Goal: Information Seeking & Learning: Learn about a topic

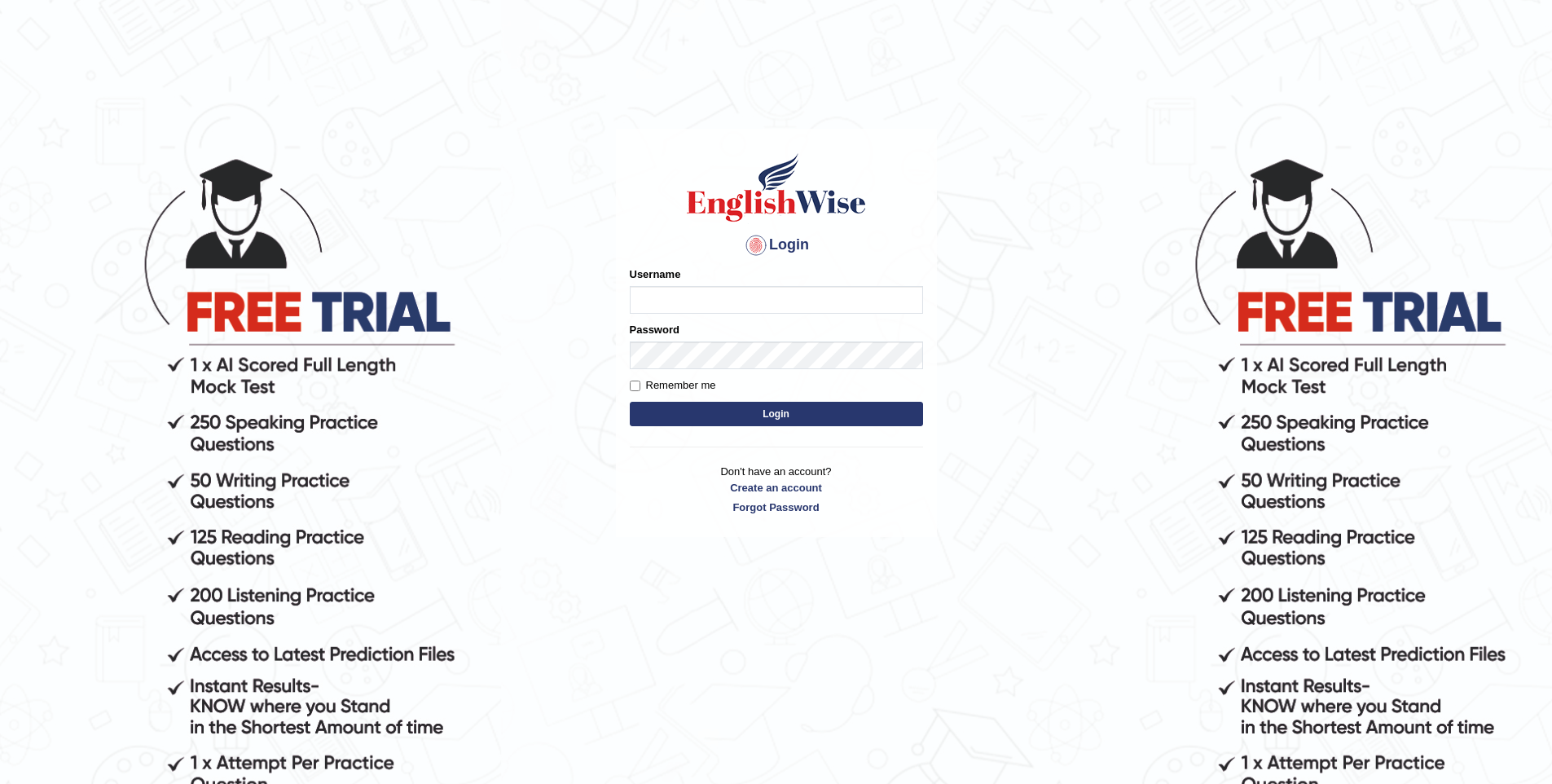
type input "vishwakarmad1999"
click at [802, 414] on button "Login" at bounding box center [777, 413] width 293 height 25
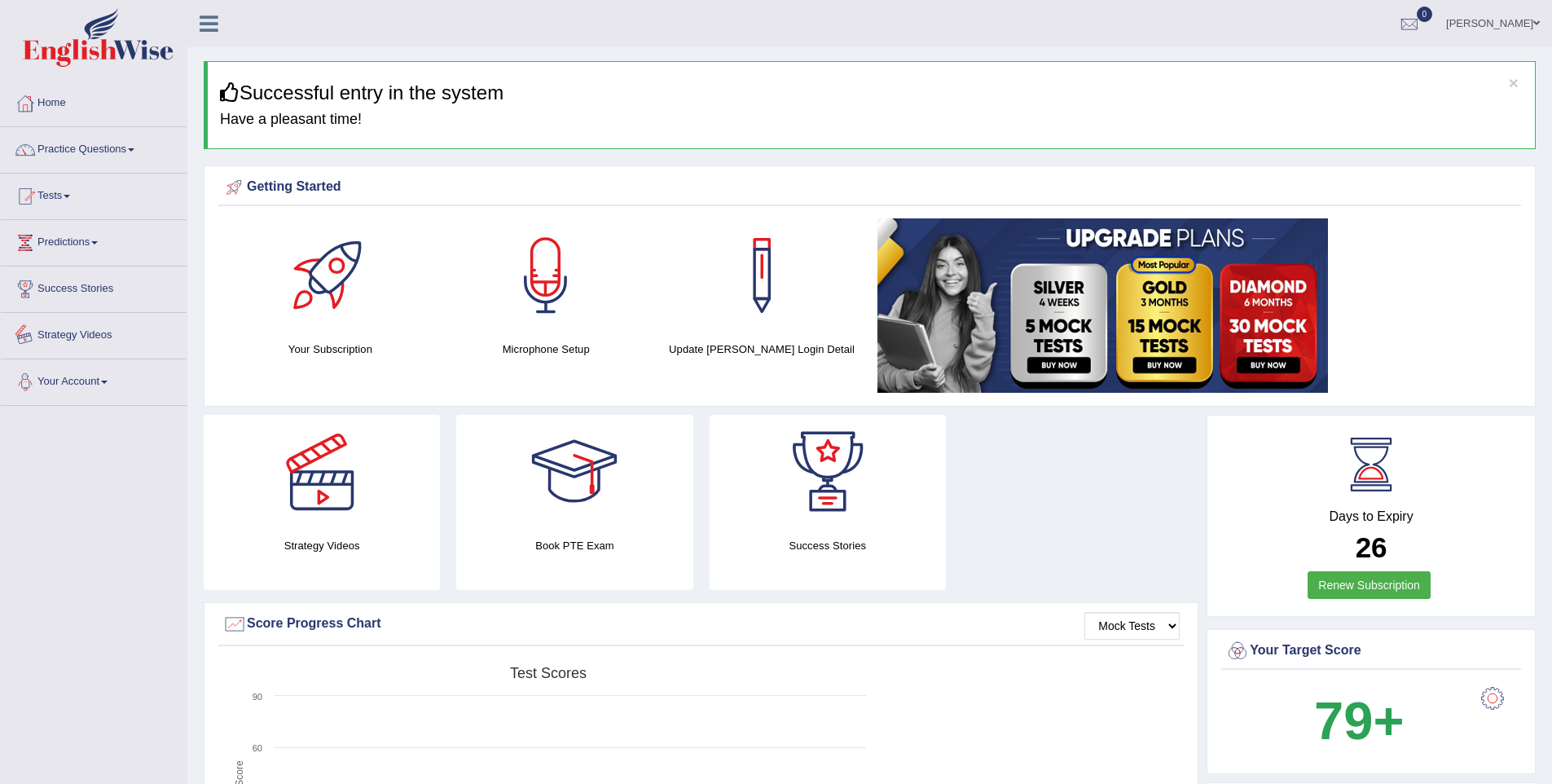
click at [93, 339] on link "Strategy Videos" at bounding box center [94, 333] width 186 height 41
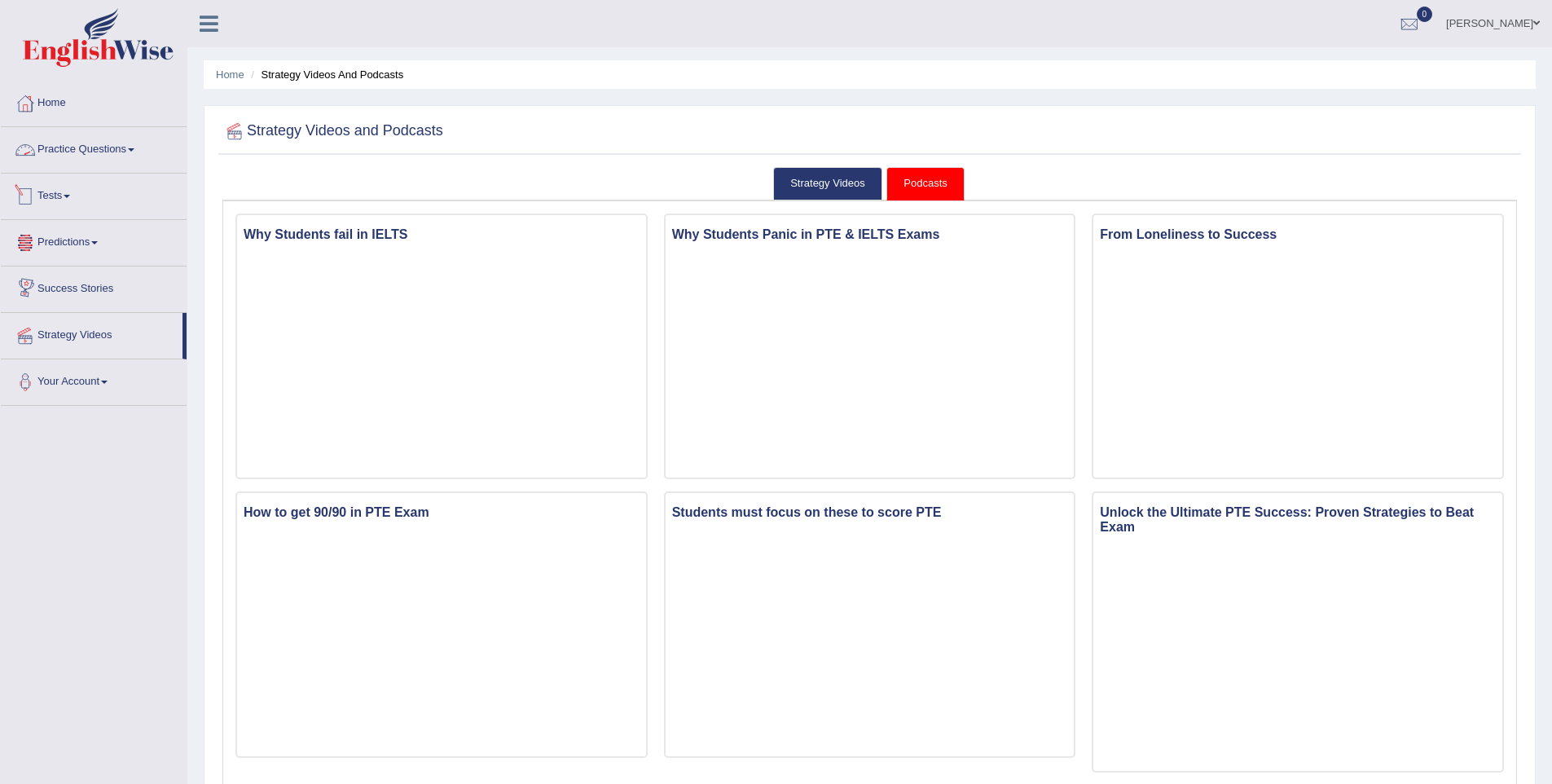
click at [85, 152] on link "Practice Questions" at bounding box center [94, 148] width 186 height 41
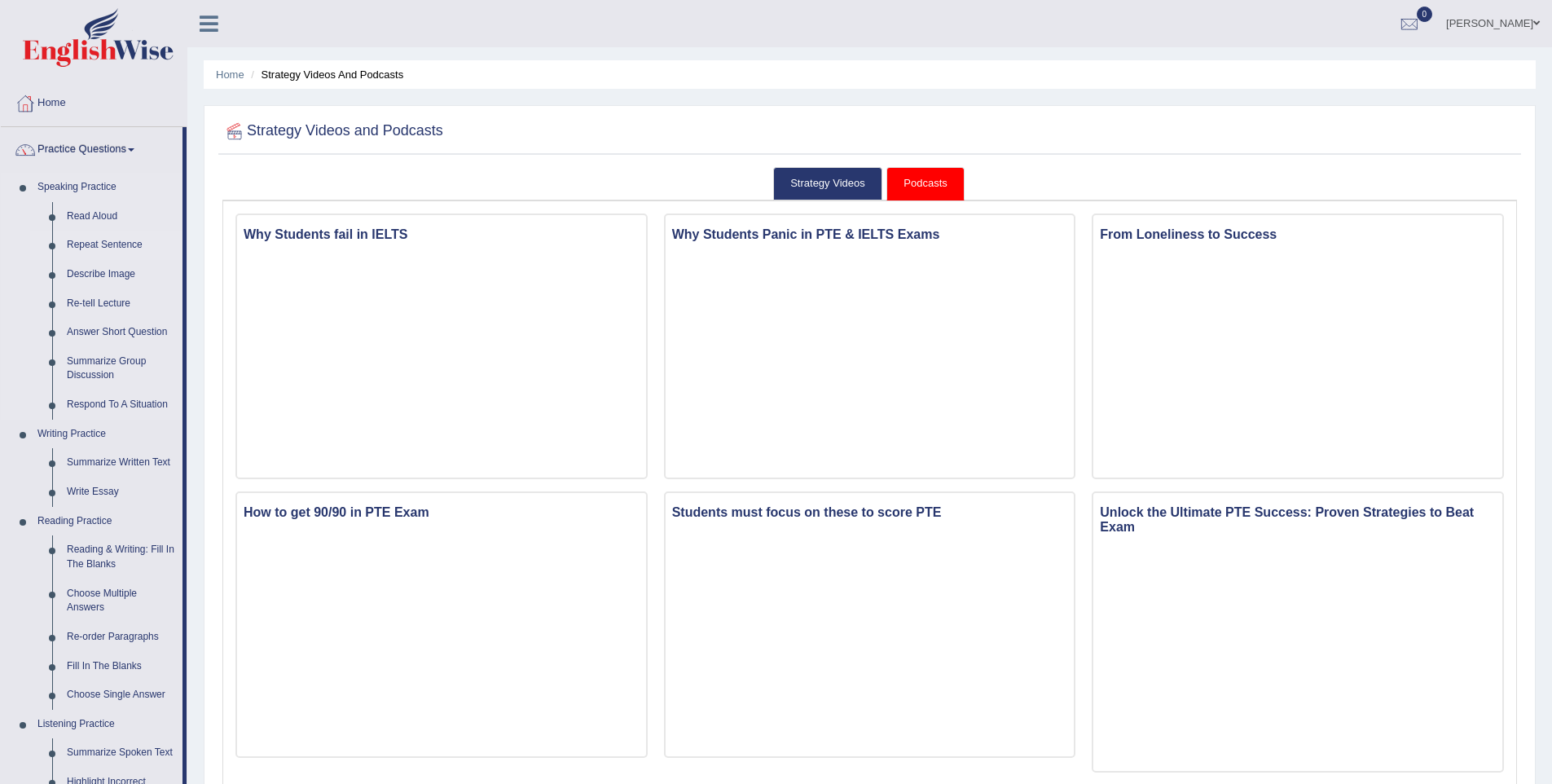
click at [122, 232] on link "Repeat Sentence" at bounding box center [120, 245] width 123 height 29
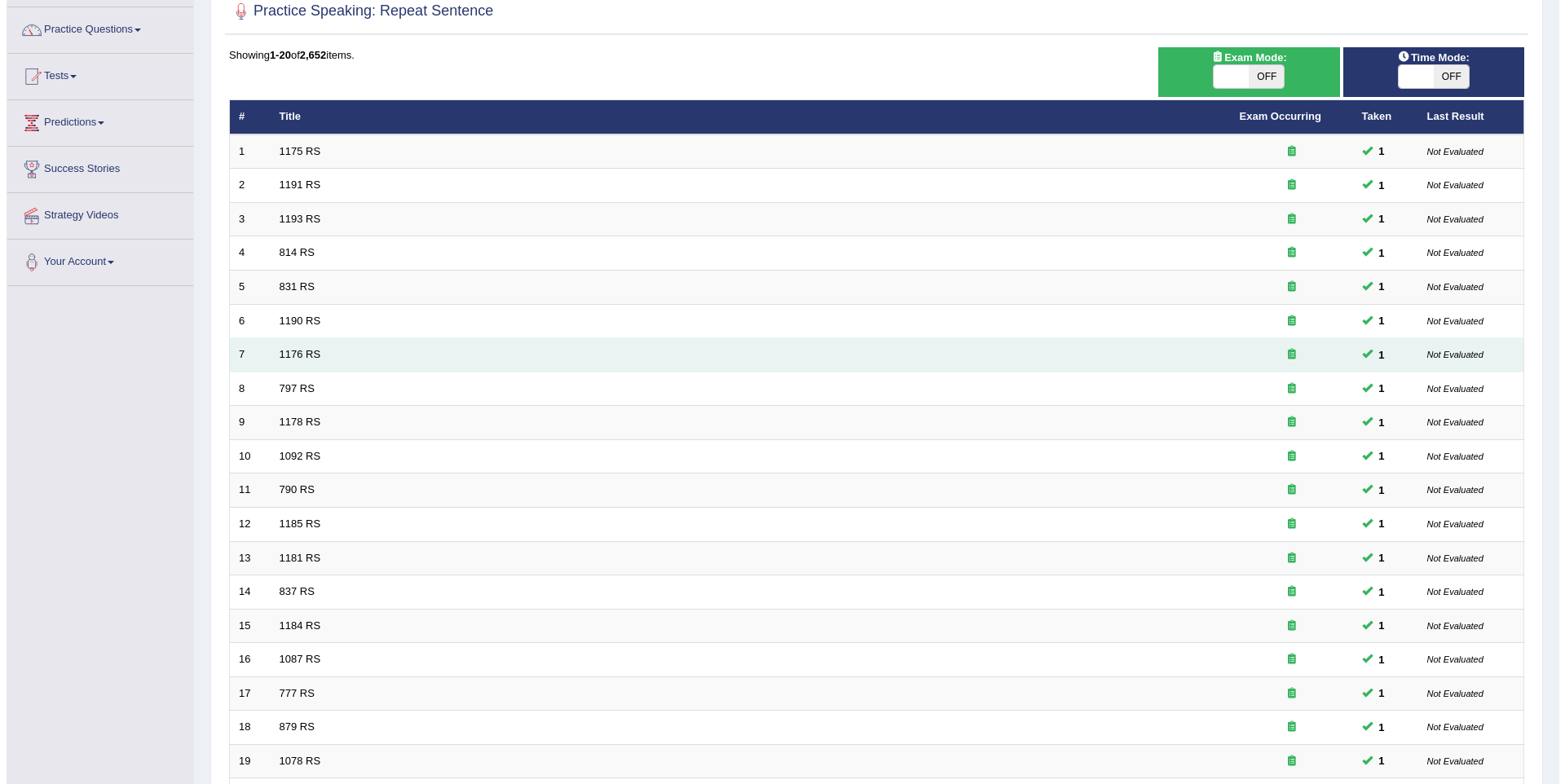
scroll to position [112, 0]
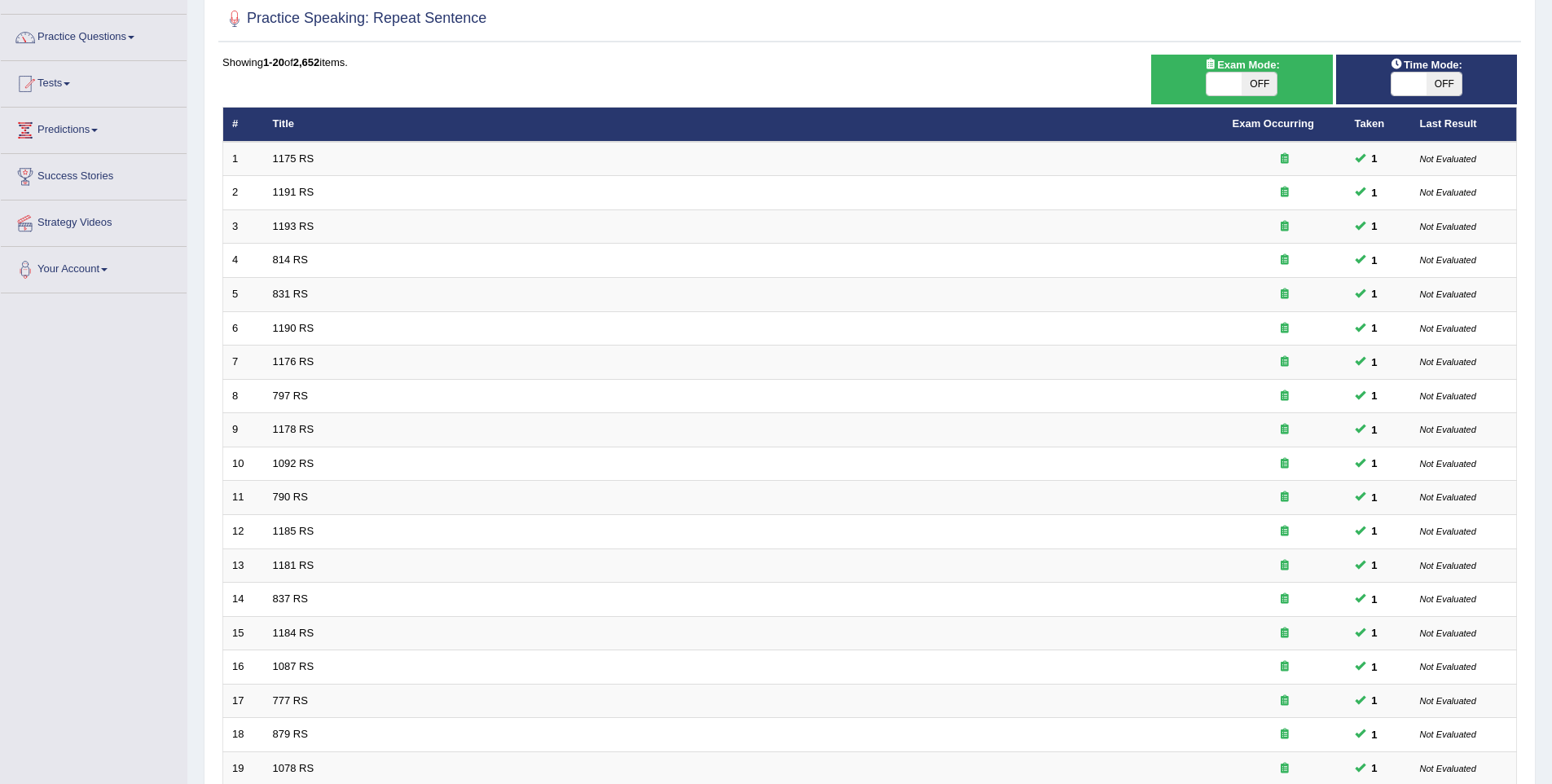
click at [1224, 89] on span at bounding box center [1224, 84] width 35 height 23
checkbox input "true"
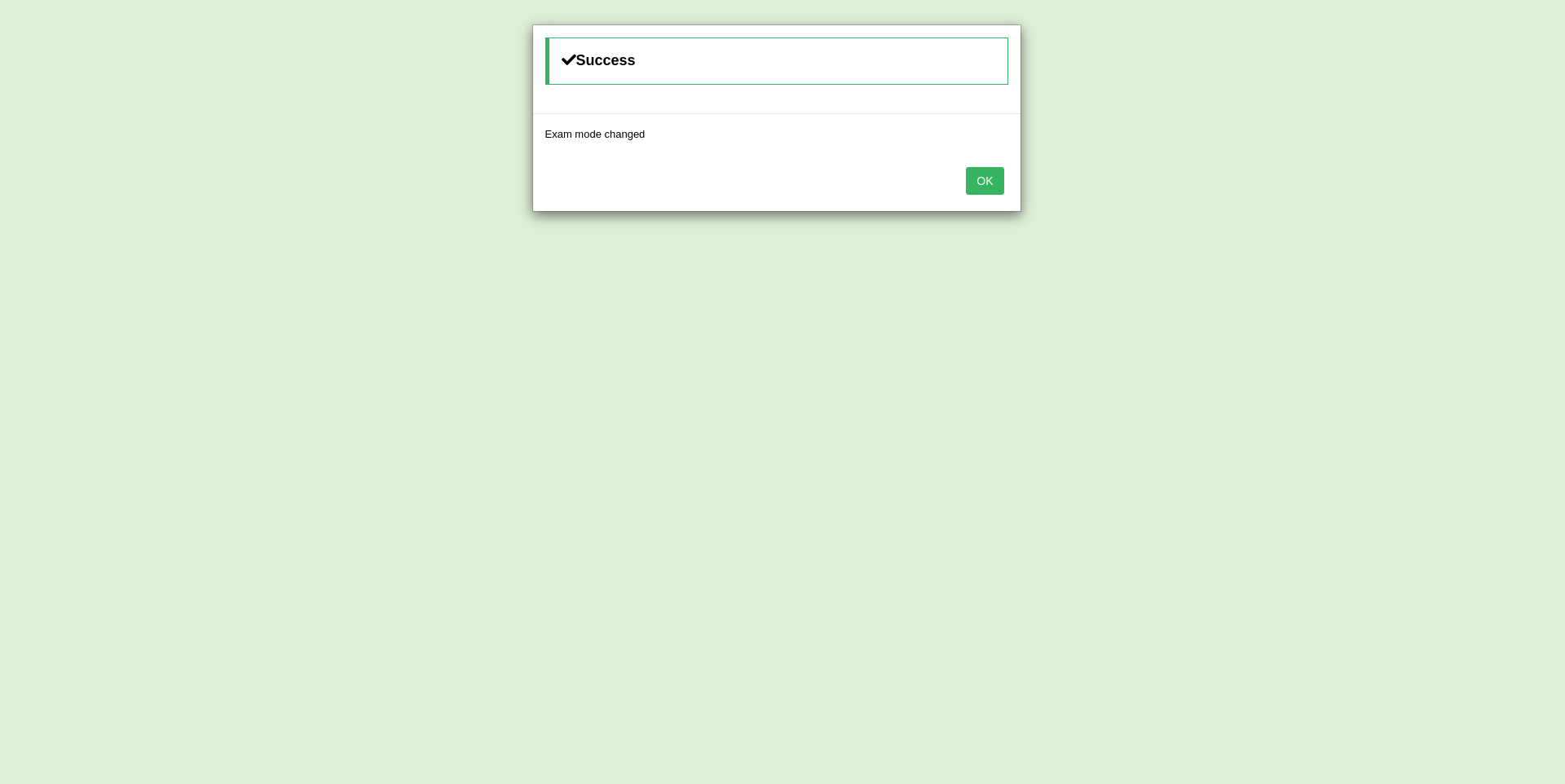
click at [1018, 192] on div "OK" at bounding box center [776, 182] width 487 height 57
click at [986, 186] on button "OK" at bounding box center [984, 180] width 37 height 27
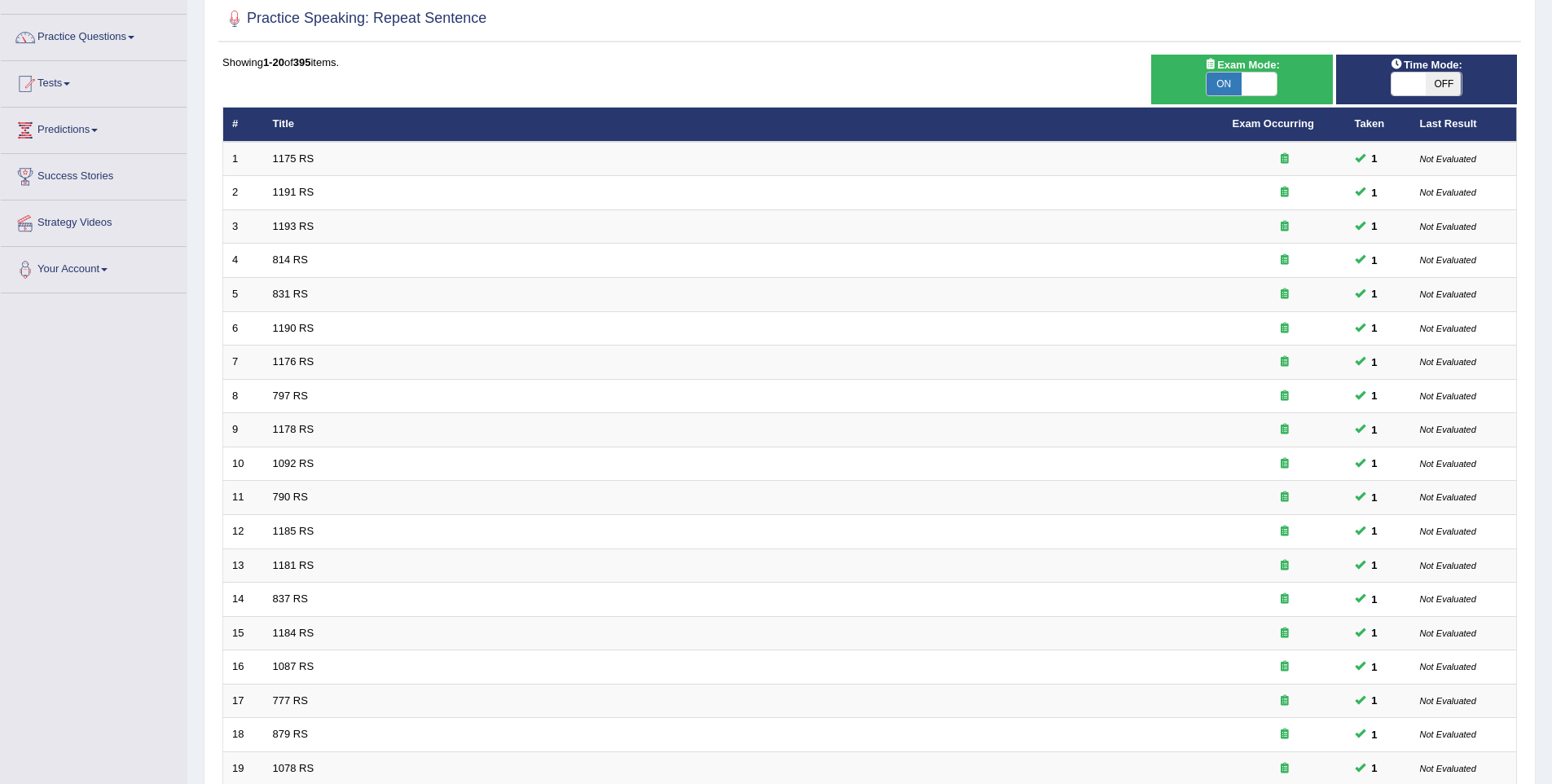
click at [1439, 81] on span "OFF" at bounding box center [1445, 84] width 35 height 23
checkbox input "true"
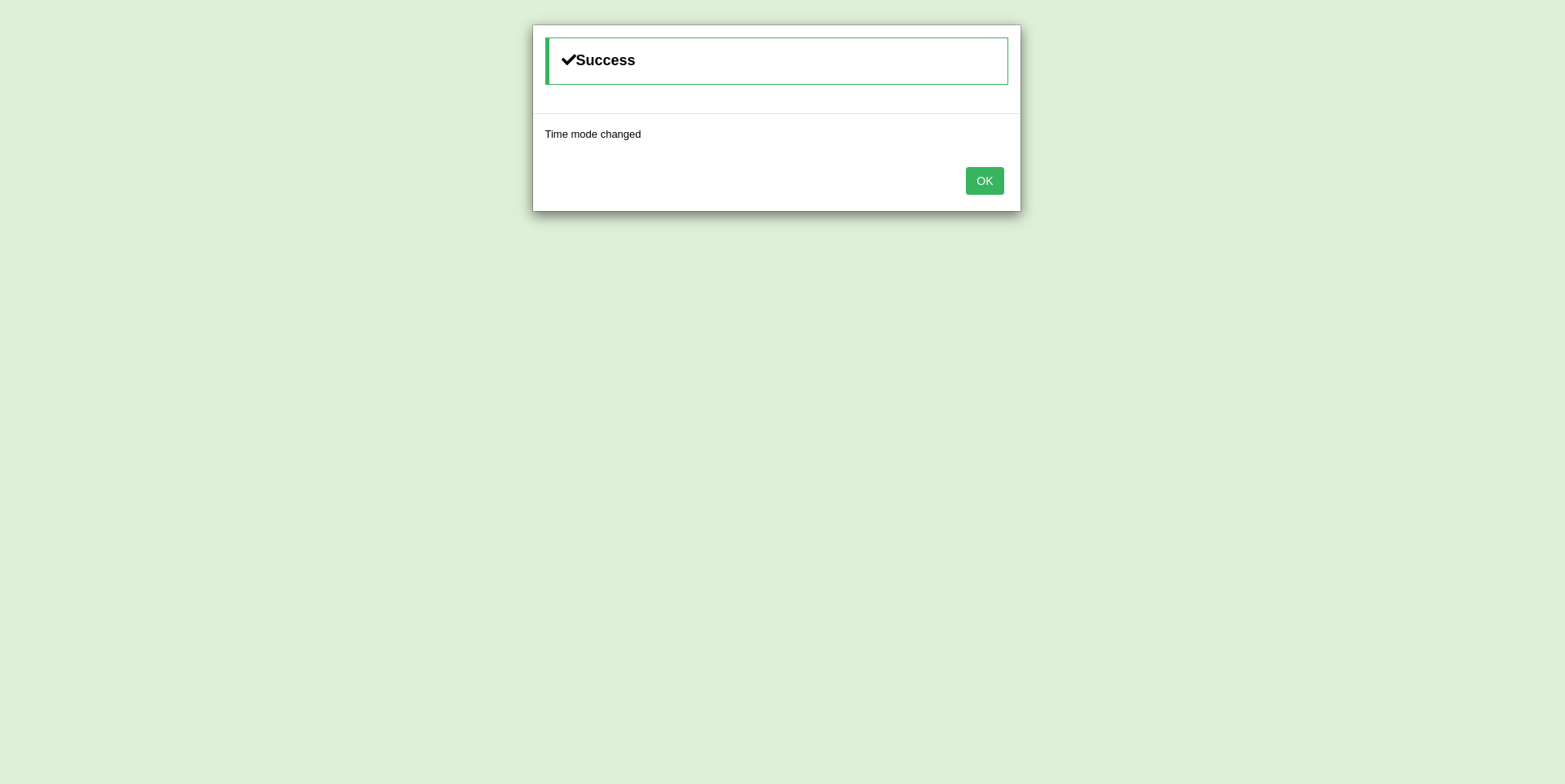
click at [994, 179] on button "OK" at bounding box center [984, 180] width 37 height 27
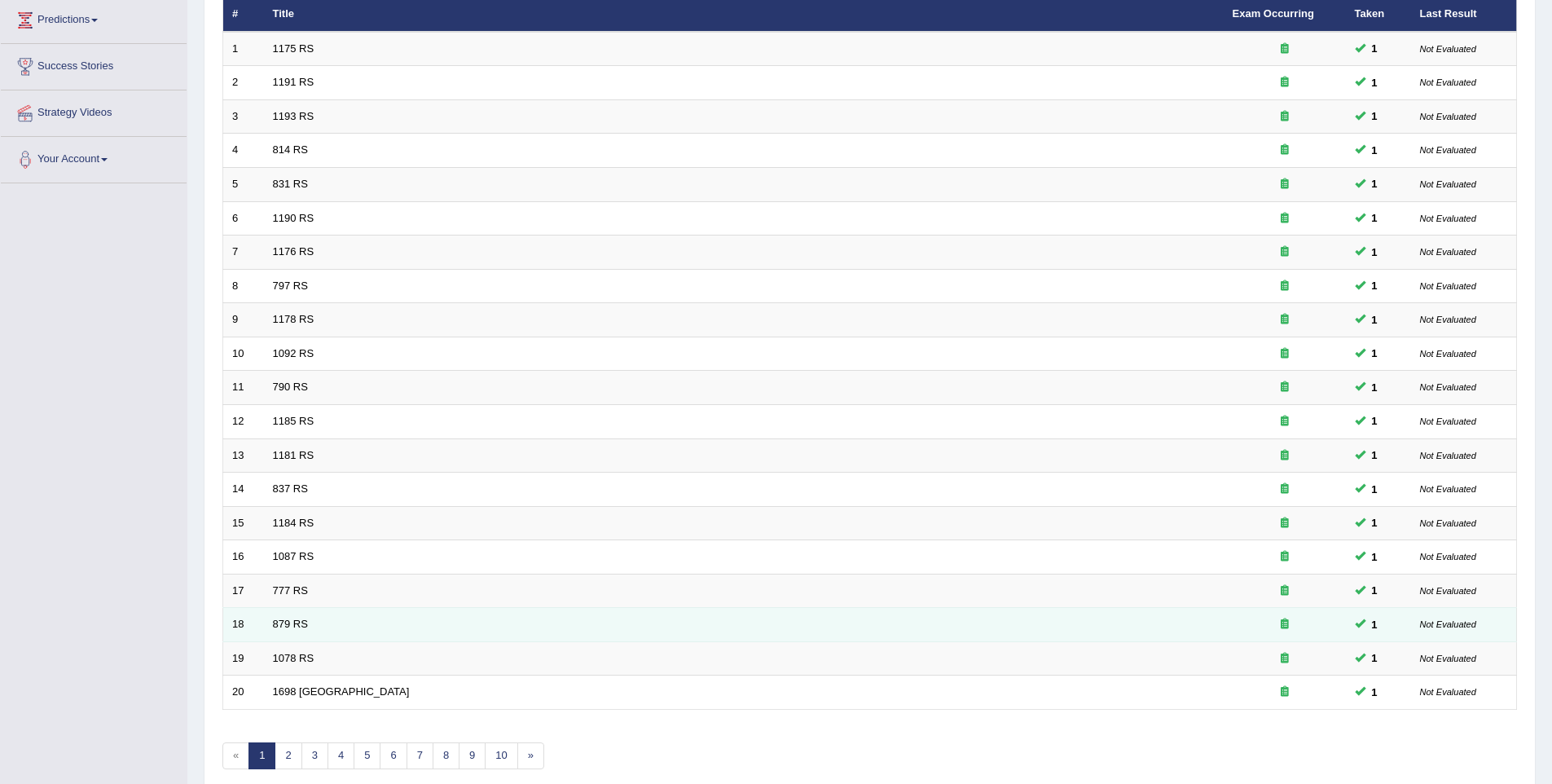
scroll to position [295, 0]
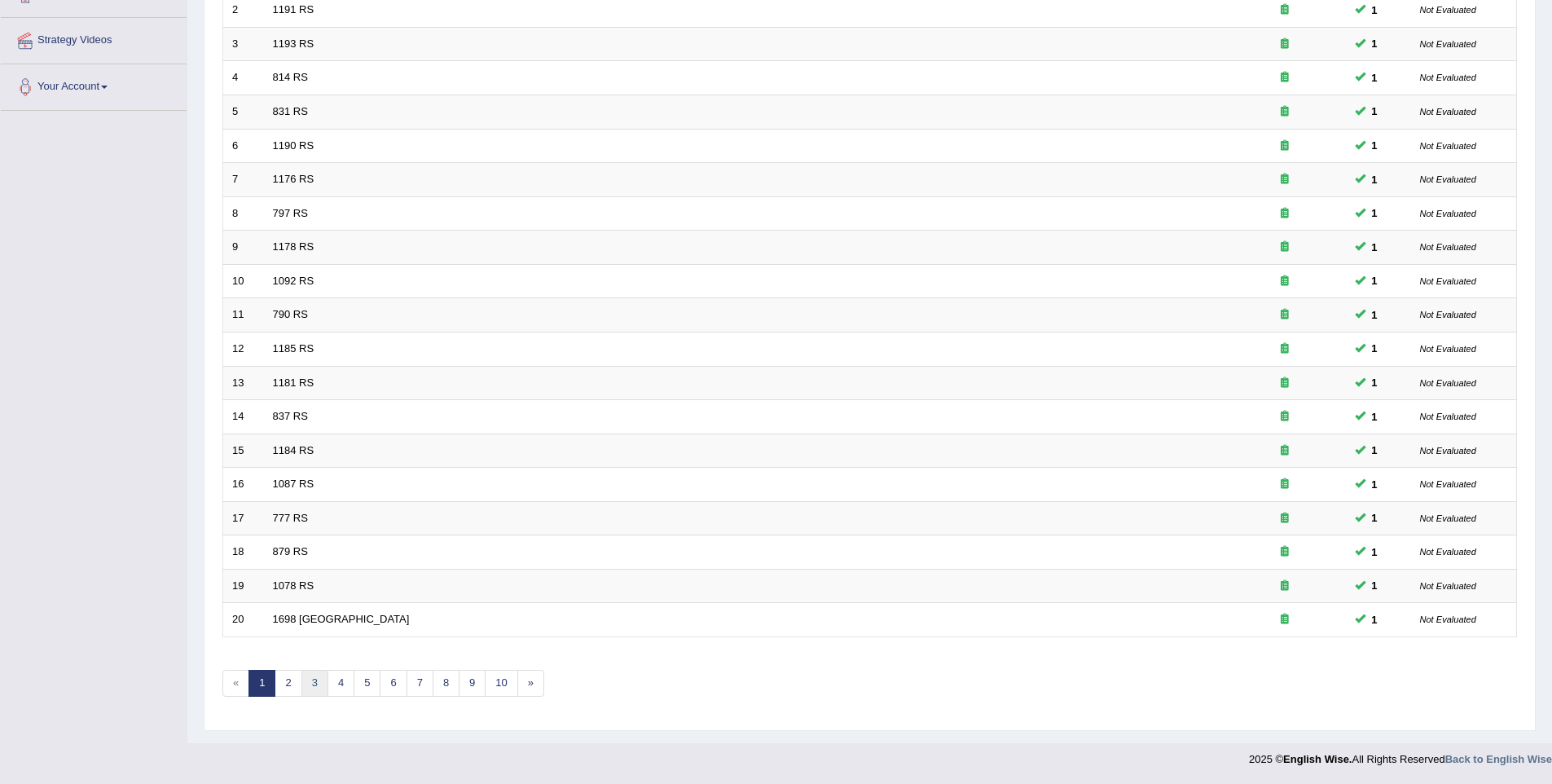
click at [317, 680] on link "3" at bounding box center [315, 683] width 27 height 27
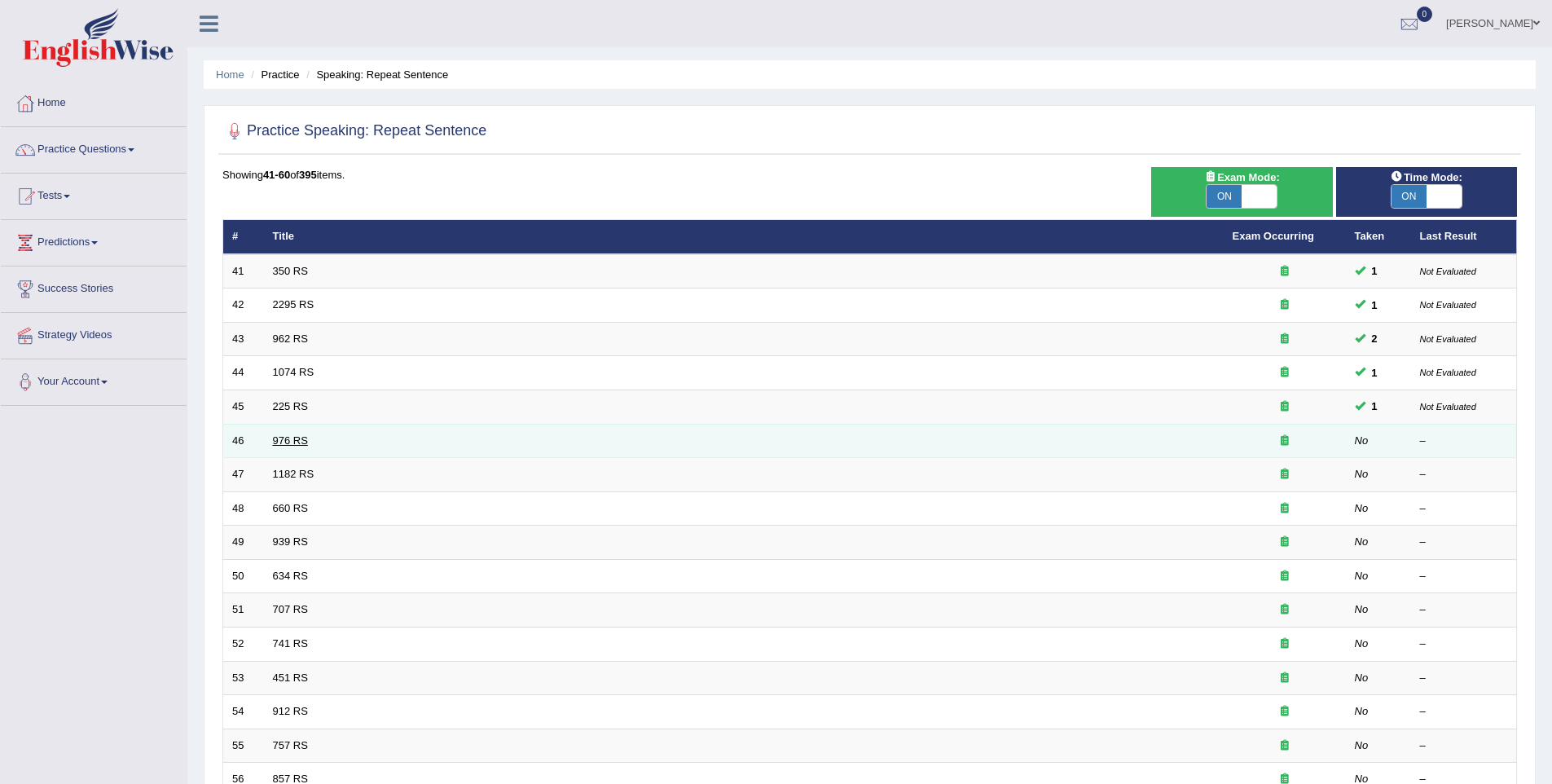
click at [280, 442] on link "976 RS" at bounding box center [291, 440] width 35 height 12
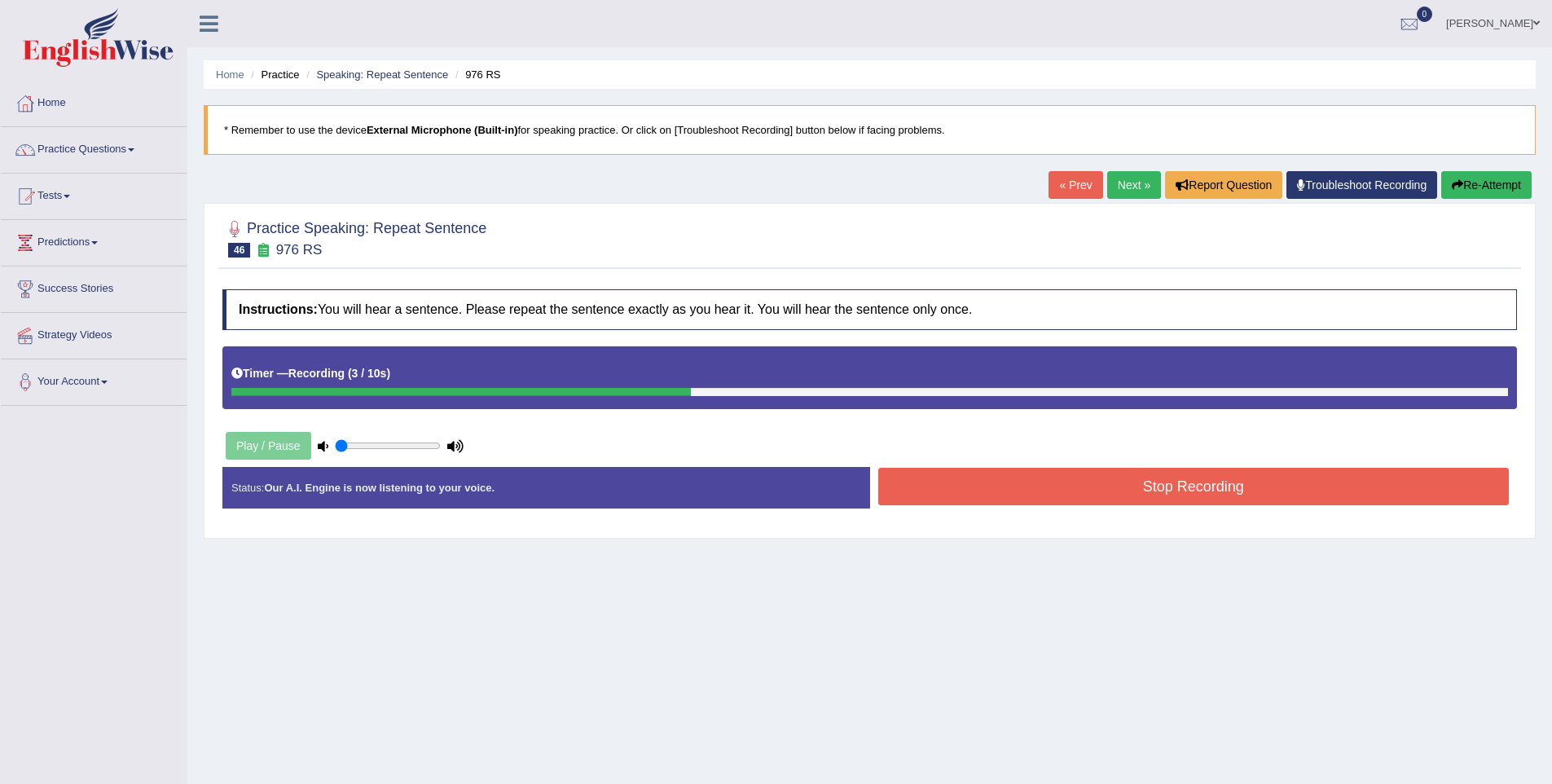
click at [1160, 492] on button "Stop Recording" at bounding box center [1194, 486] width 631 height 37
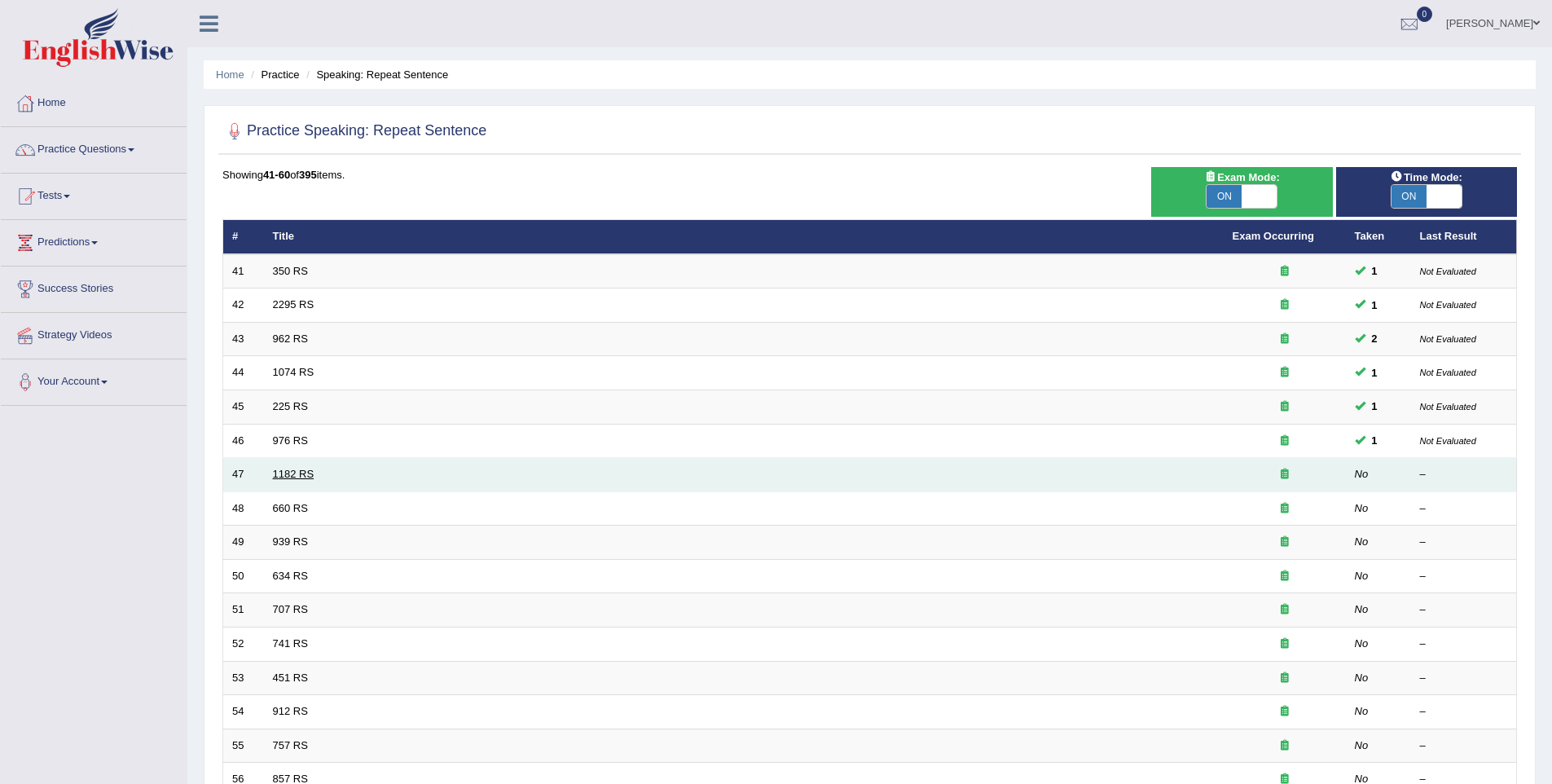
click at [301, 469] on link "1182 RS" at bounding box center [294, 473] width 42 height 12
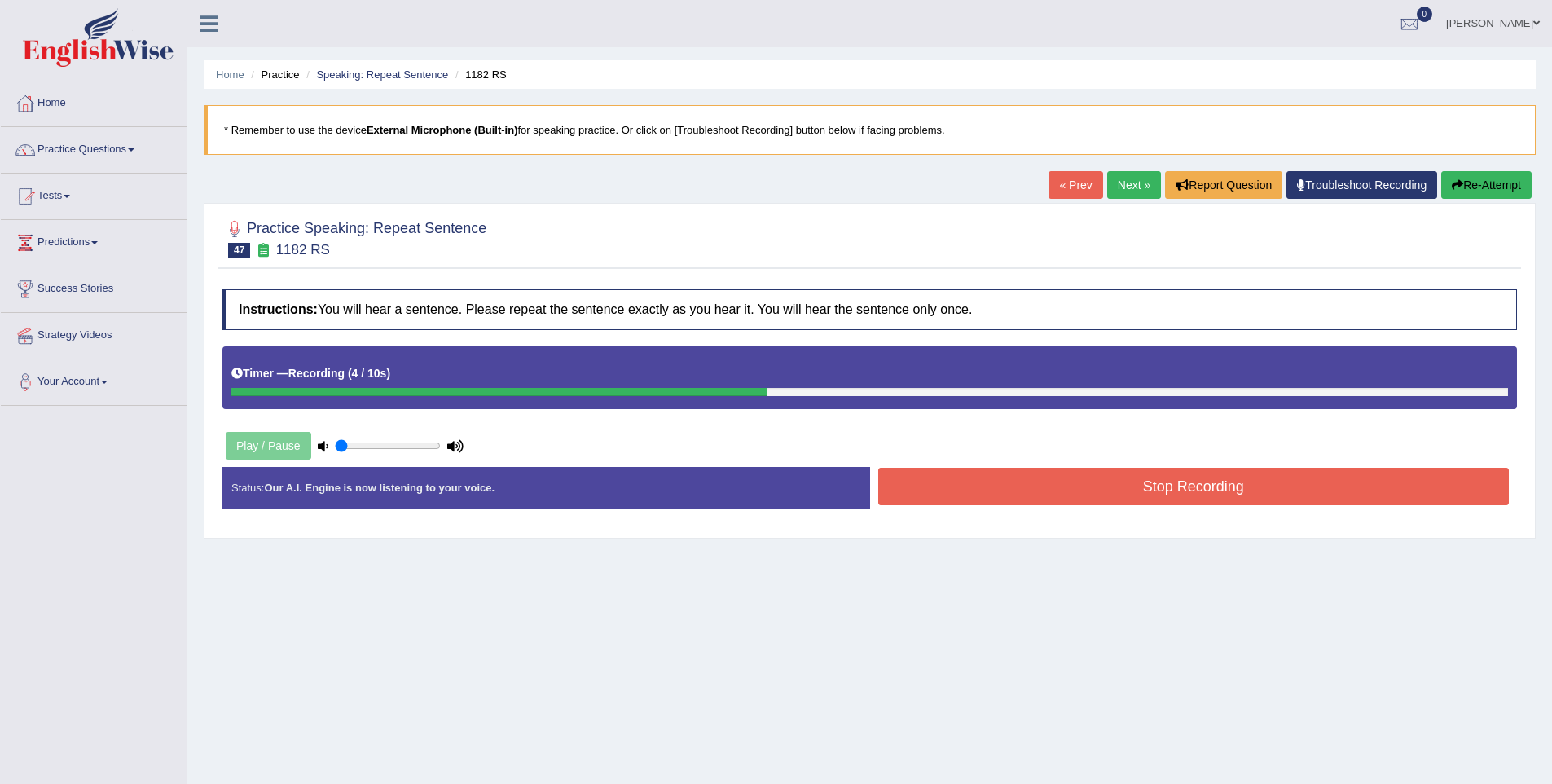
click at [1140, 484] on button "Stop Recording" at bounding box center [1194, 486] width 631 height 37
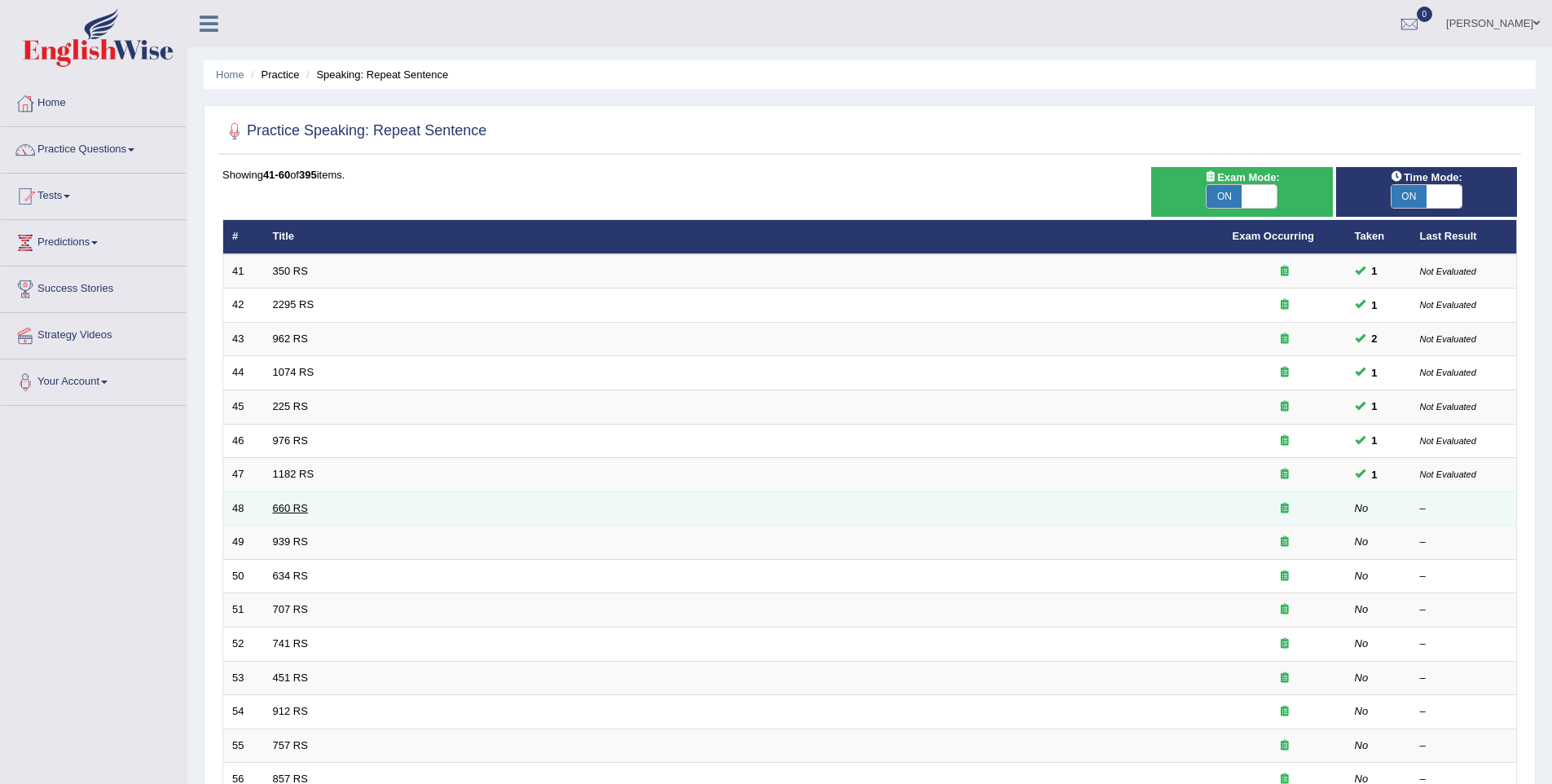
click at [286, 504] on link "660 RS" at bounding box center [291, 507] width 35 height 12
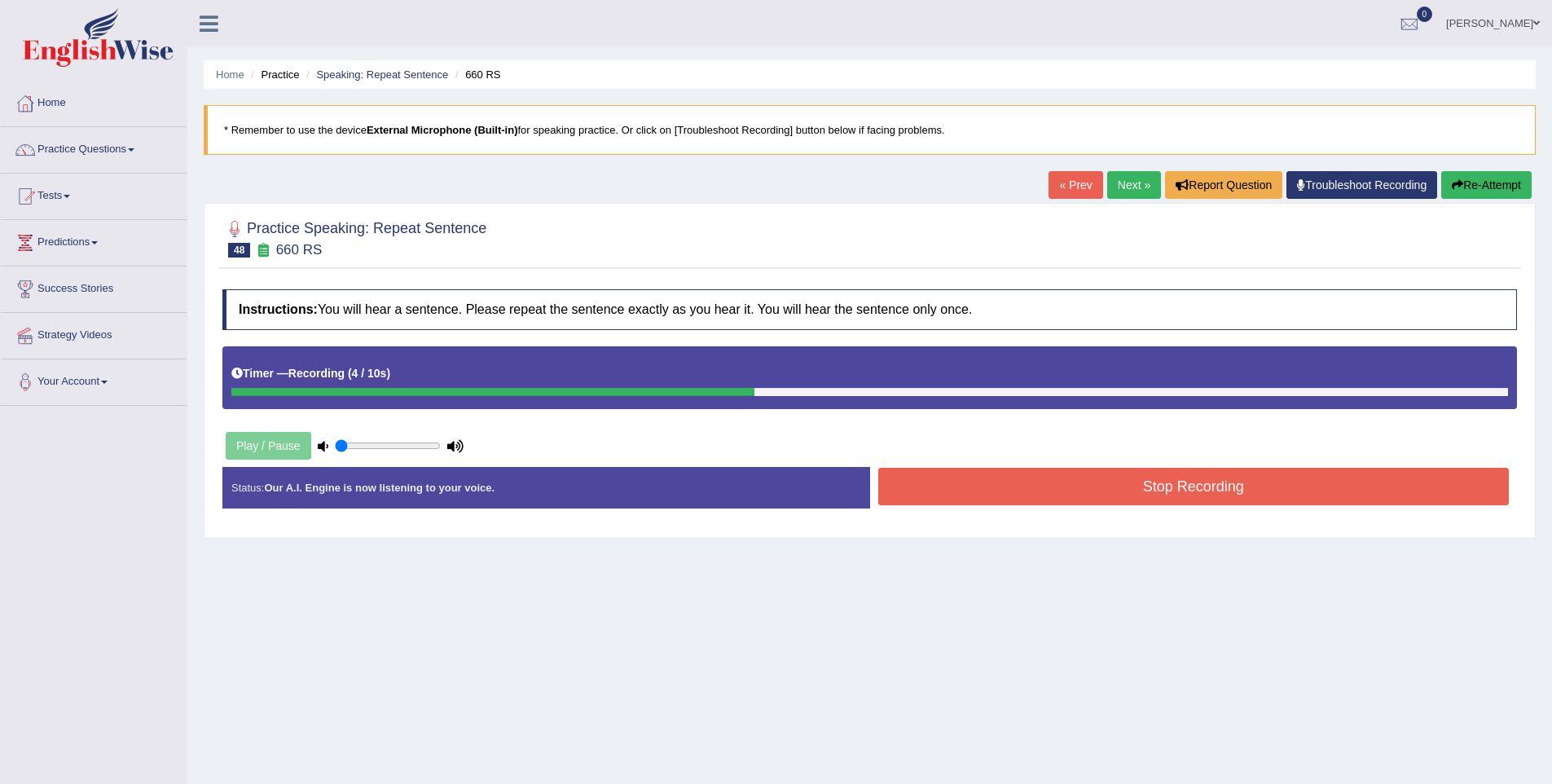
click at [996, 497] on button "Stop Recording" at bounding box center [1194, 486] width 631 height 37
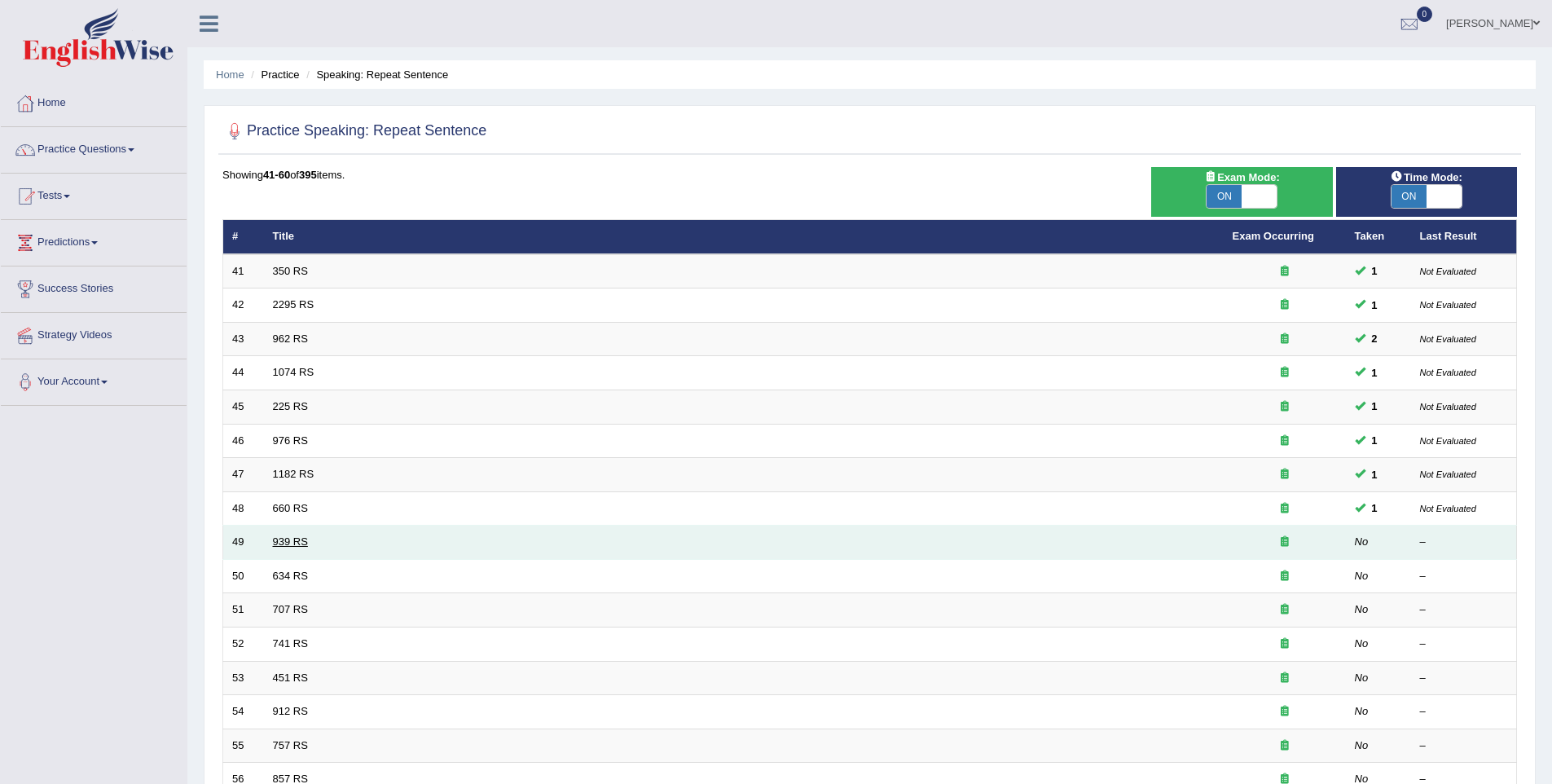
click at [291, 544] on link "939 RS" at bounding box center [291, 541] width 35 height 12
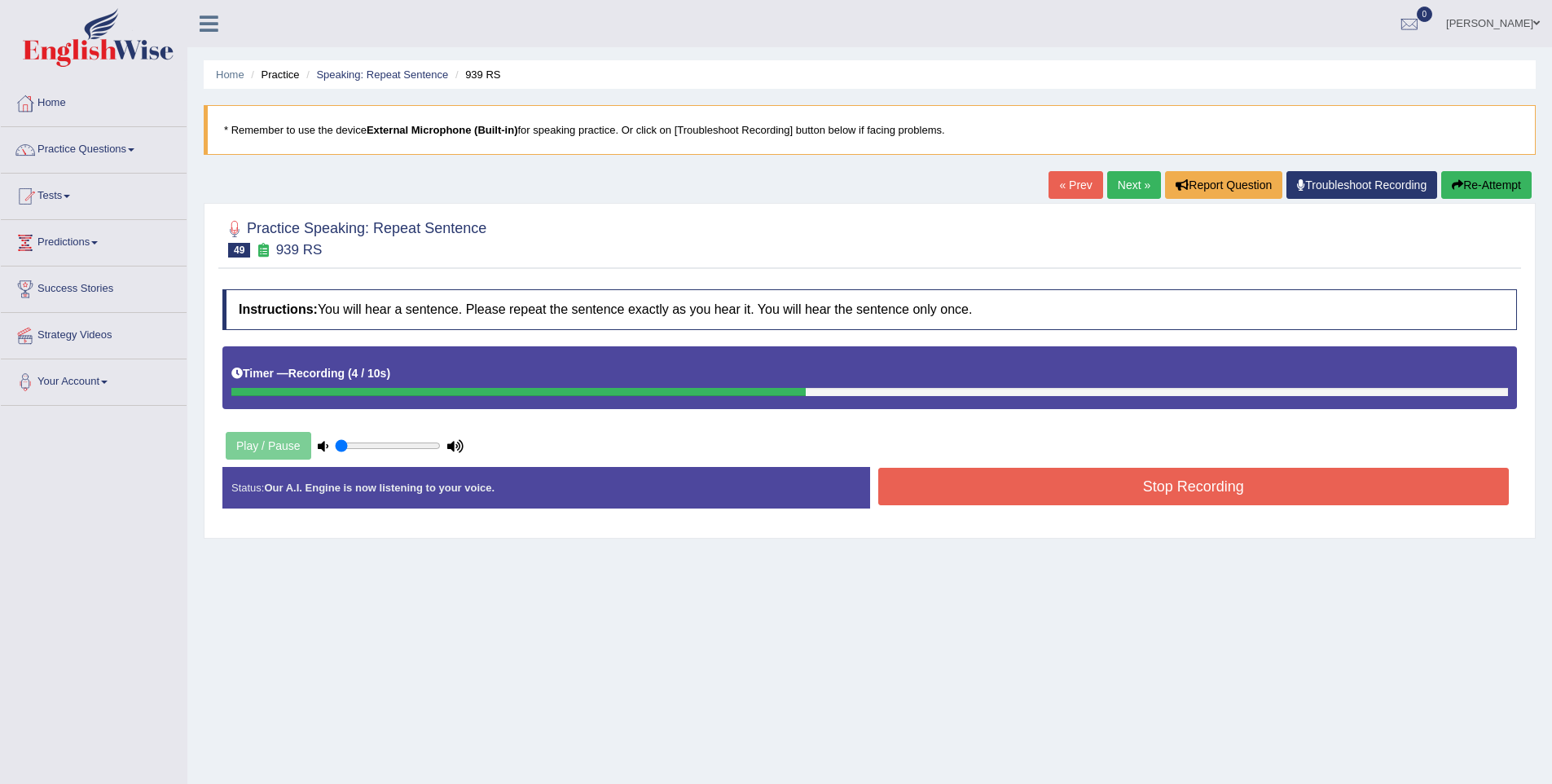
click at [1071, 482] on button "Stop Recording" at bounding box center [1194, 486] width 631 height 37
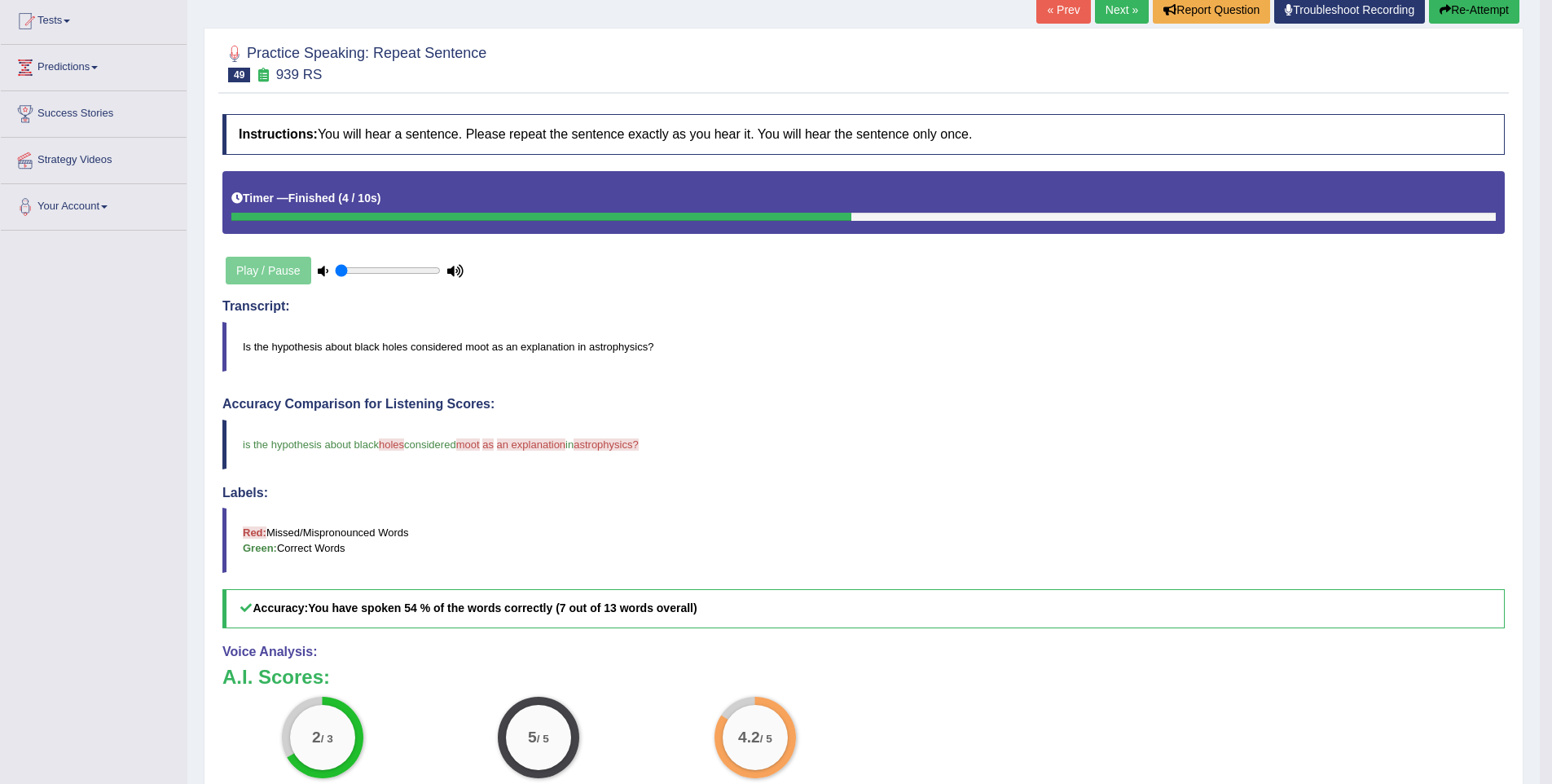
scroll to position [205, 0]
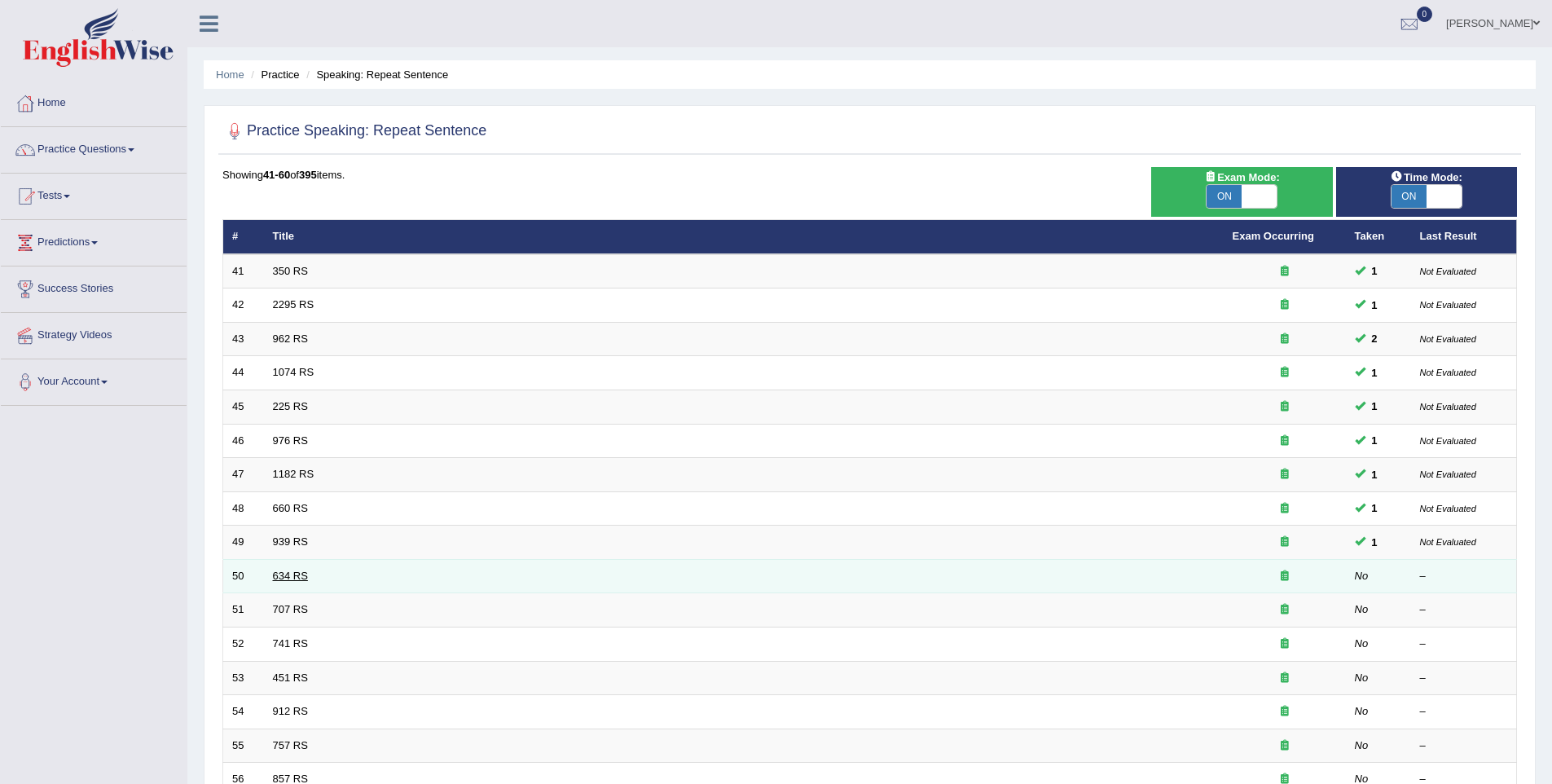
click at [286, 579] on link "634 RS" at bounding box center [291, 575] width 35 height 12
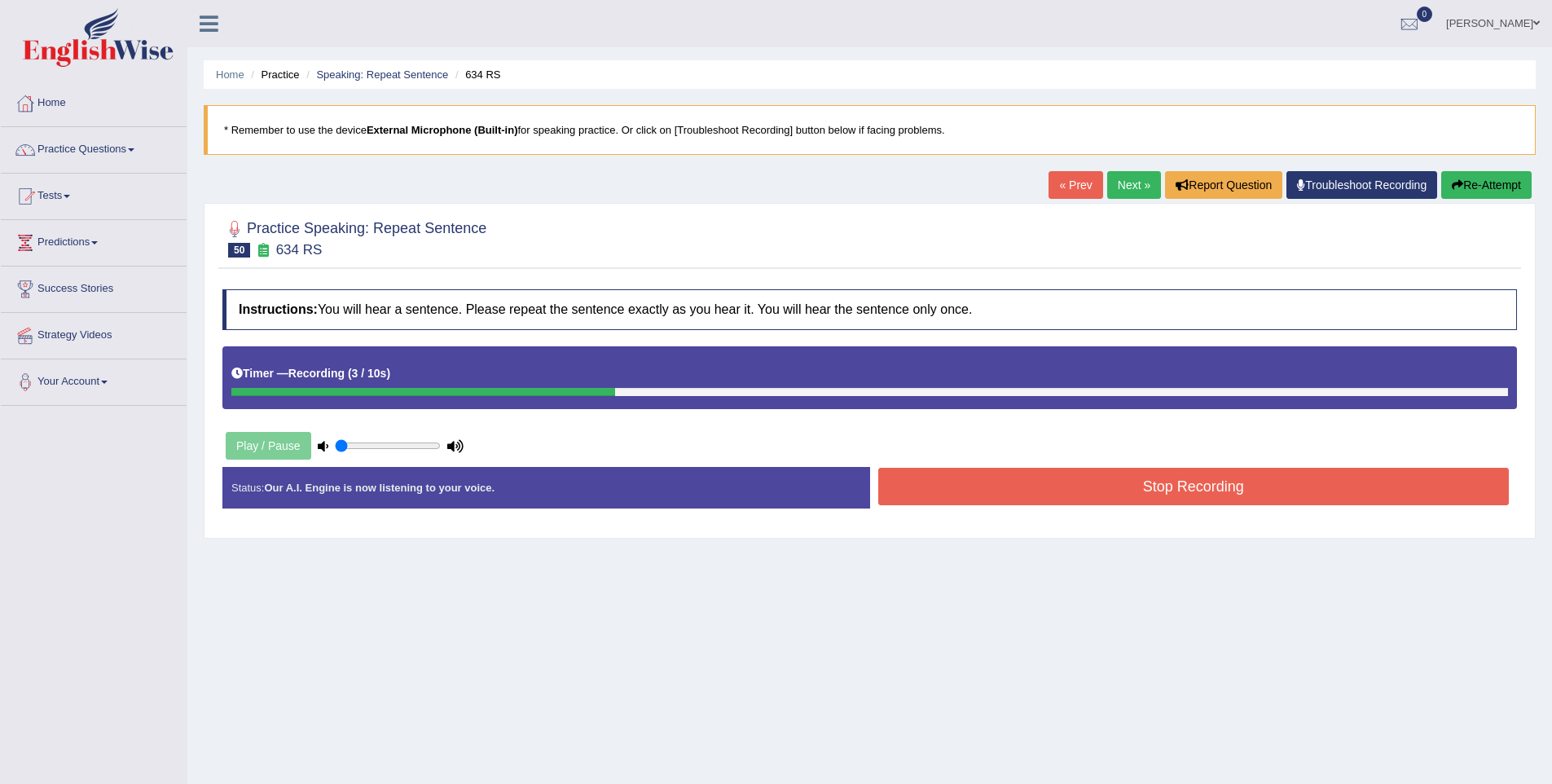
click at [1111, 494] on button "Stop Recording" at bounding box center [1194, 486] width 631 height 37
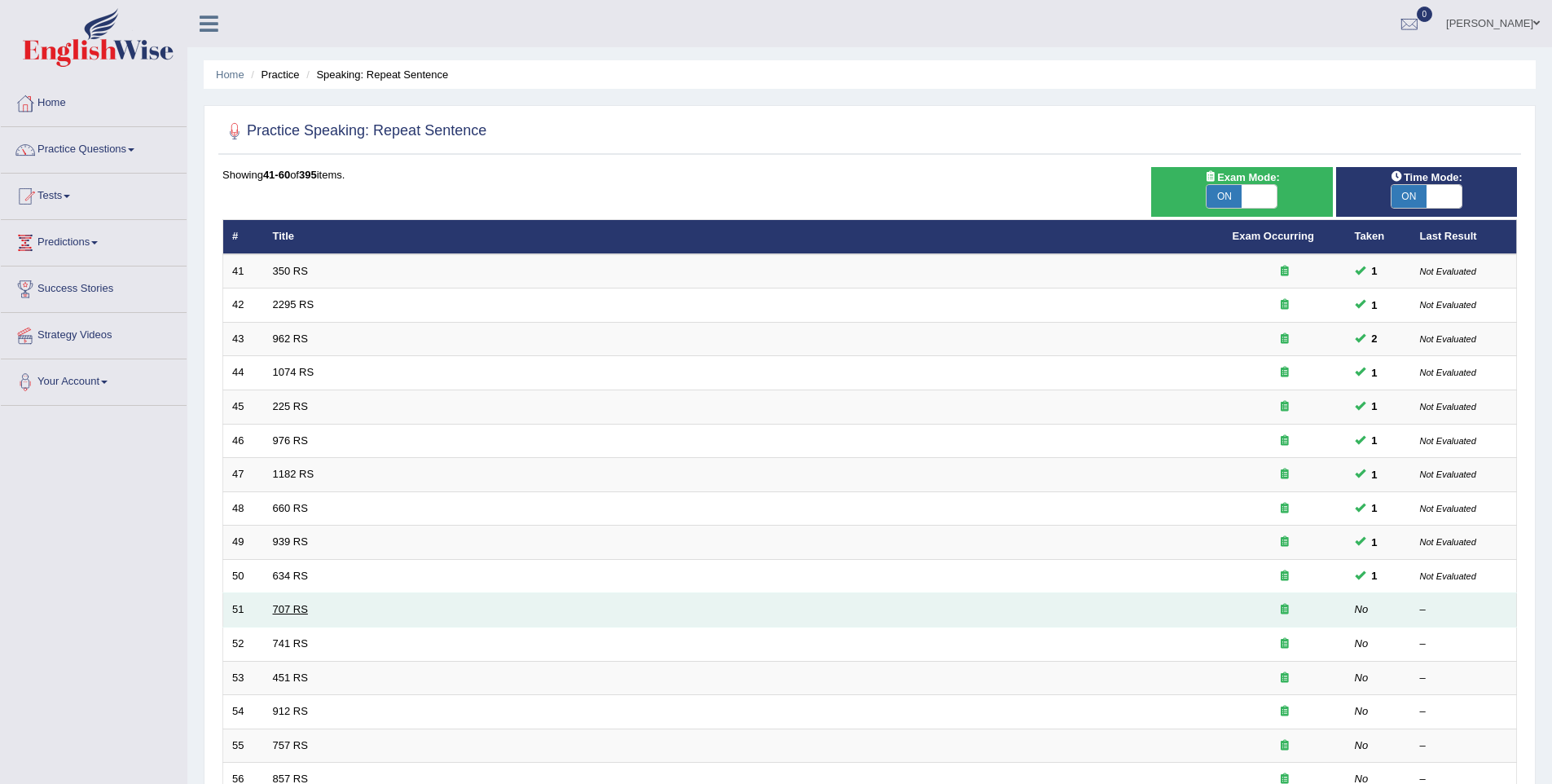
click at [286, 606] on link "707 RS" at bounding box center [291, 608] width 35 height 12
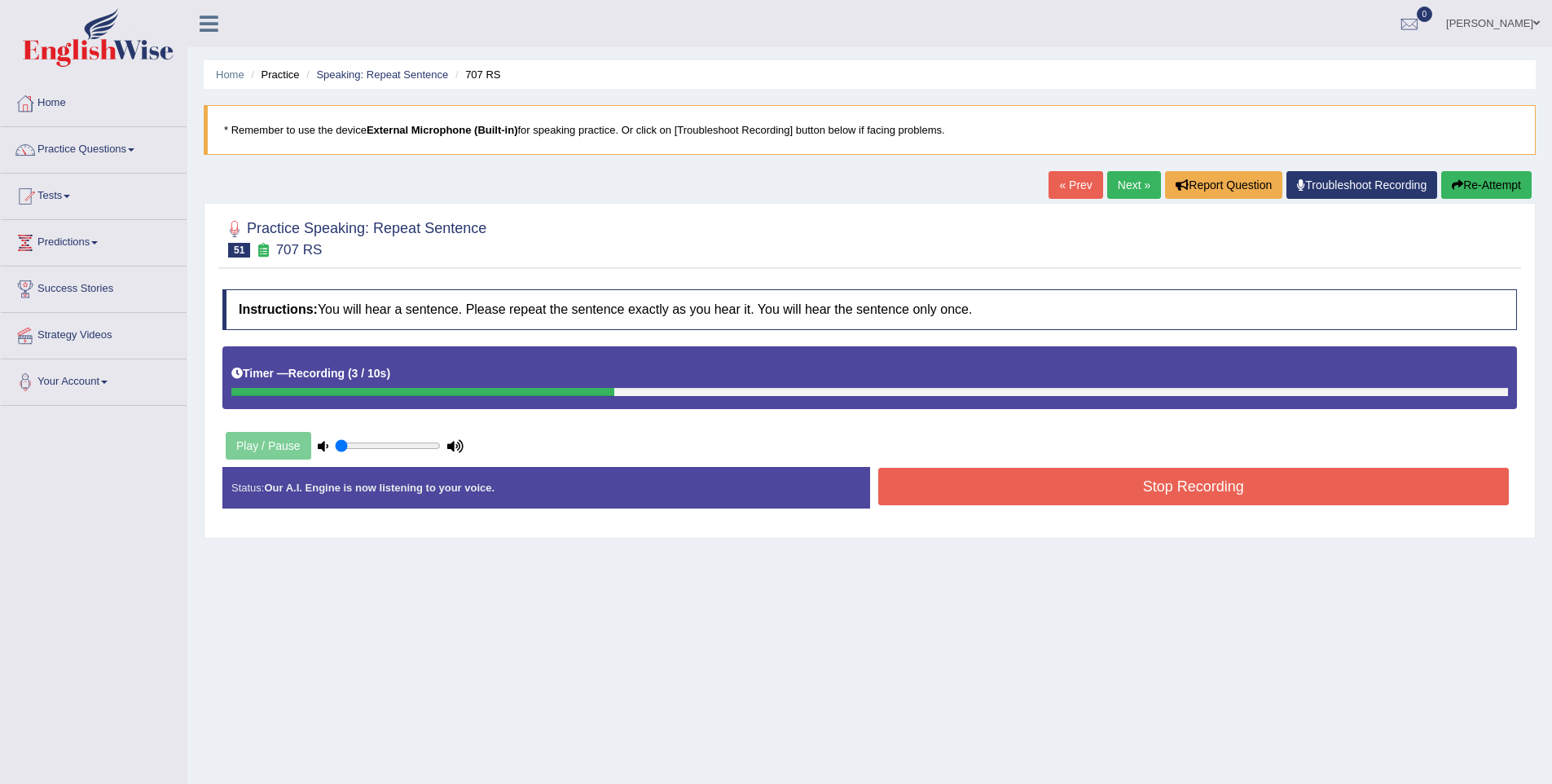
click at [1014, 482] on button "Stop Recording" at bounding box center [1194, 486] width 631 height 37
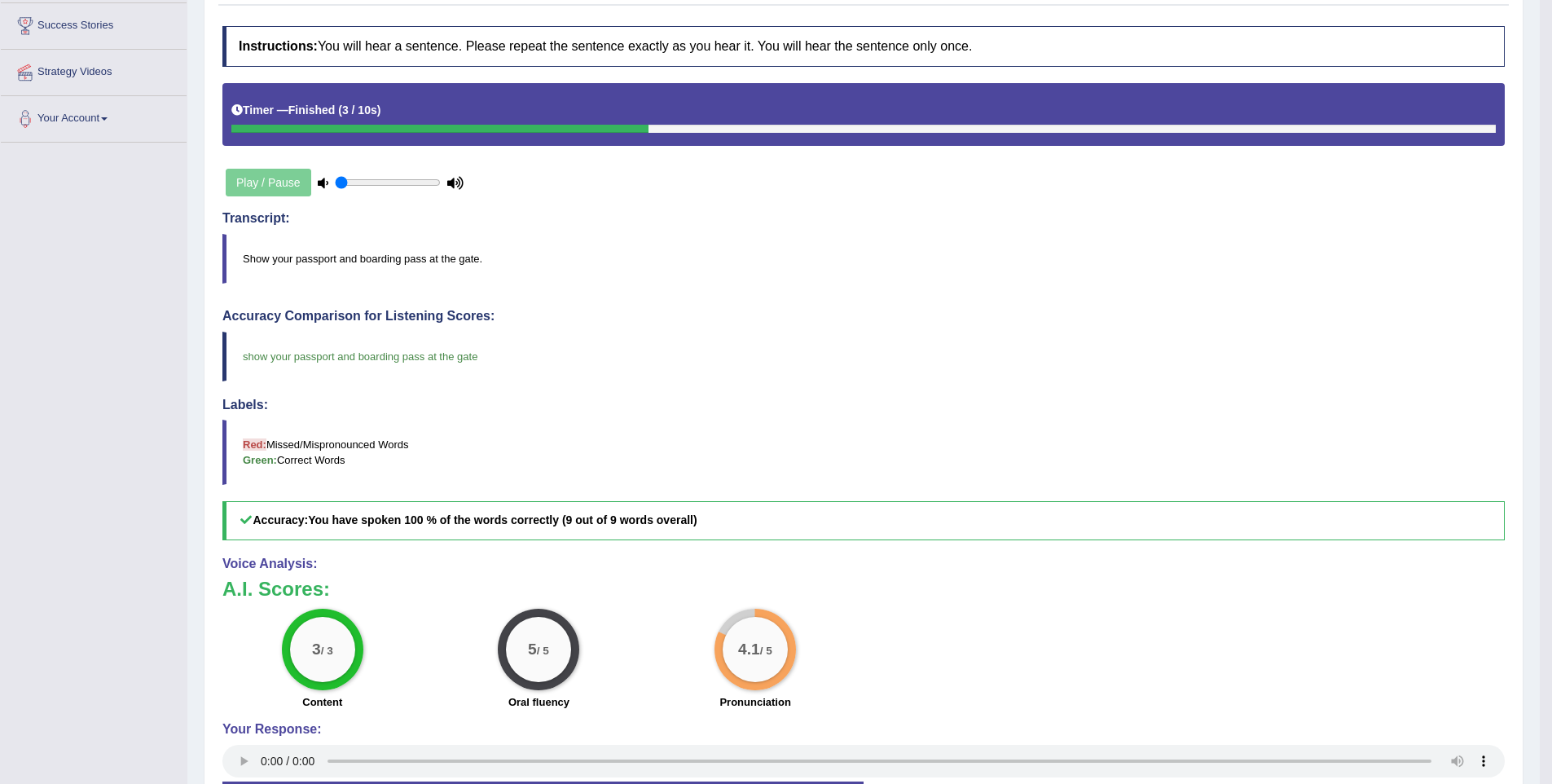
scroll to position [386, 0]
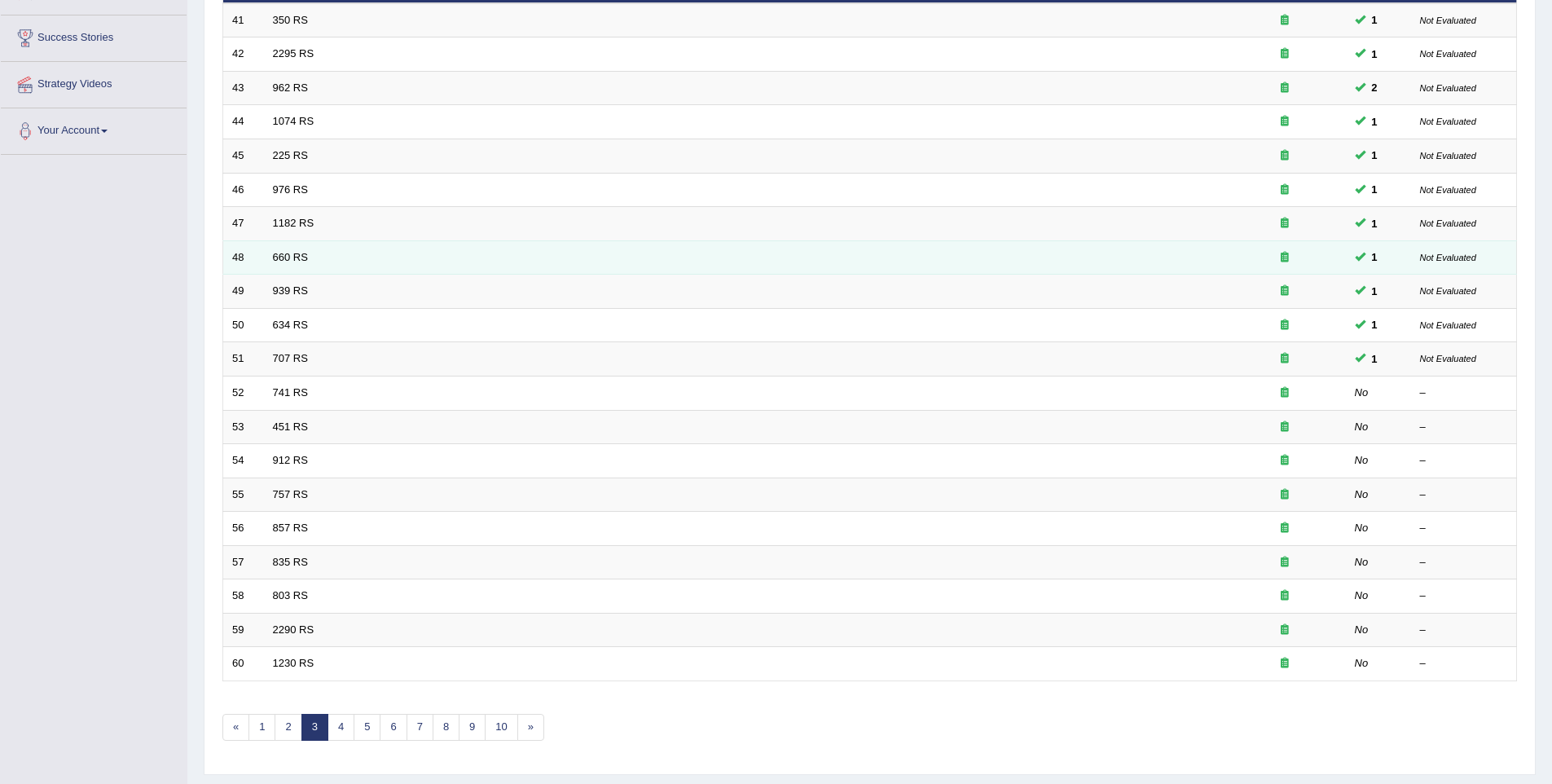
scroll to position [256, 0]
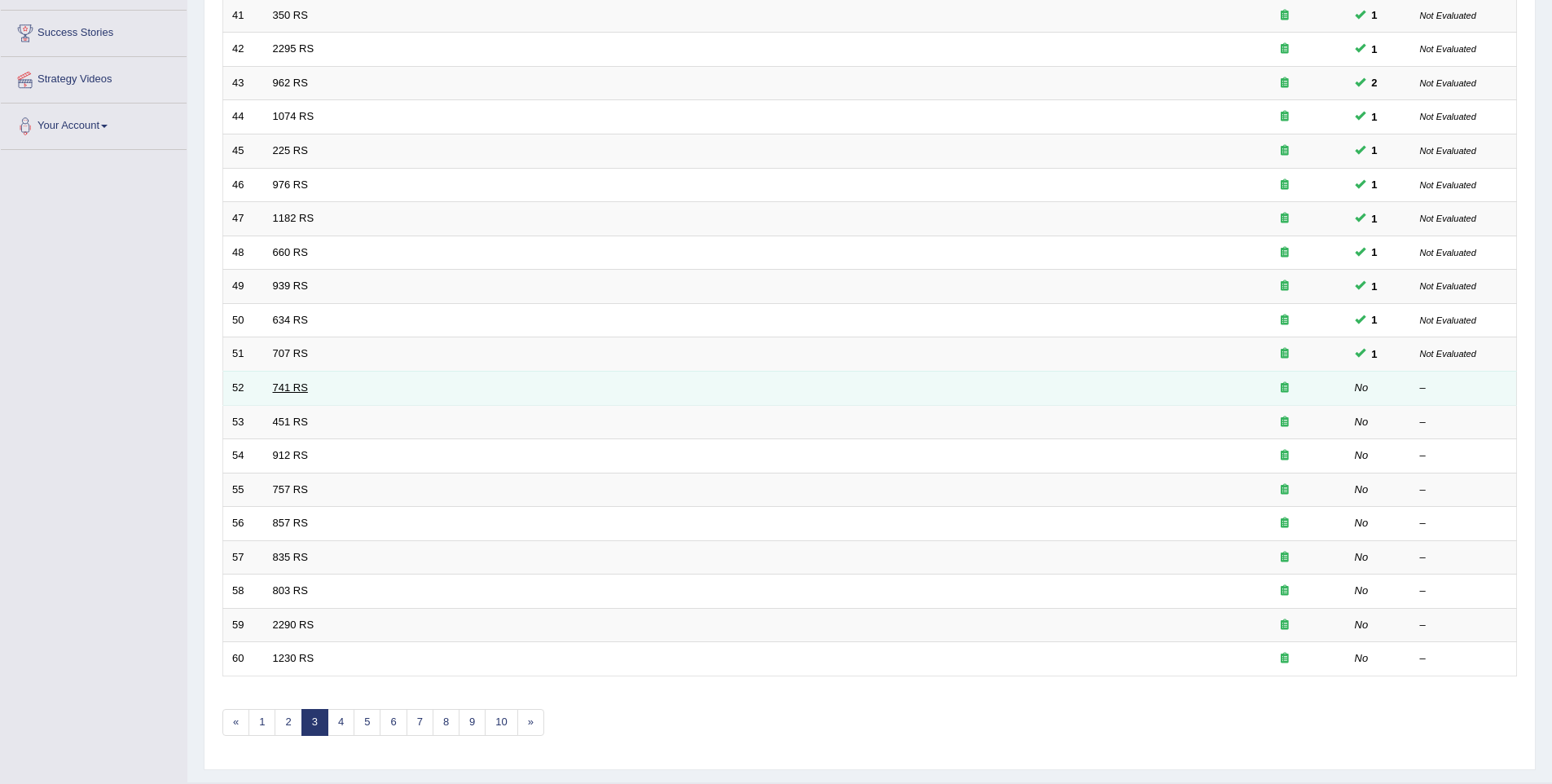
click at [280, 385] on link "741 RS" at bounding box center [291, 387] width 35 height 12
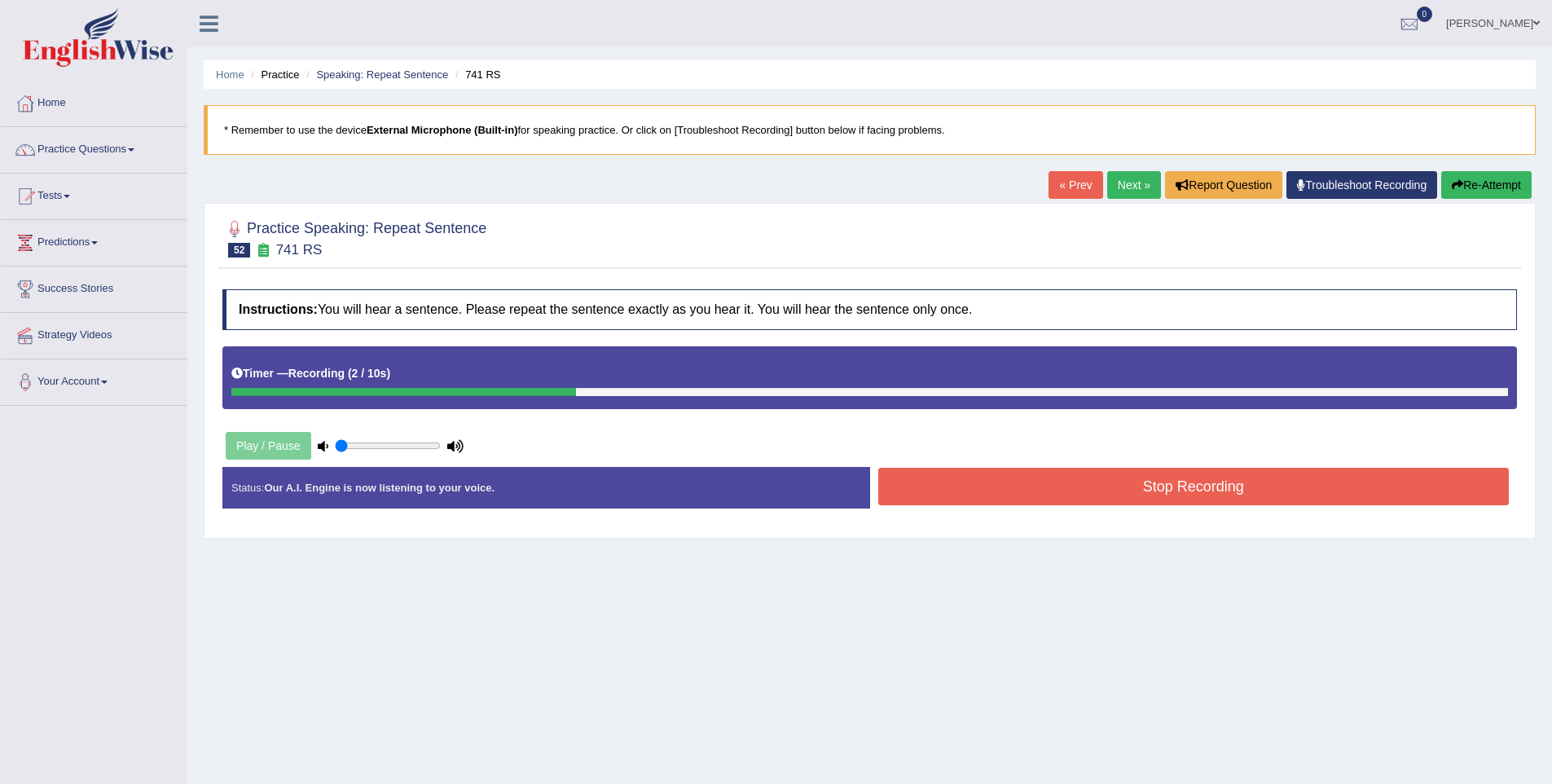
click at [1014, 501] on button "Stop Recording" at bounding box center [1194, 486] width 631 height 37
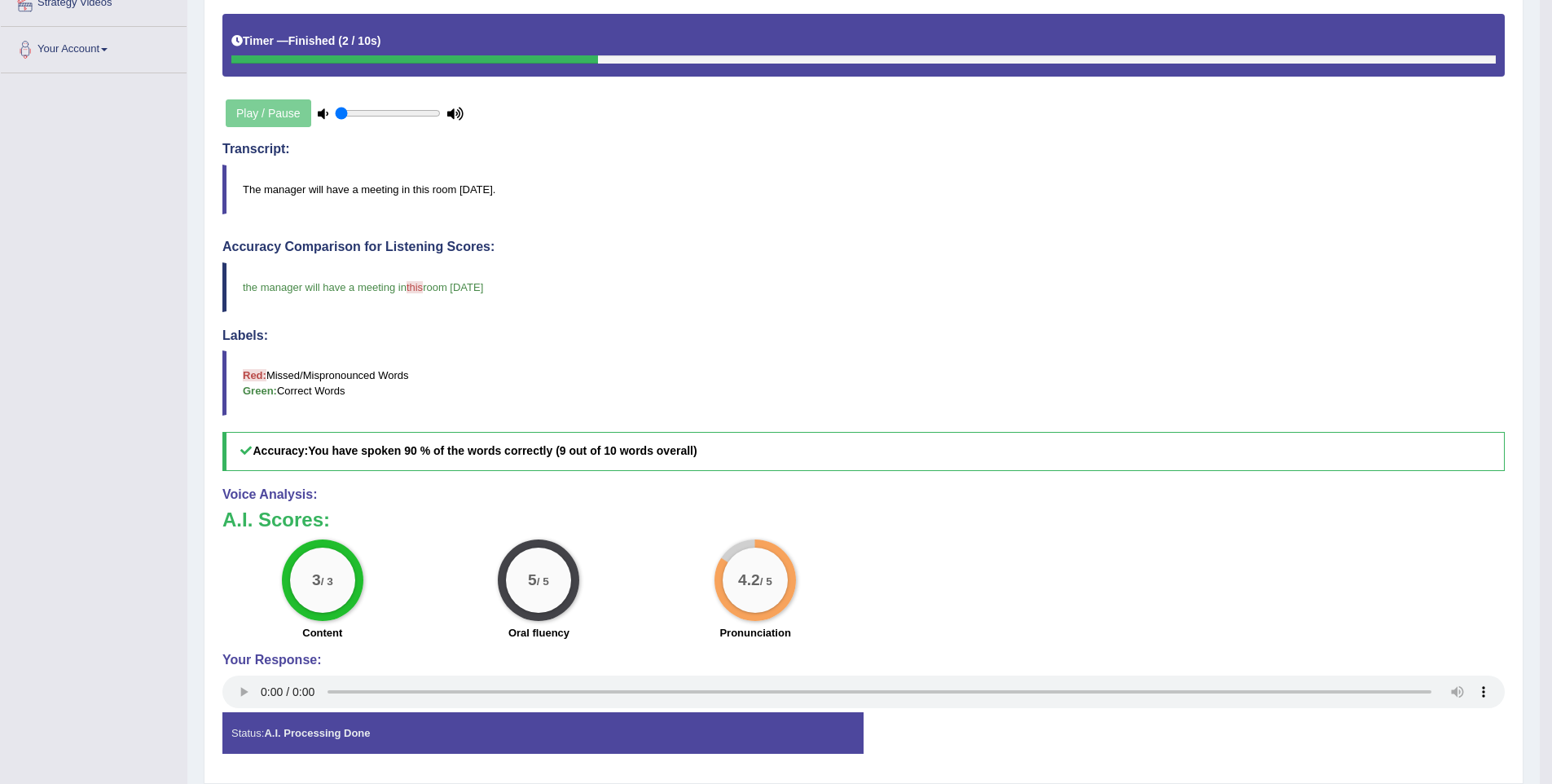
scroll to position [335, 0]
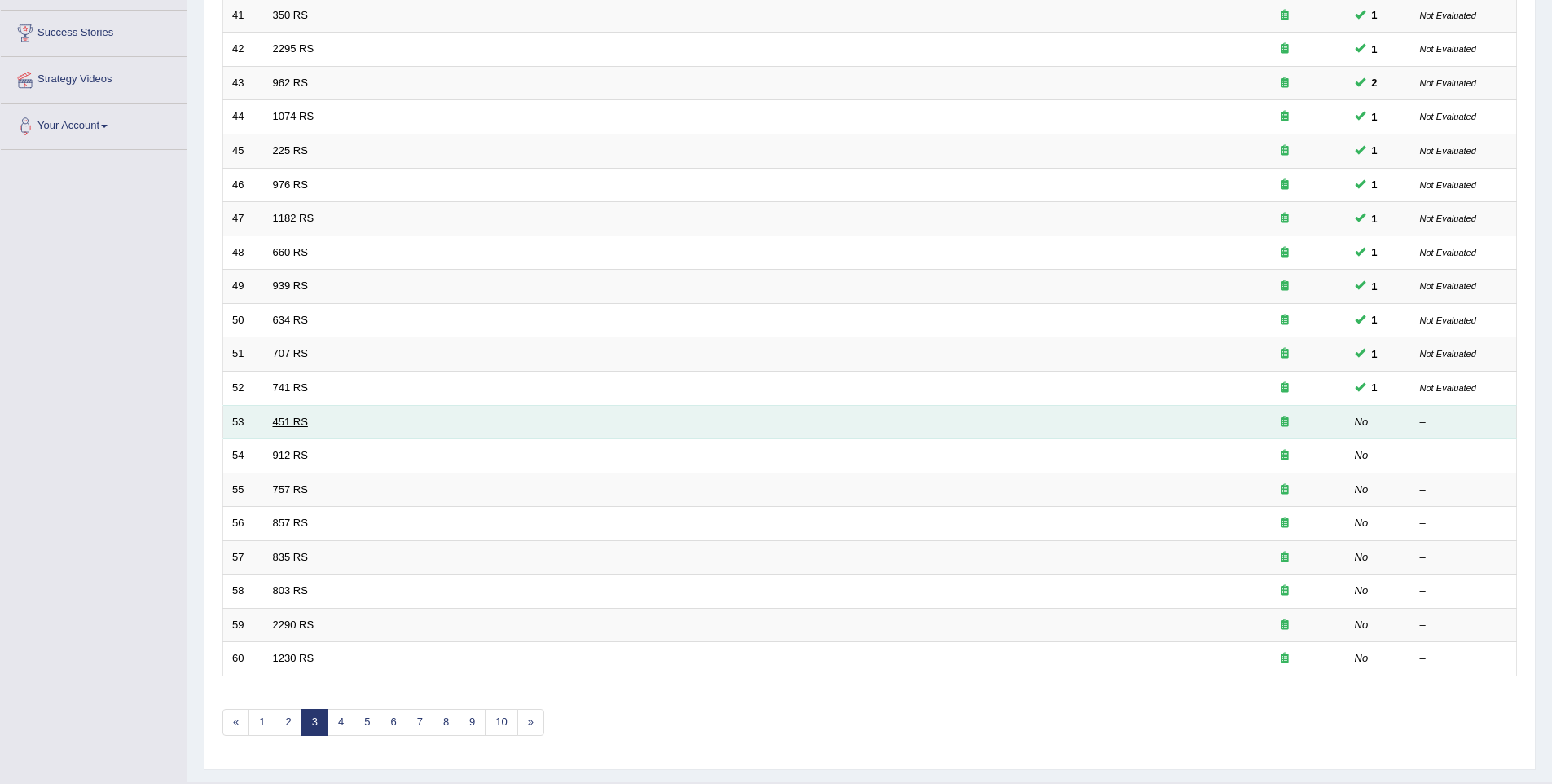
click at [295, 424] on link "451 RS" at bounding box center [291, 421] width 35 height 12
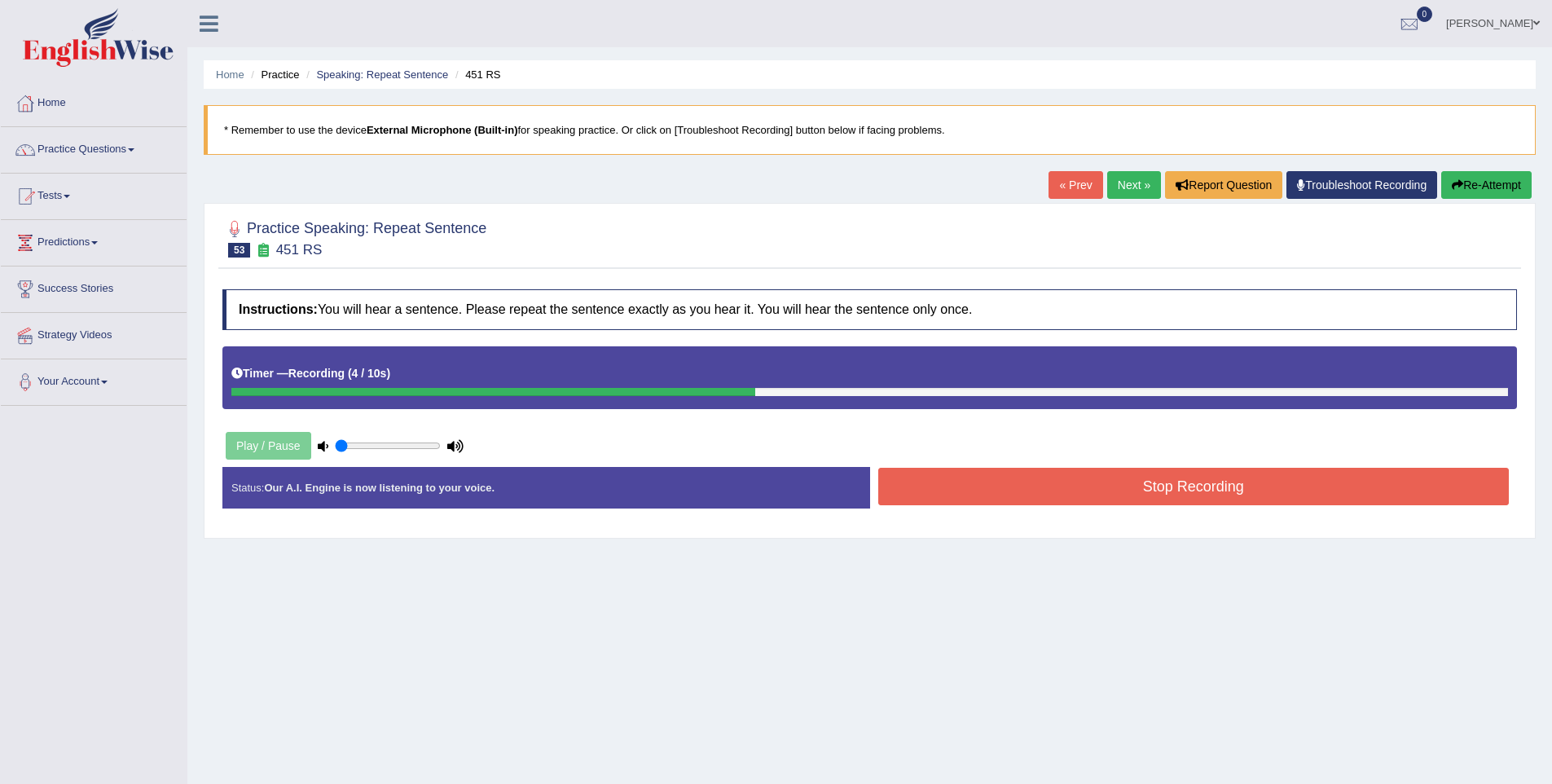
click at [1295, 488] on button "Stop Recording" at bounding box center [1194, 486] width 631 height 37
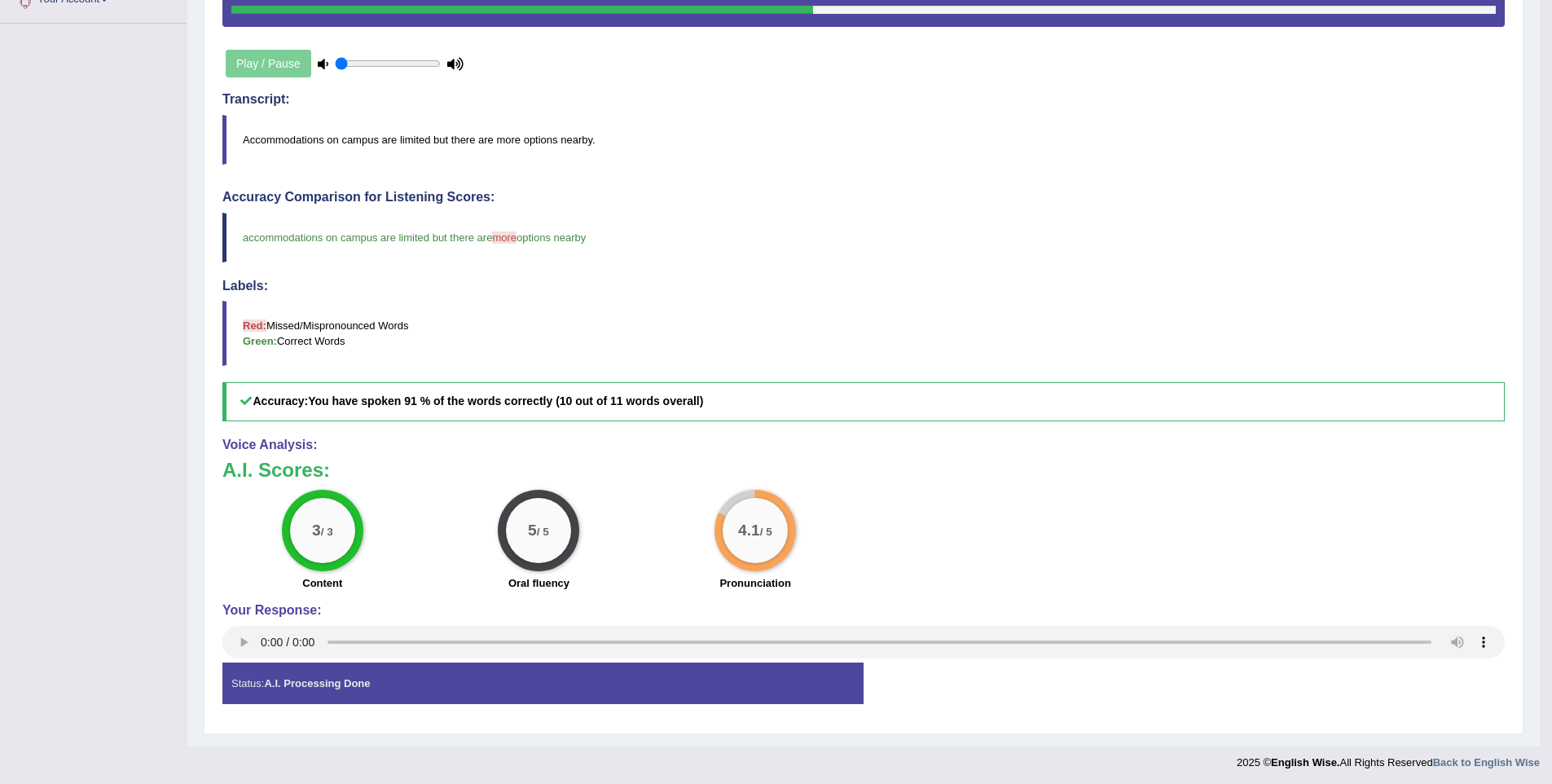
scroll to position [386, 0]
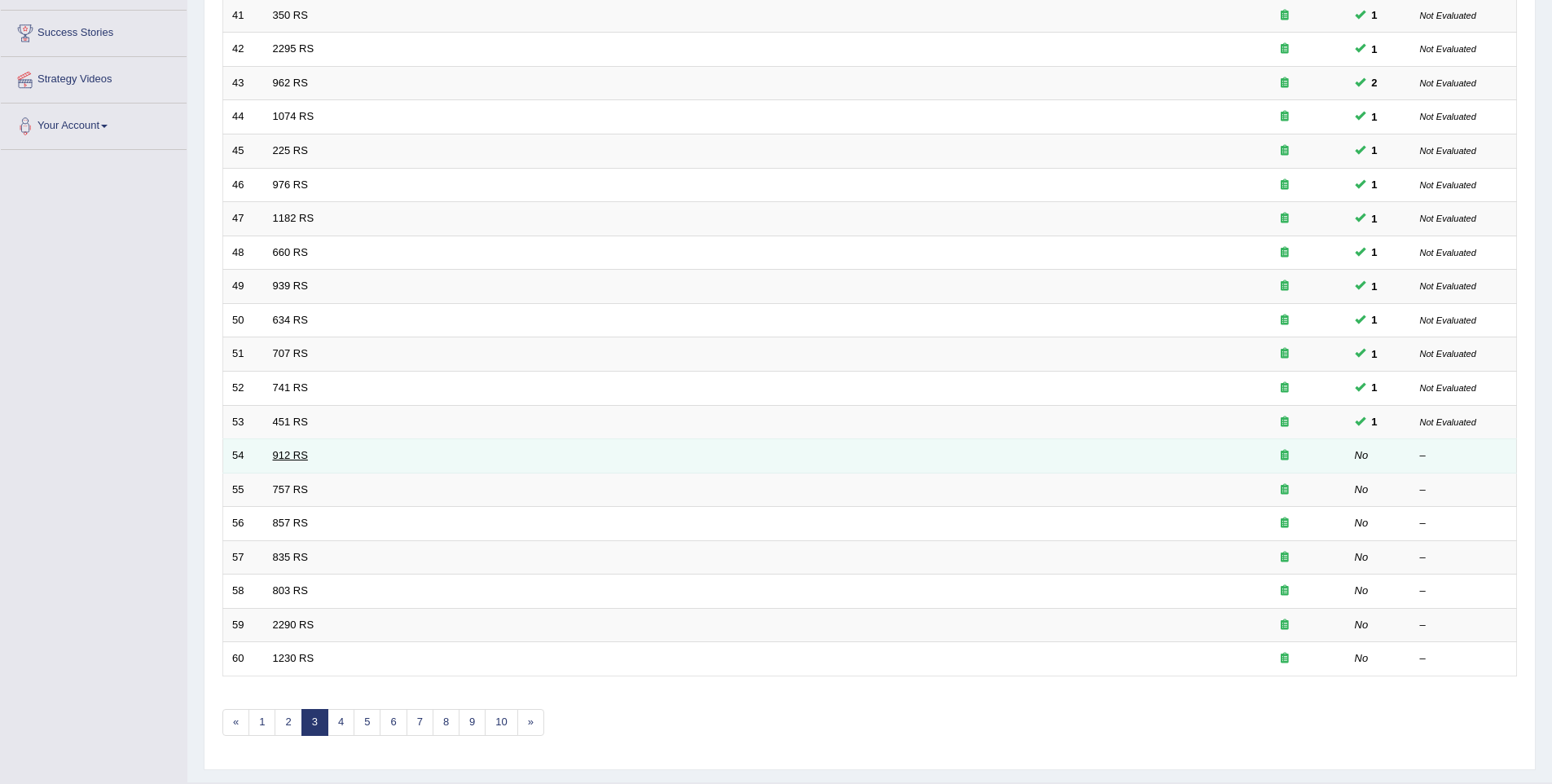
click at [293, 460] on link "912 RS" at bounding box center [291, 454] width 35 height 12
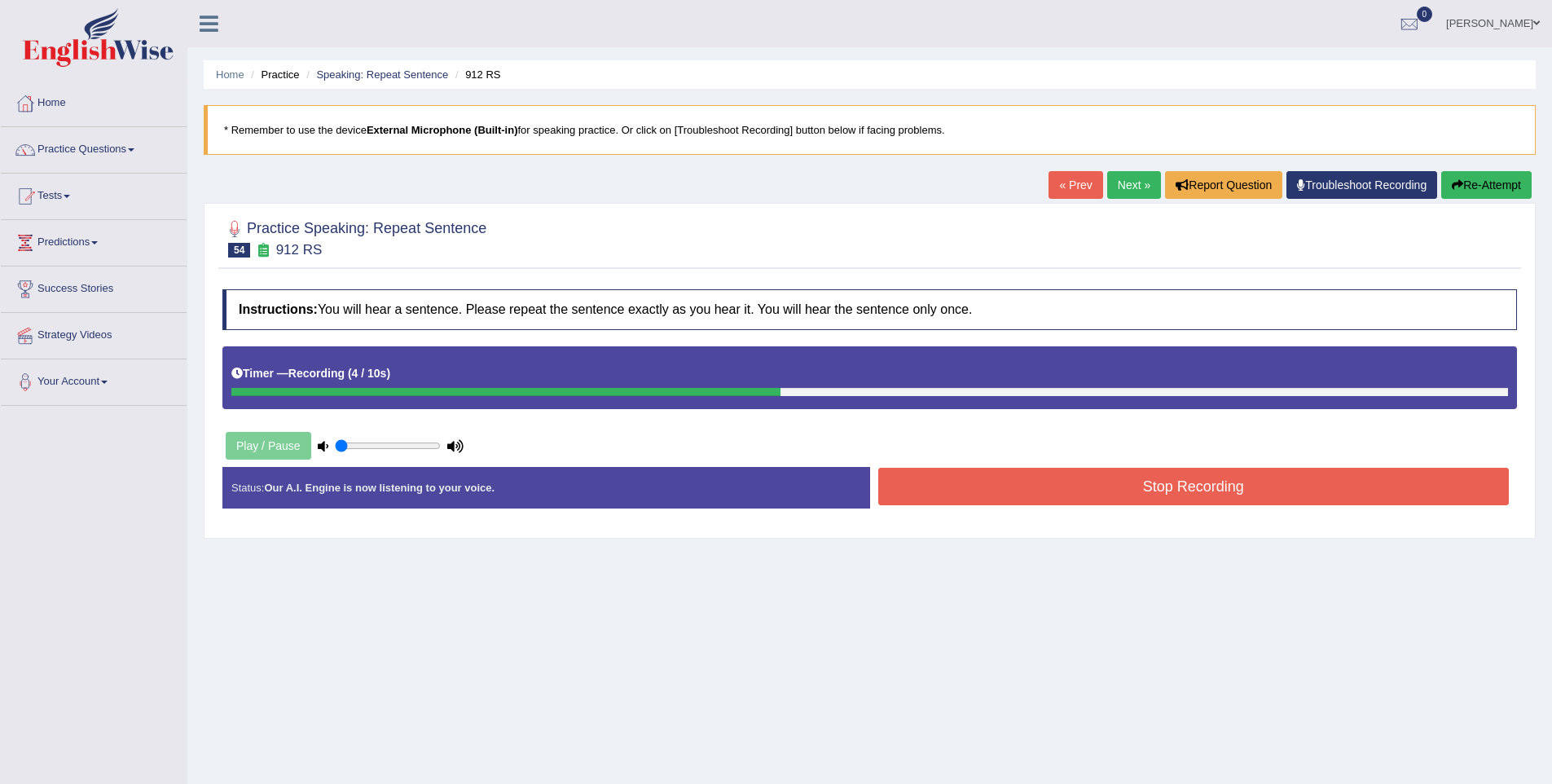
click at [1203, 488] on button "Stop Recording" at bounding box center [1194, 486] width 631 height 37
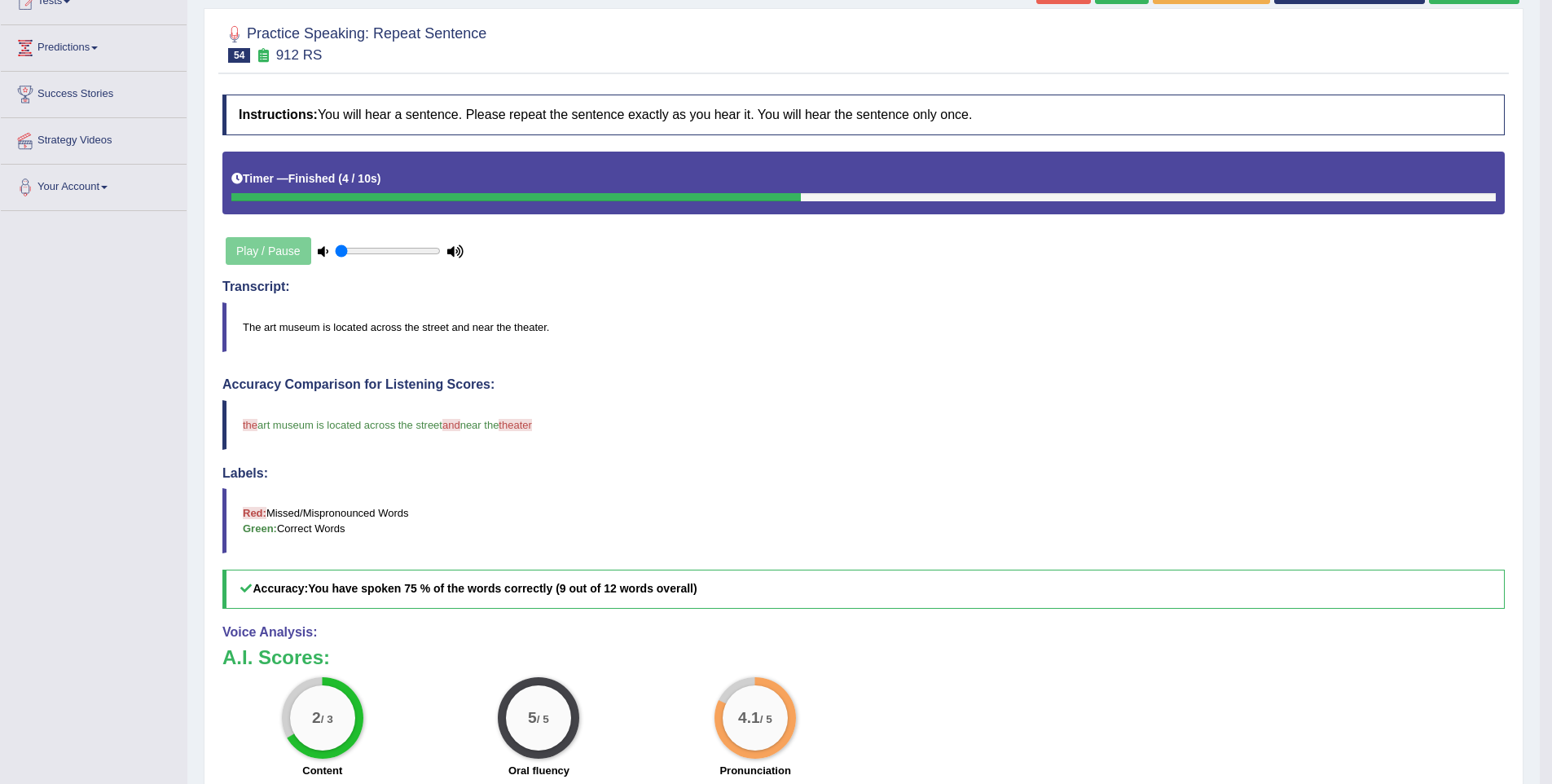
scroll to position [205, 0]
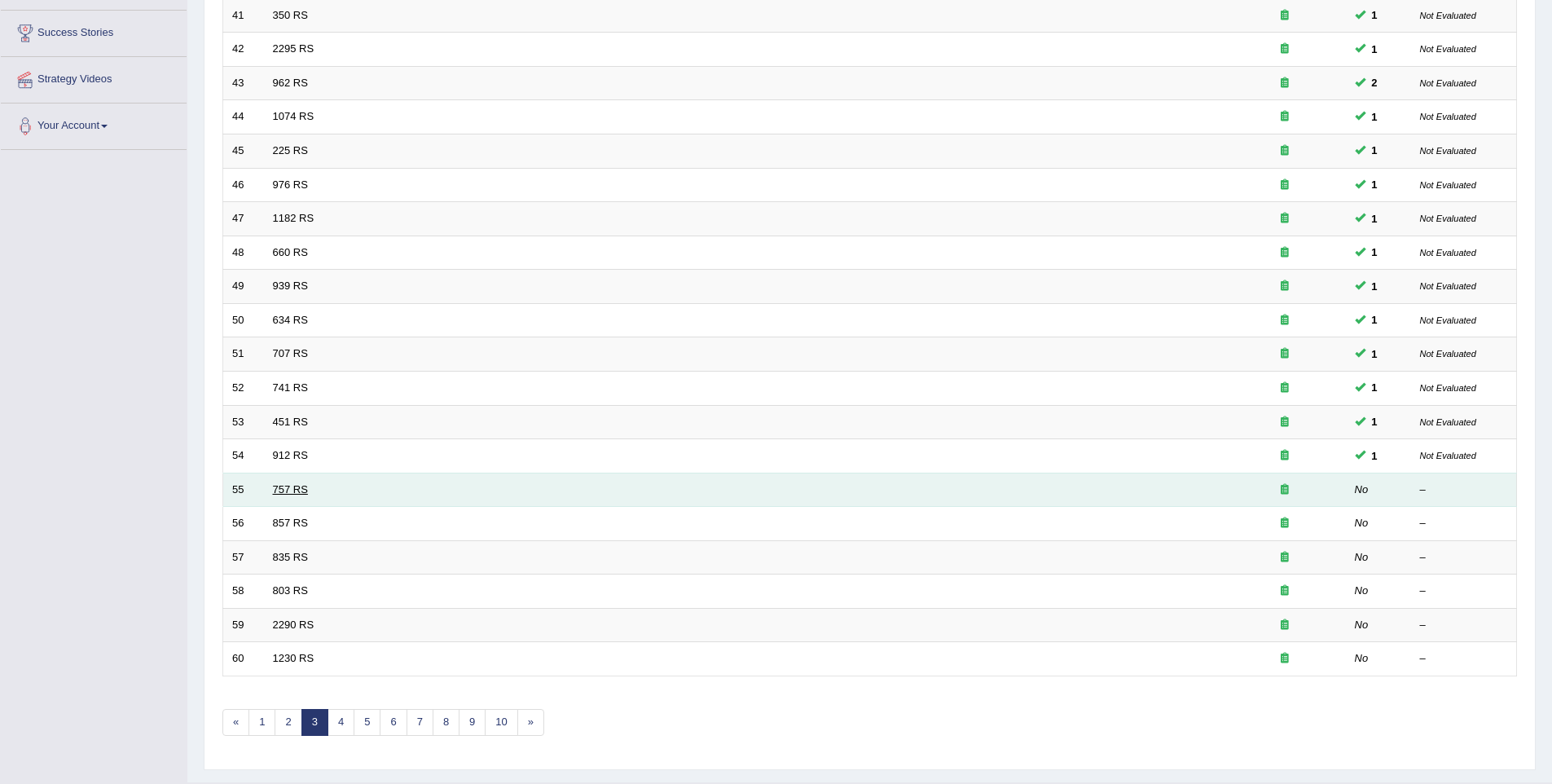
click at [291, 492] on link "757 RS" at bounding box center [291, 489] width 35 height 12
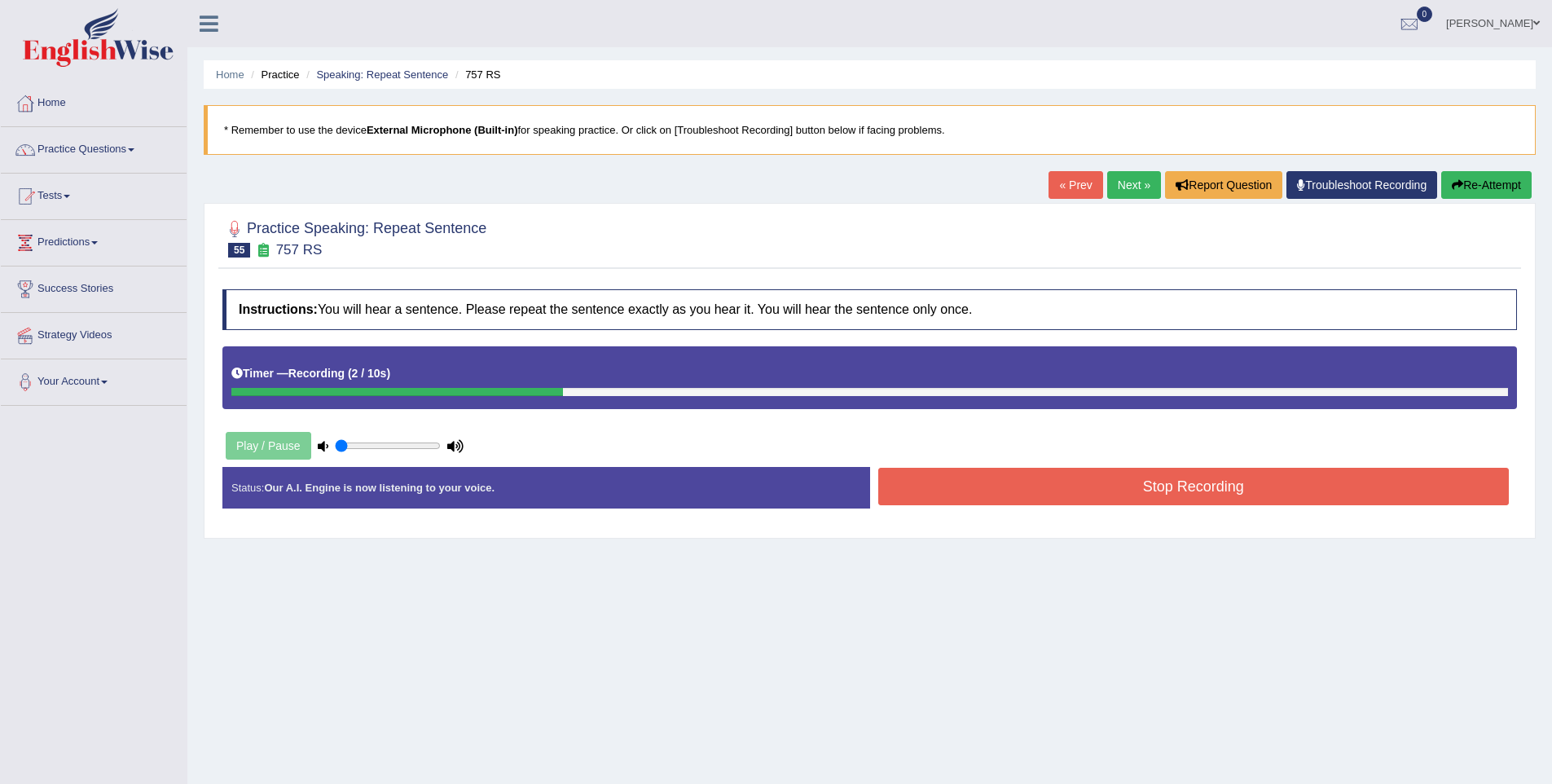
click at [1088, 487] on button "Stop Recording" at bounding box center [1194, 486] width 631 height 37
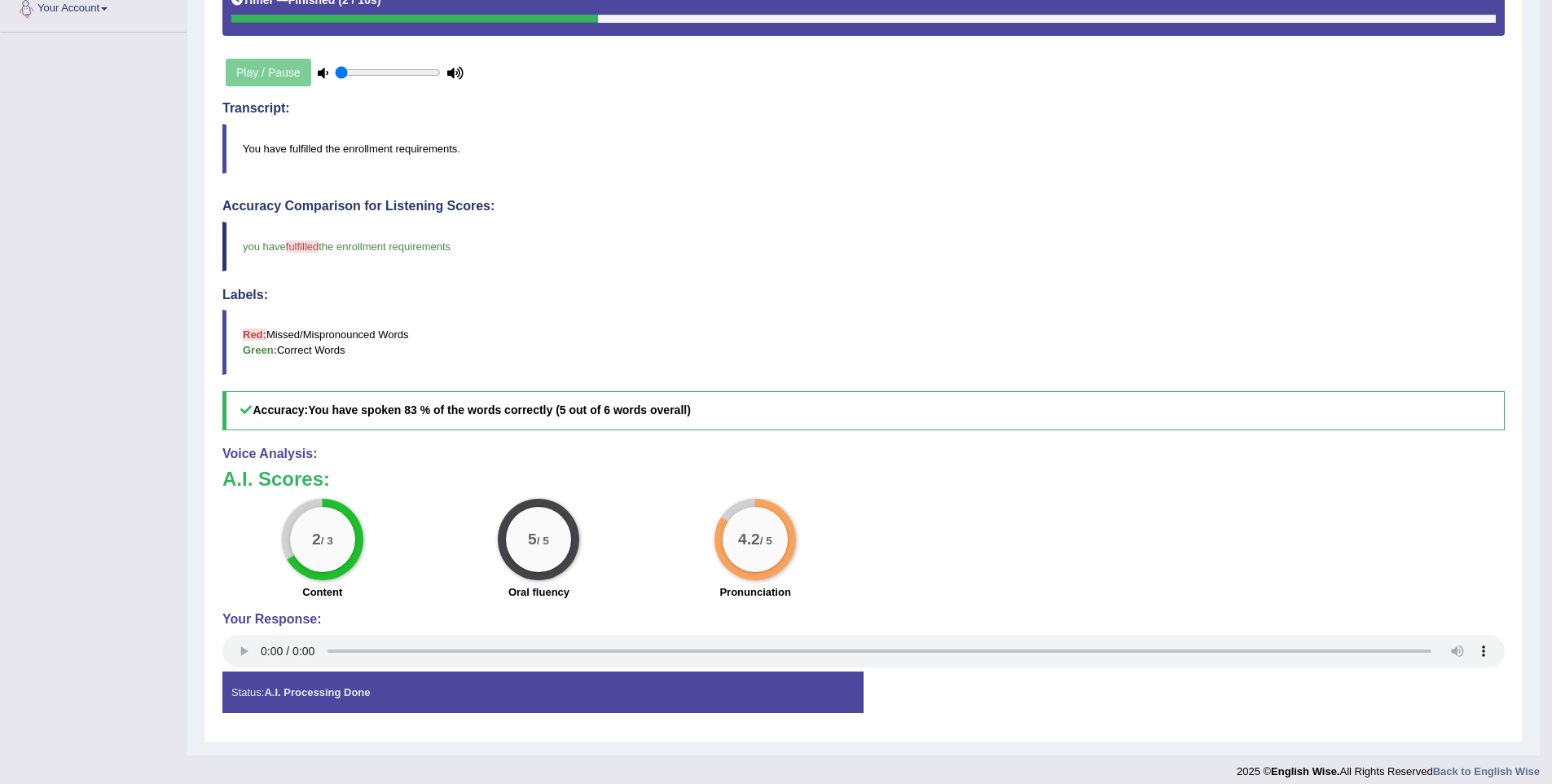
scroll to position [386, 0]
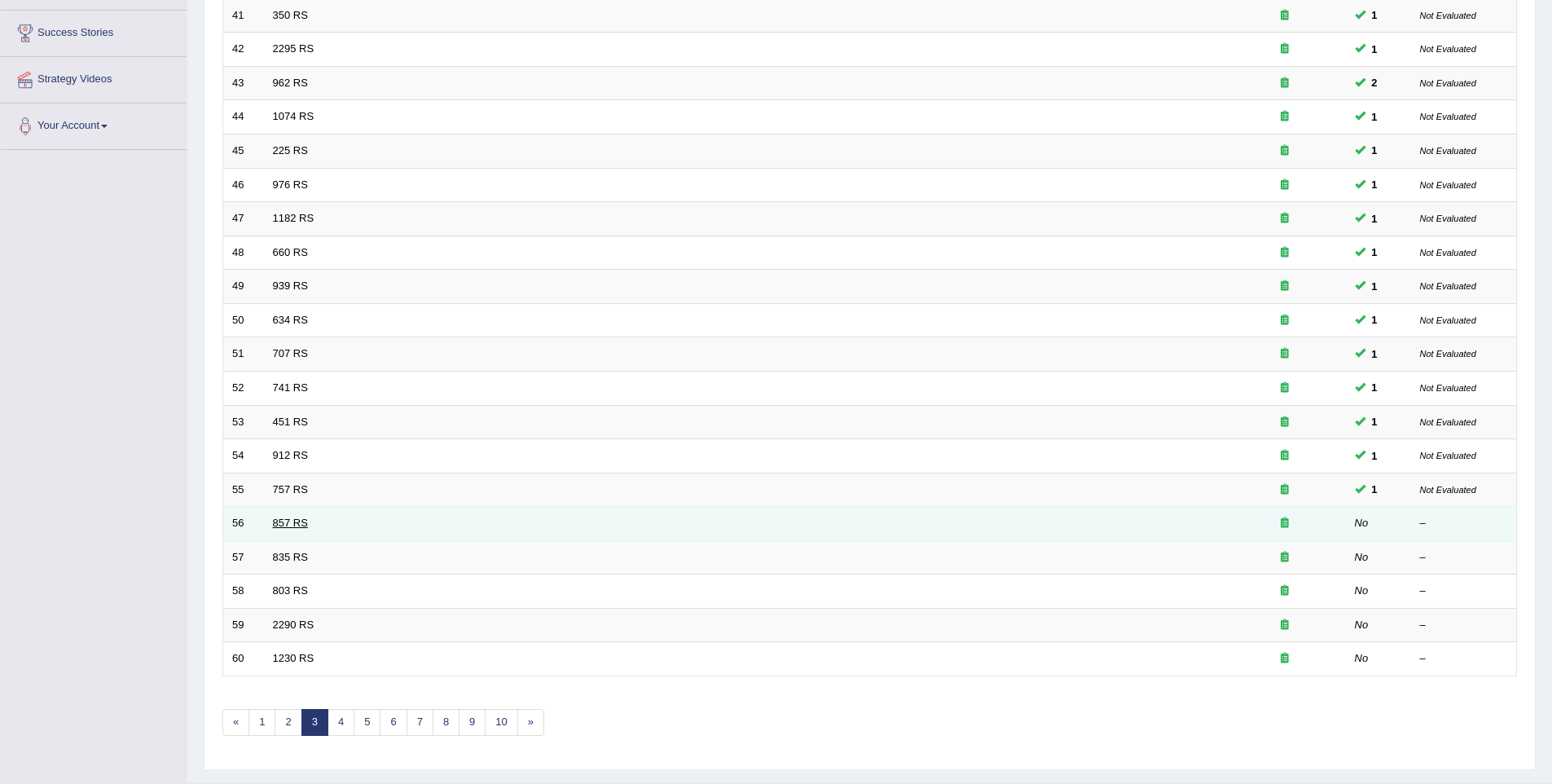
click at [281, 518] on link "857 RS" at bounding box center [291, 522] width 35 height 12
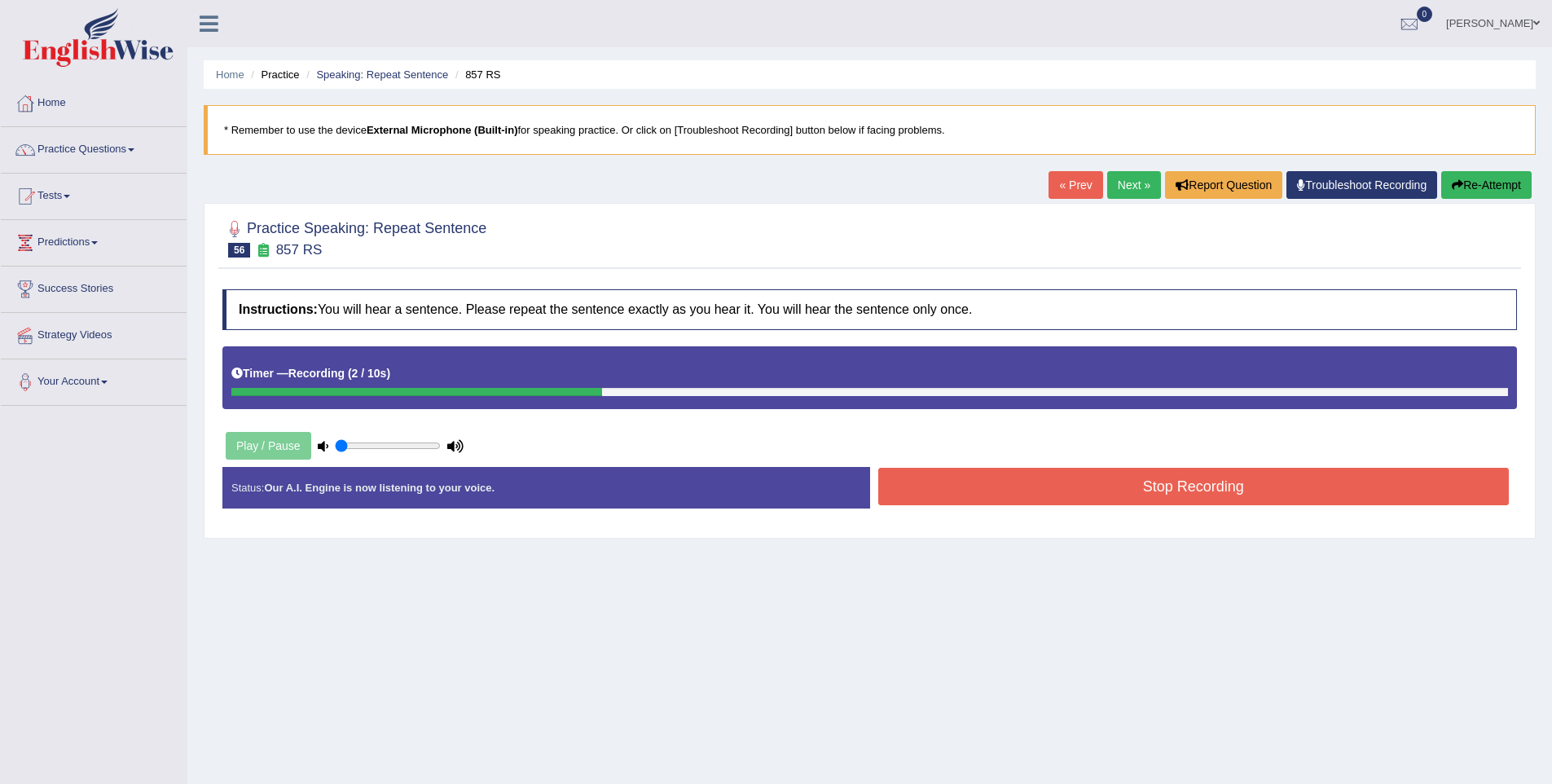
click at [1000, 480] on button "Stop Recording" at bounding box center [1194, 486] width 631 height 37
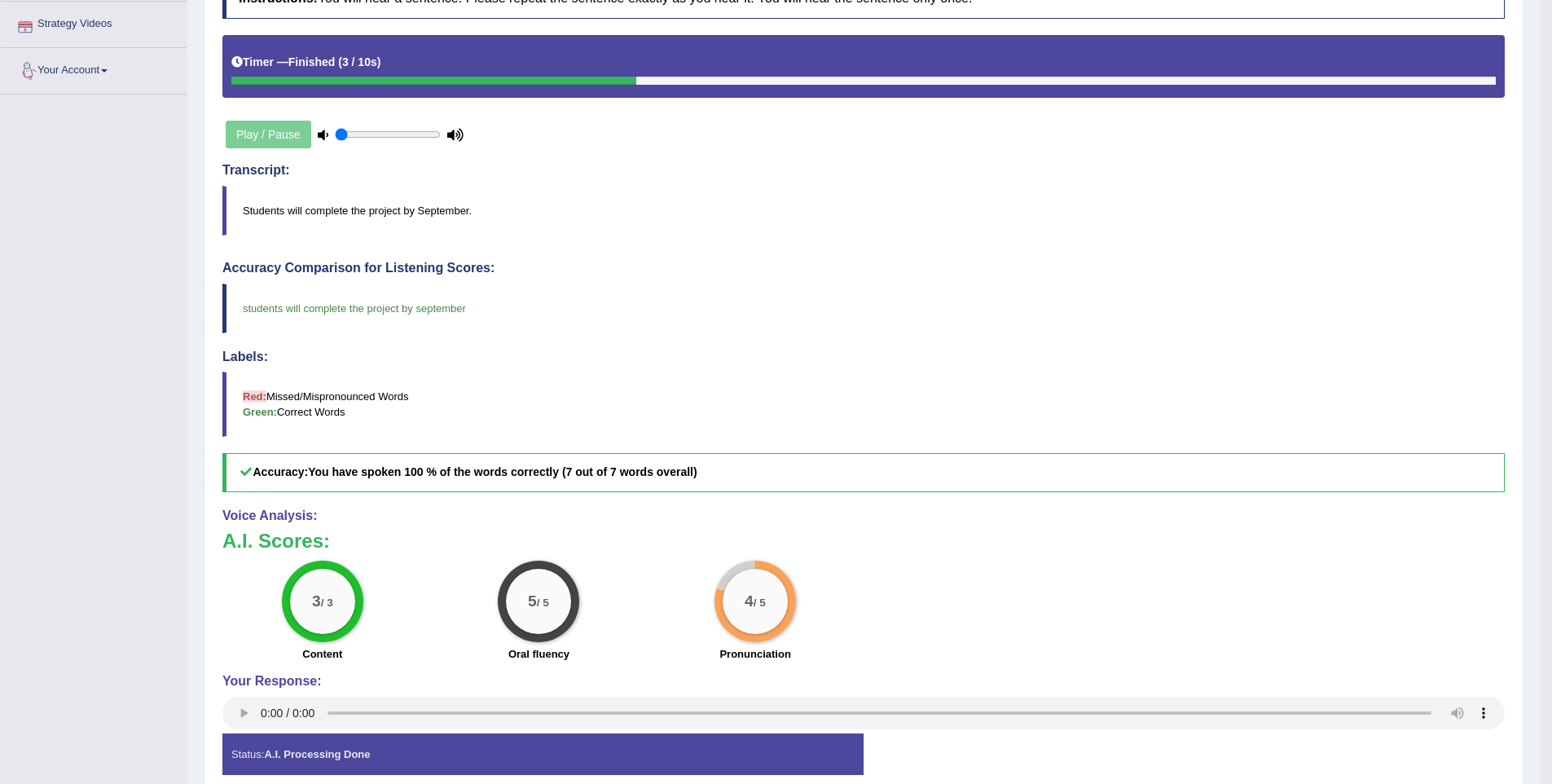
scroll to position [310, 0]
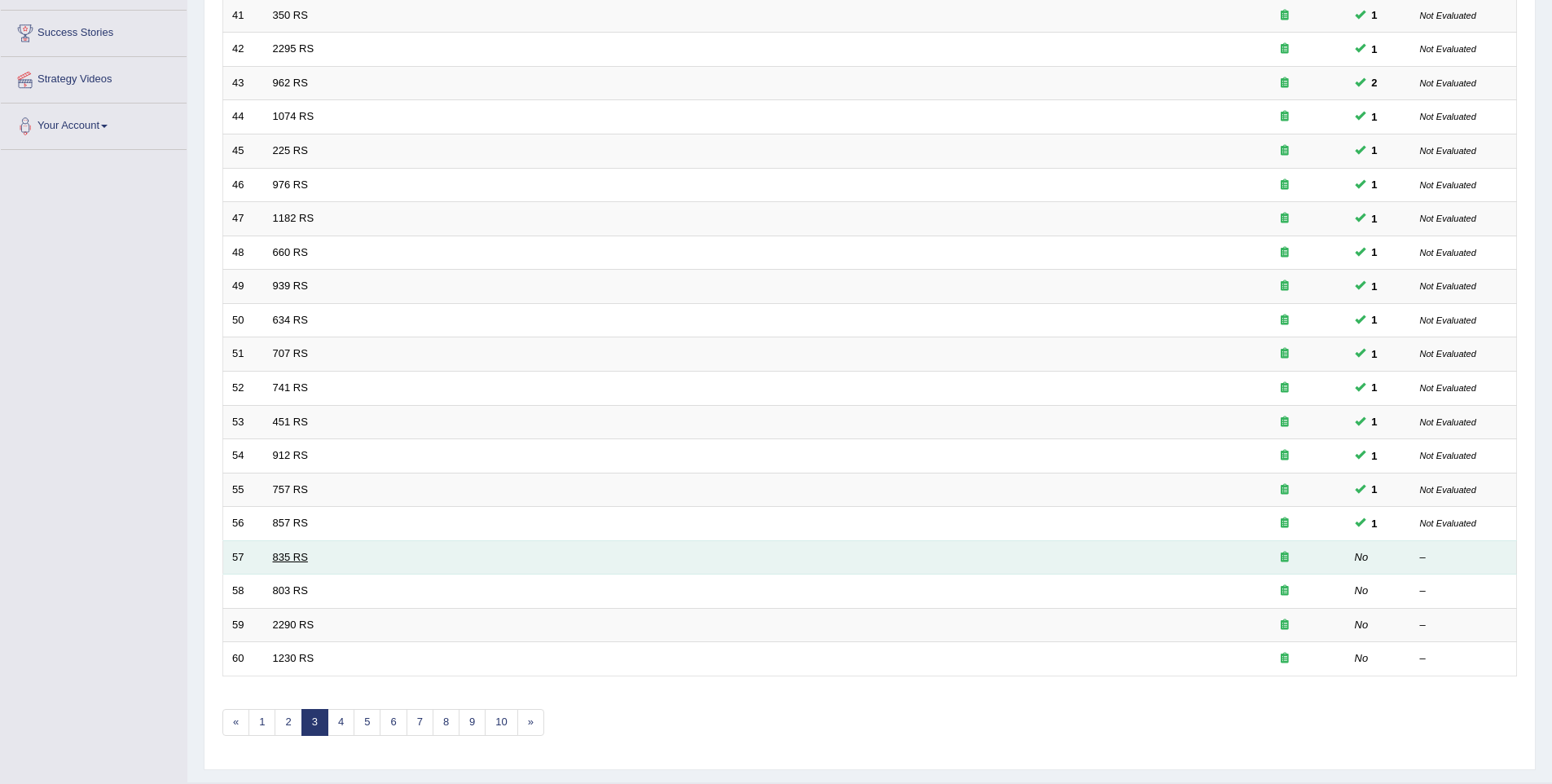
click at [301, 551] on link "835 RS" at bounding box center [291, 556] width 35 height 12
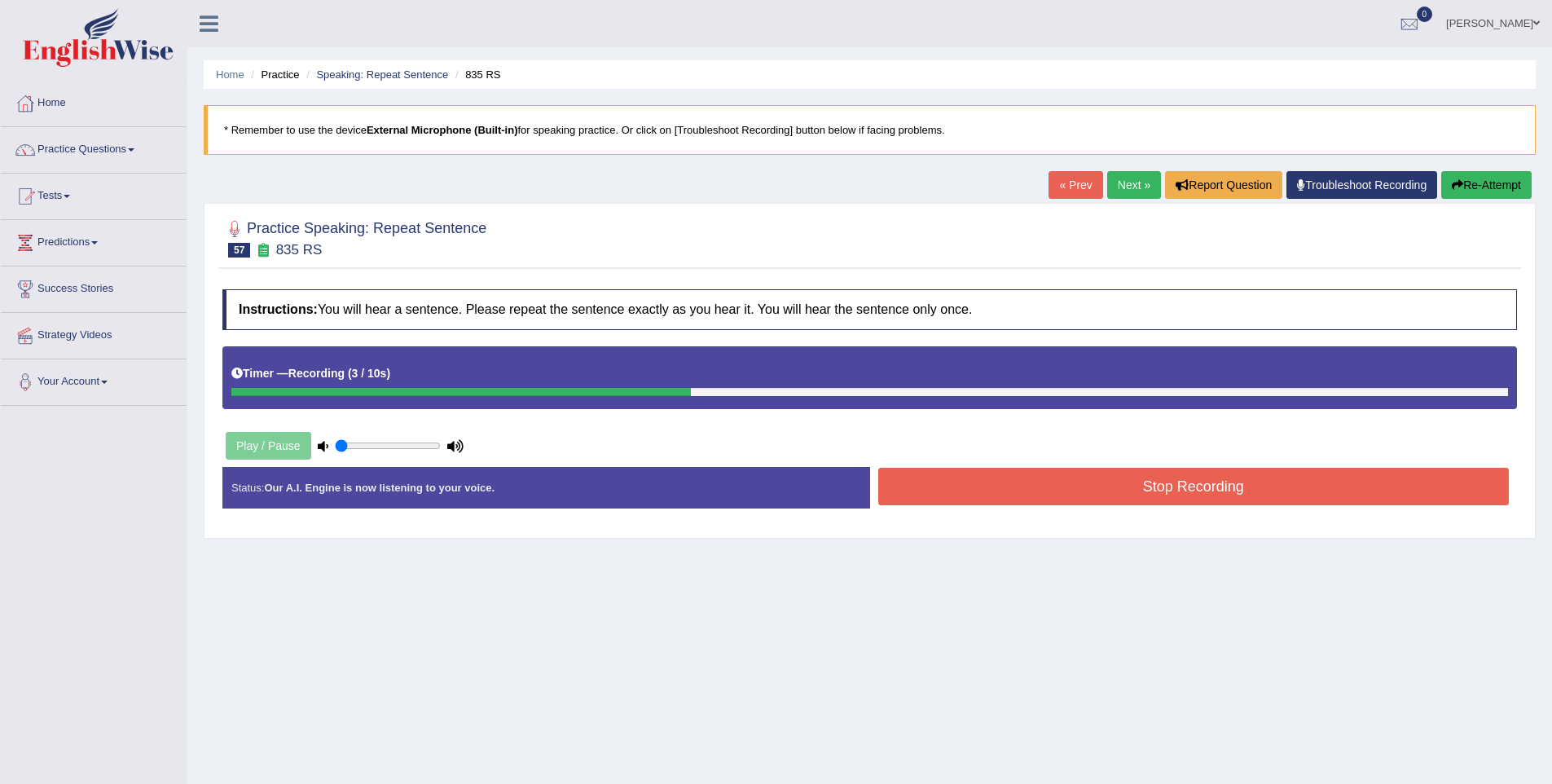
click at [1185, 495] on button "Stop Recording" at bounding box center [1194, 486] width 631 height 37
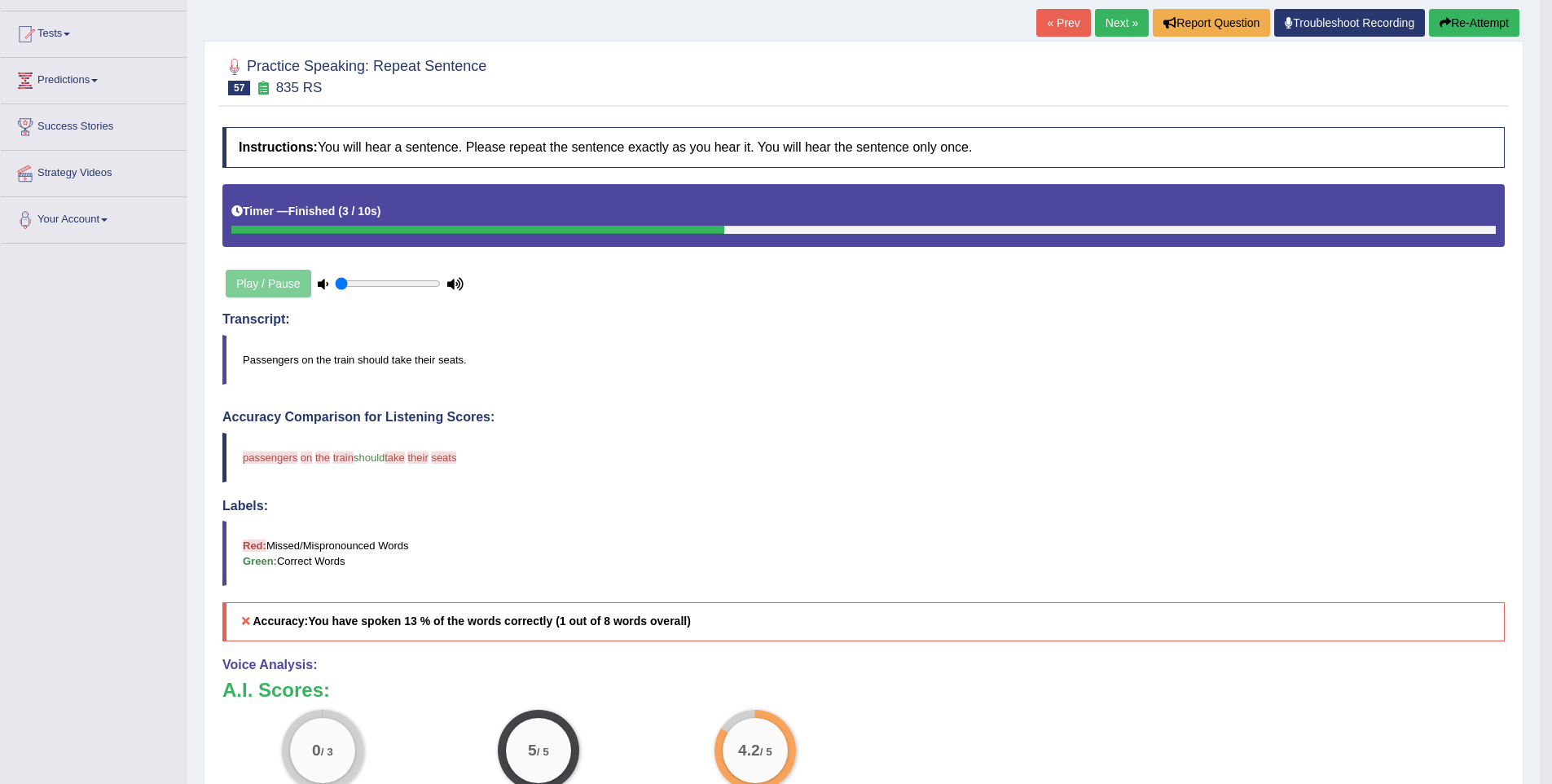
scroll to position [134, 0]
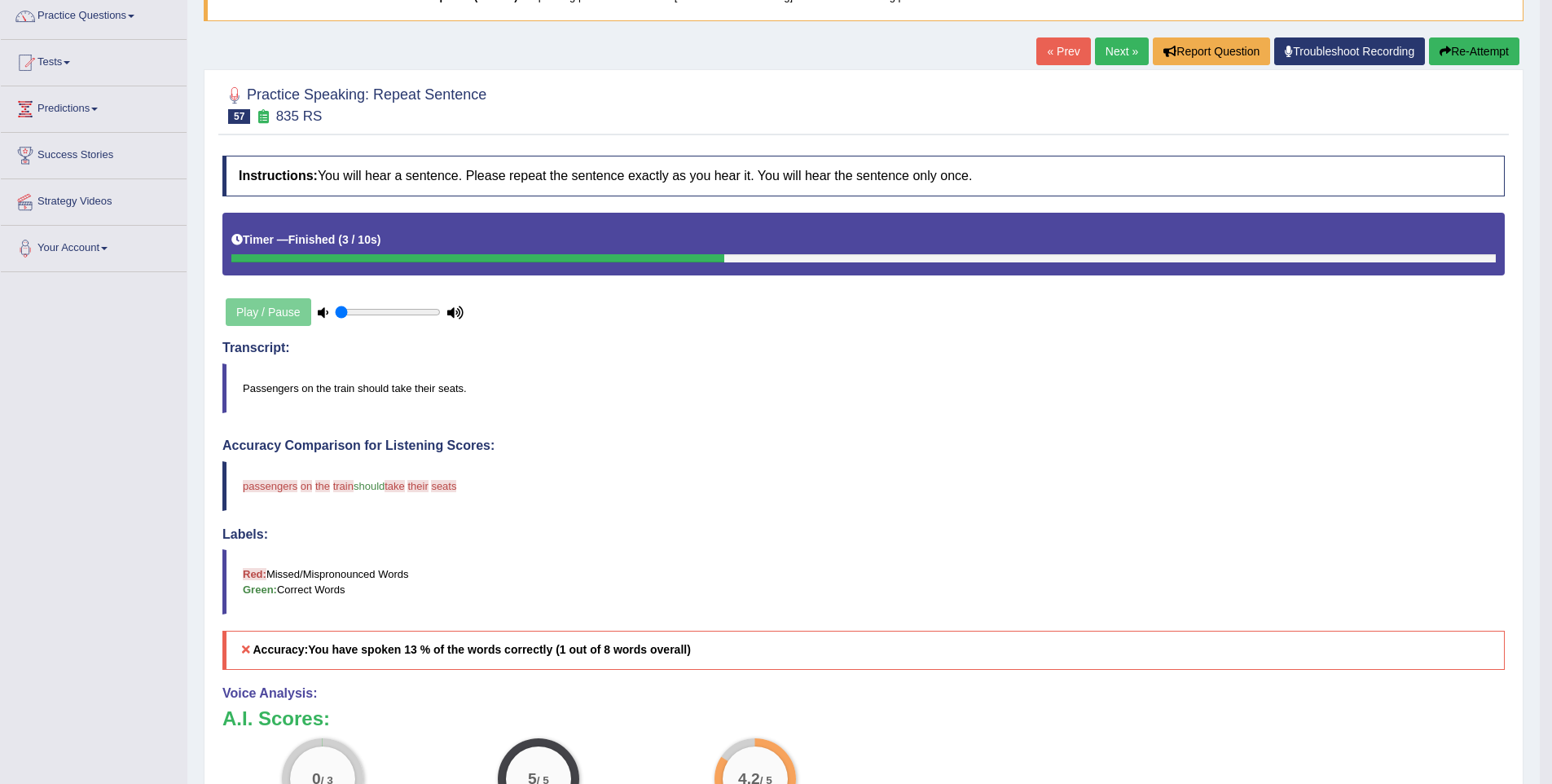
click at [260, 309] on div "Play / Pause" at bounding box center [344, 311] width 244 height 41
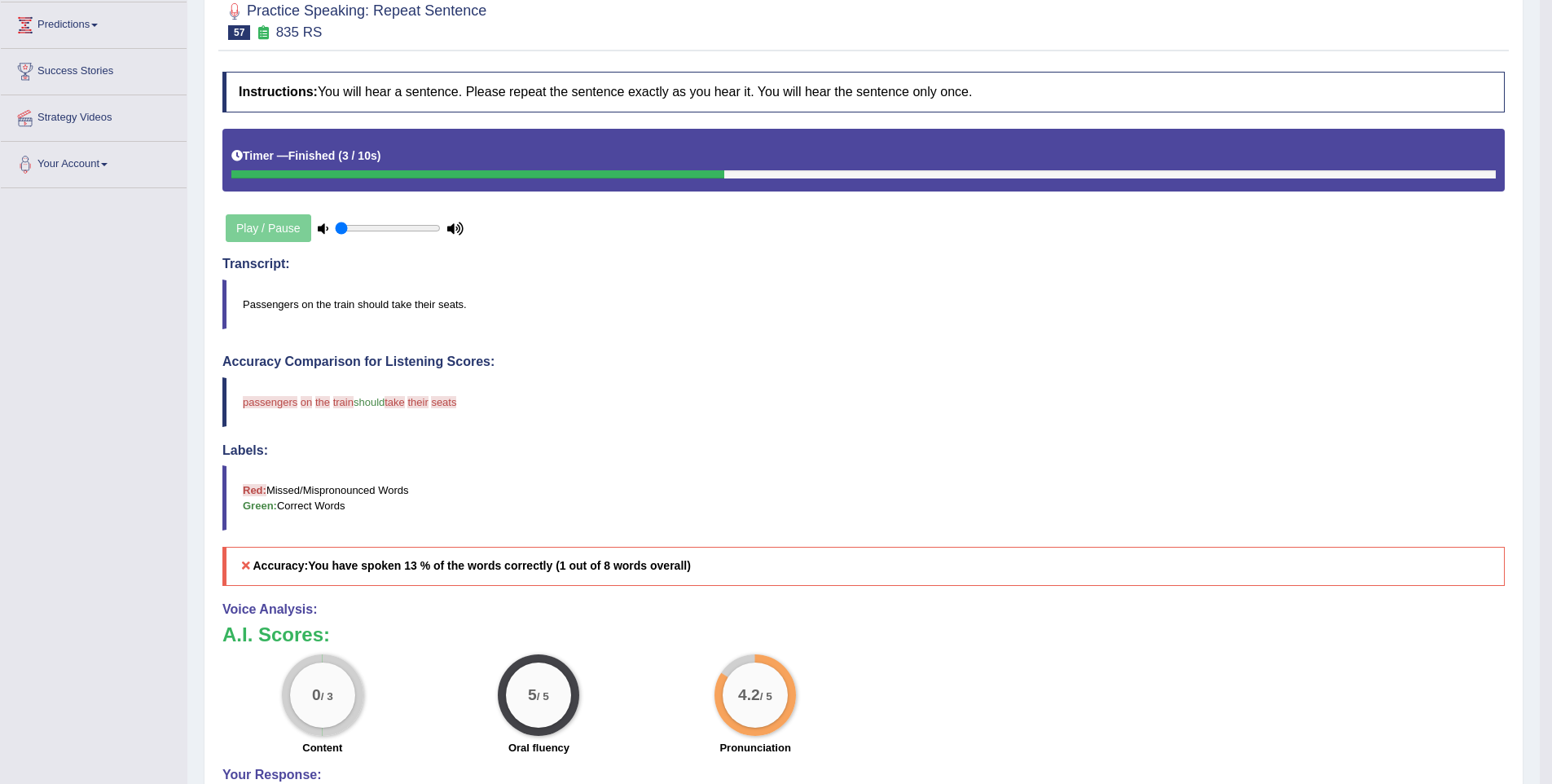
scroll to position [0, 0]
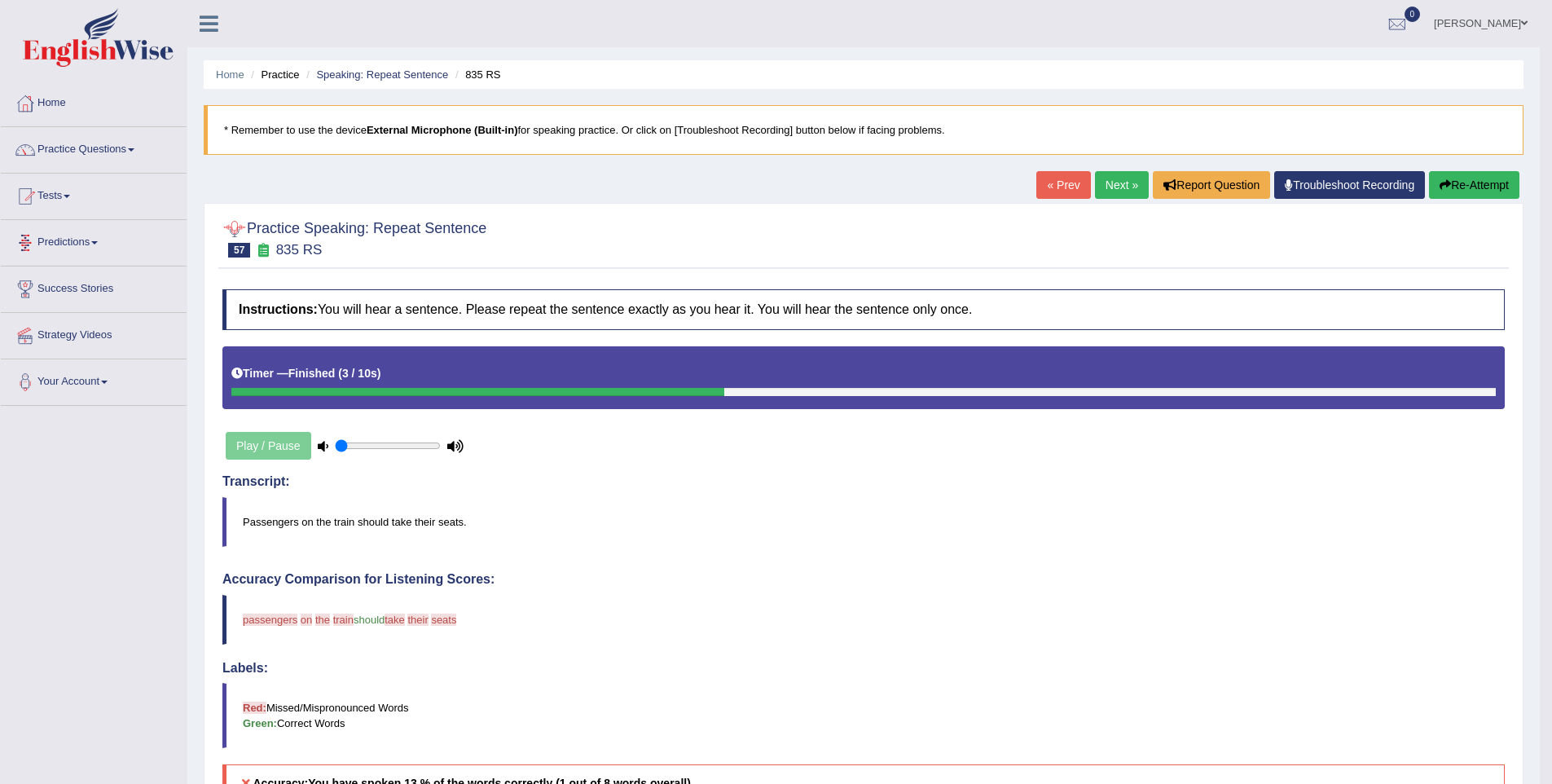
click at [235, 227] on div at bounding box center [234, 229] width 25 height 25
click at [1478, 182] on button "Re-Attempt" at bounding box center [1474, 185] width 90 height 27
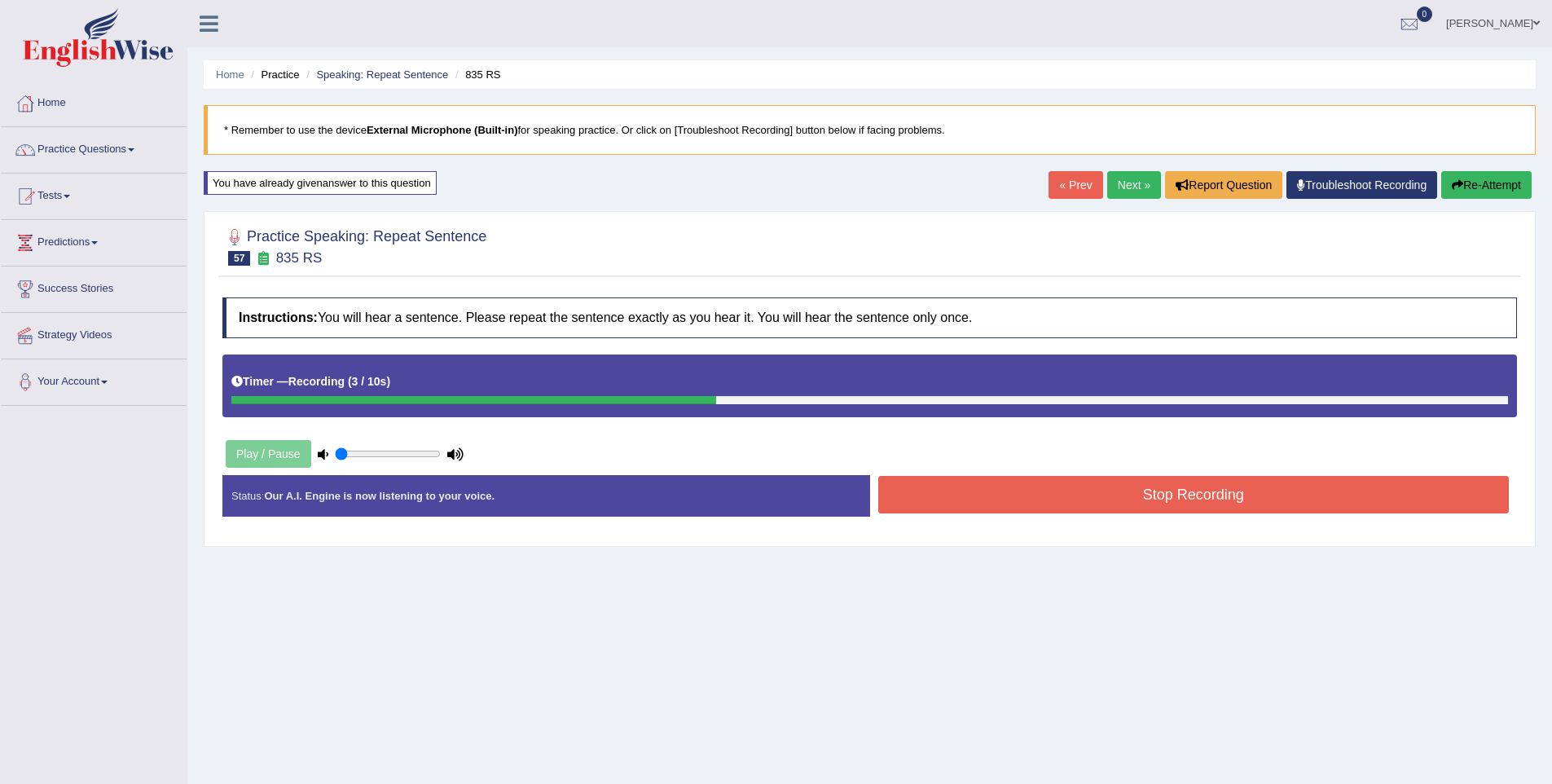
click at [1329, 500] on button "Stop Recording" at bounding box center [1194, 494] width 631 height 37
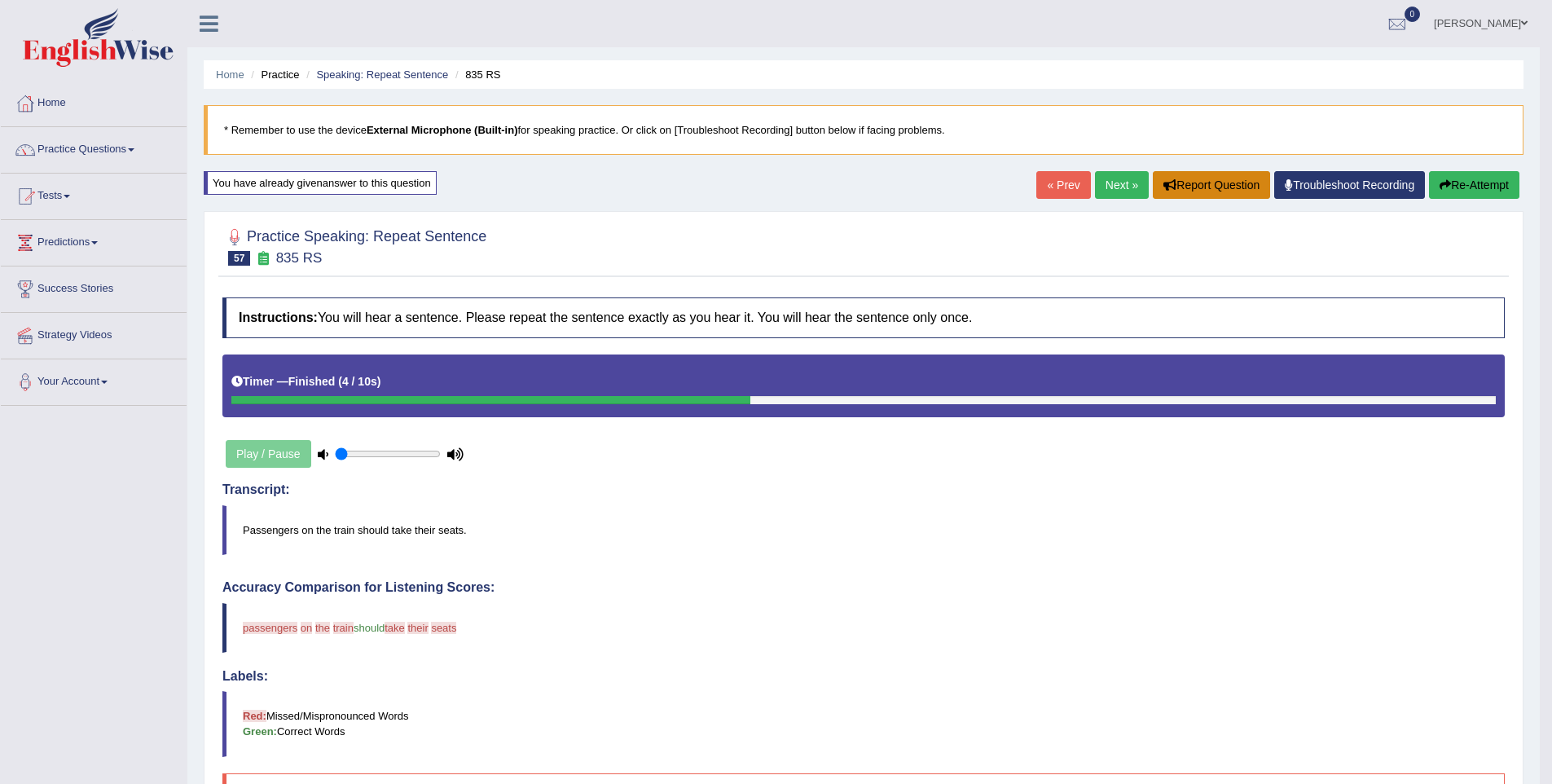
click at [1159, 190] on button "Report Question" at bounding box center [1211, 185] width 117 height 27
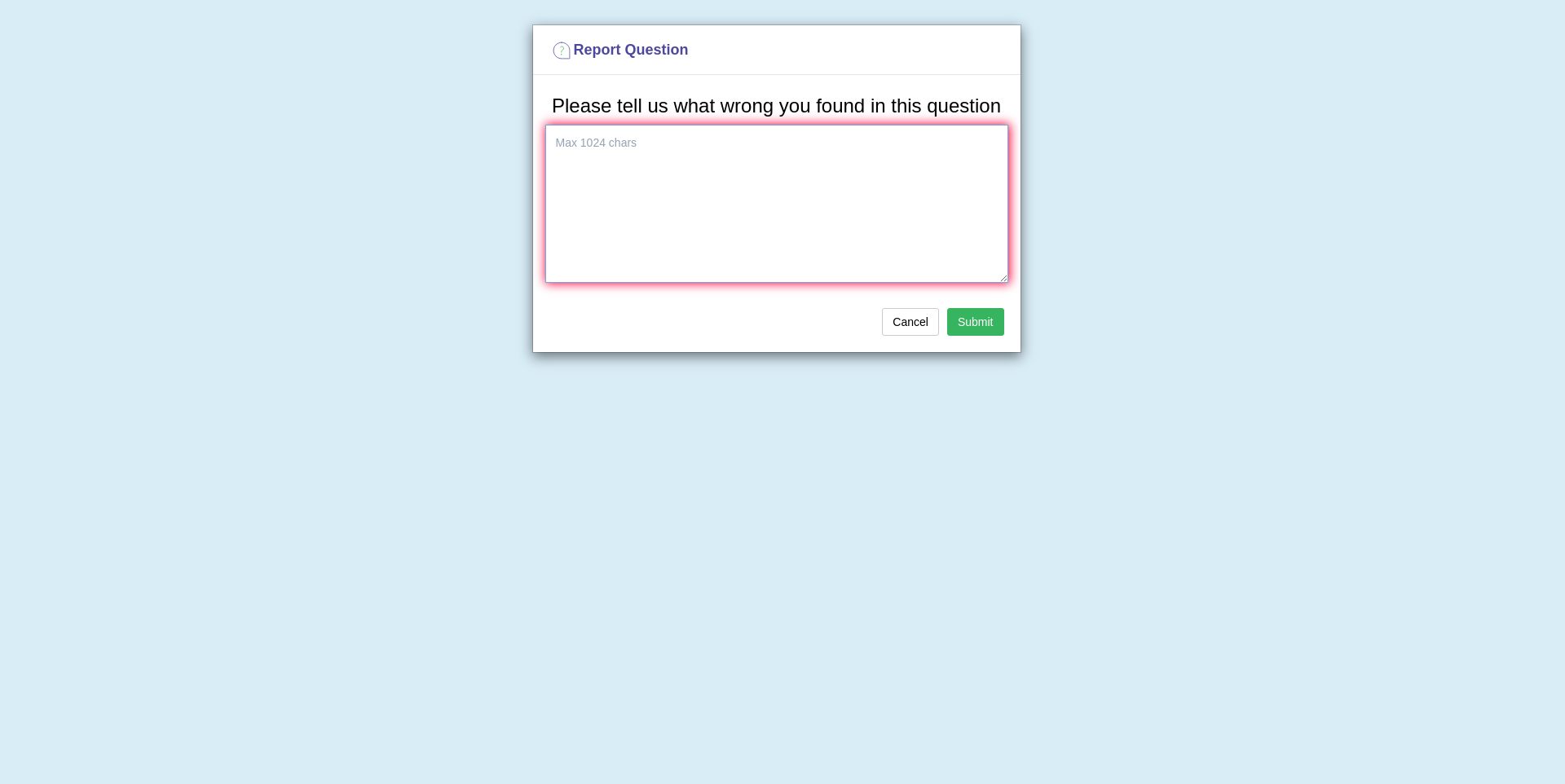
click at [848, 224] on textarea at bounding box center [777, 204] width 463 height 158
type textarea "The underlying is different than what is said in the audio."
click at [980, 336] on button "Submit" at bounding box center [976, 321] width 57 height 27
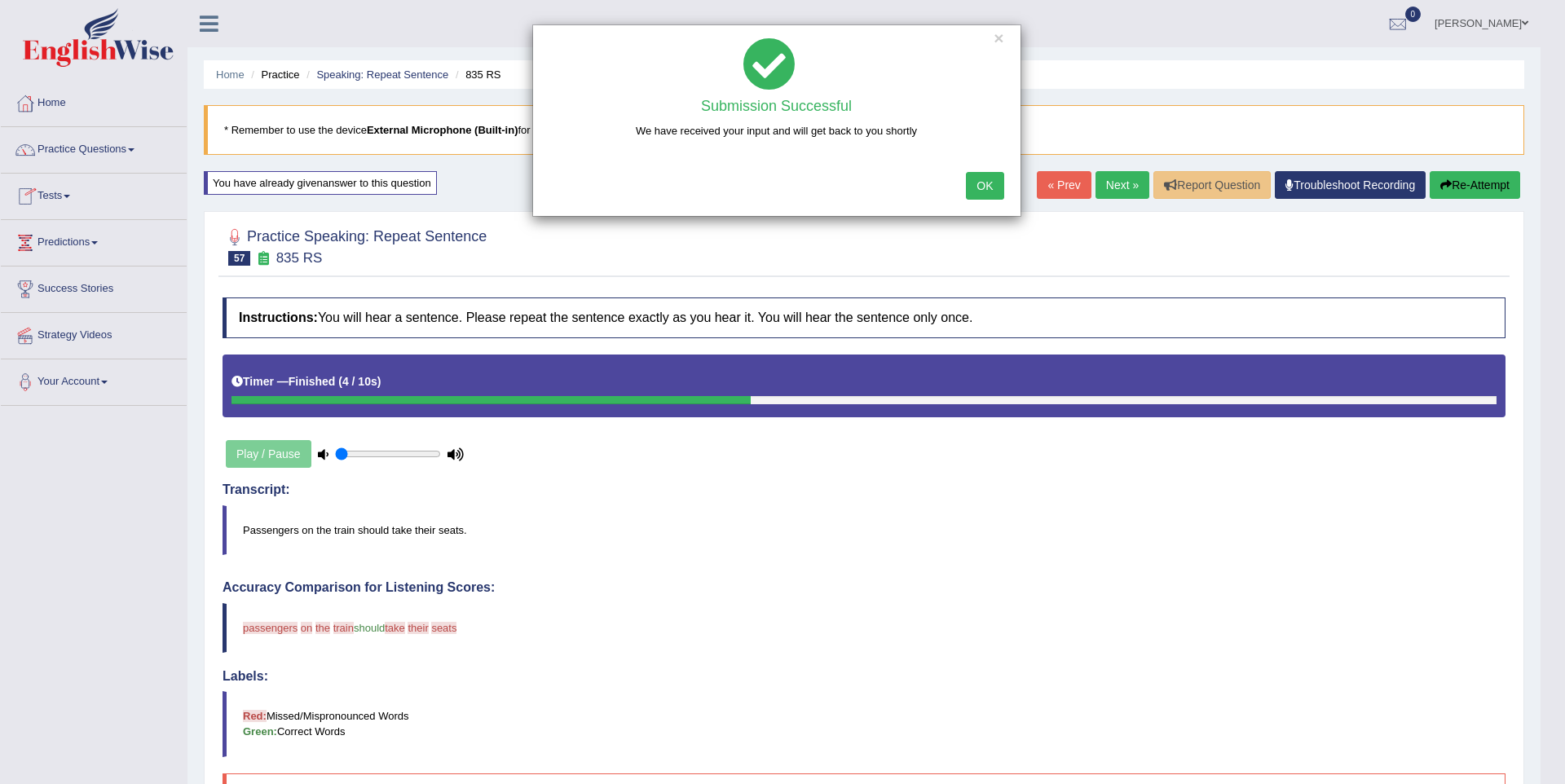
click at [1008, 197] on div "OK" at bounding box center [776, 187] width 487 height 57
click at [983, 182] on button "OK" at bounding box center [984, 186] width 37 height 27
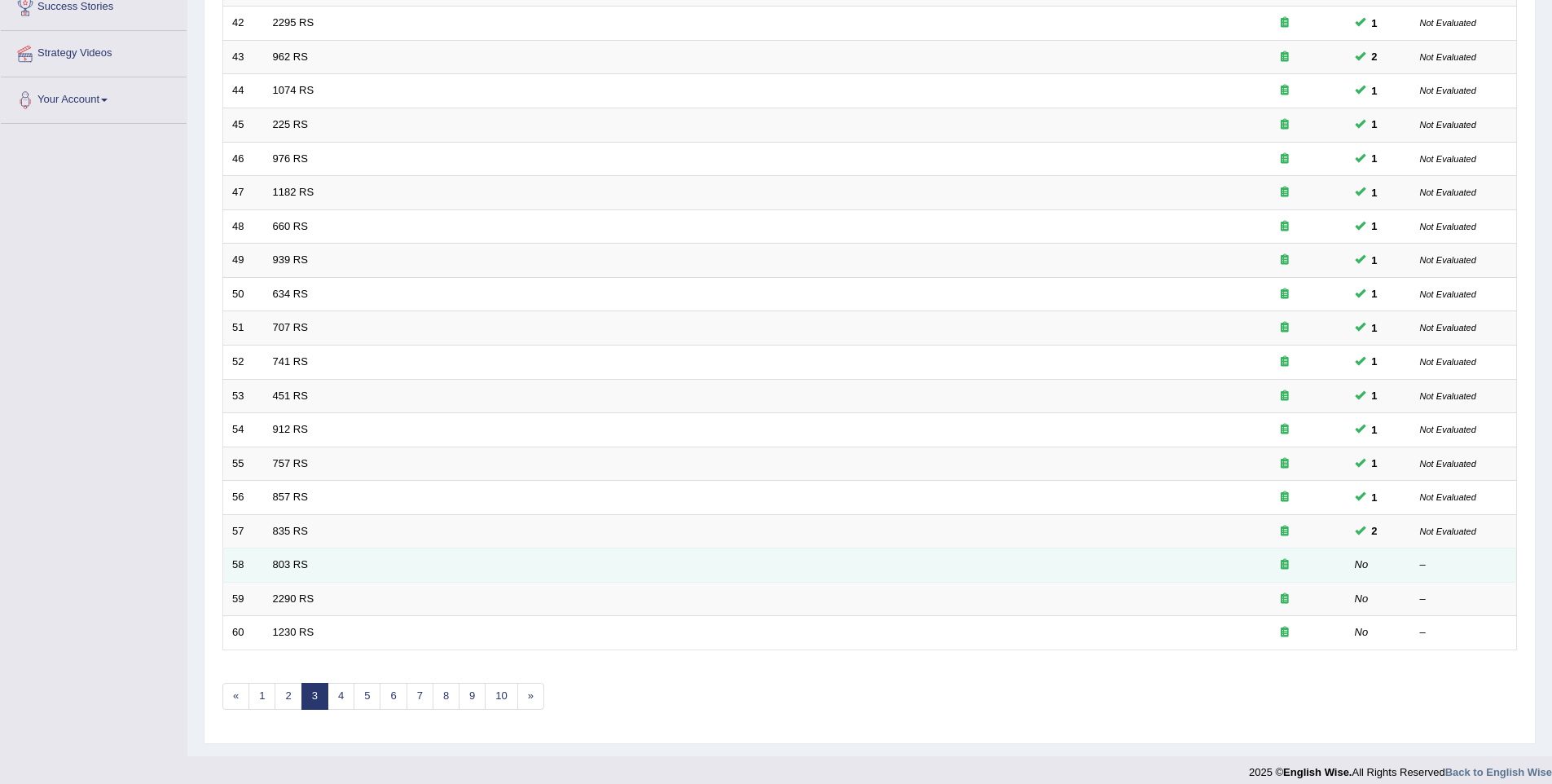
scroll to position [282, 0]
click at [283, 562] on link "803 RS" at bounding box center [291, 563] width 35 height 12
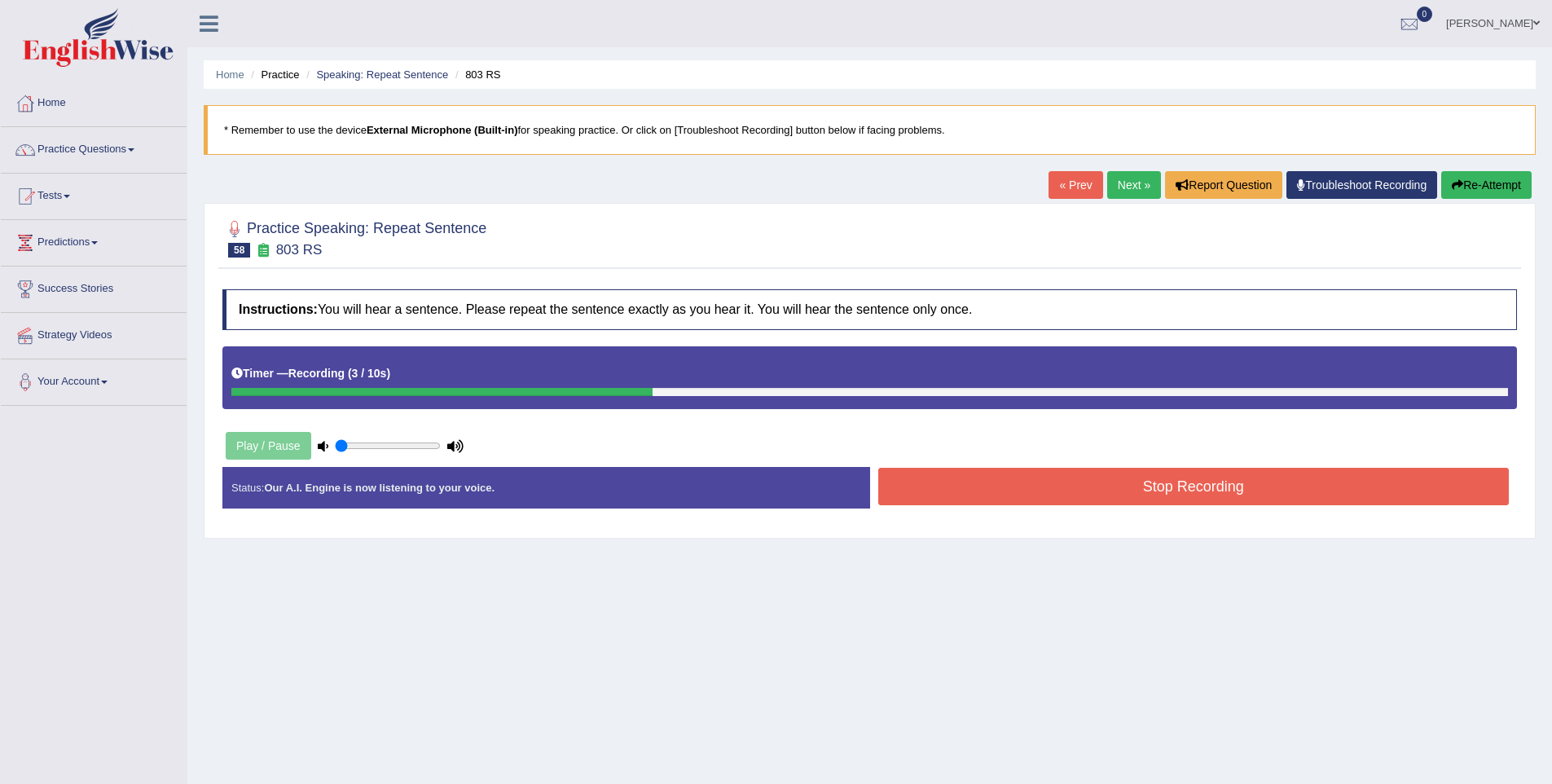
click at [1167, 443] on div "Instructions: You will hear a sentence. Please repeat the sentence exactly as y…" at bounding box center [870, 405] width 1303 height 249
click at [1144, 502] on button "Stop Recording" at bounding box center [1194, 486] width 631 height 37
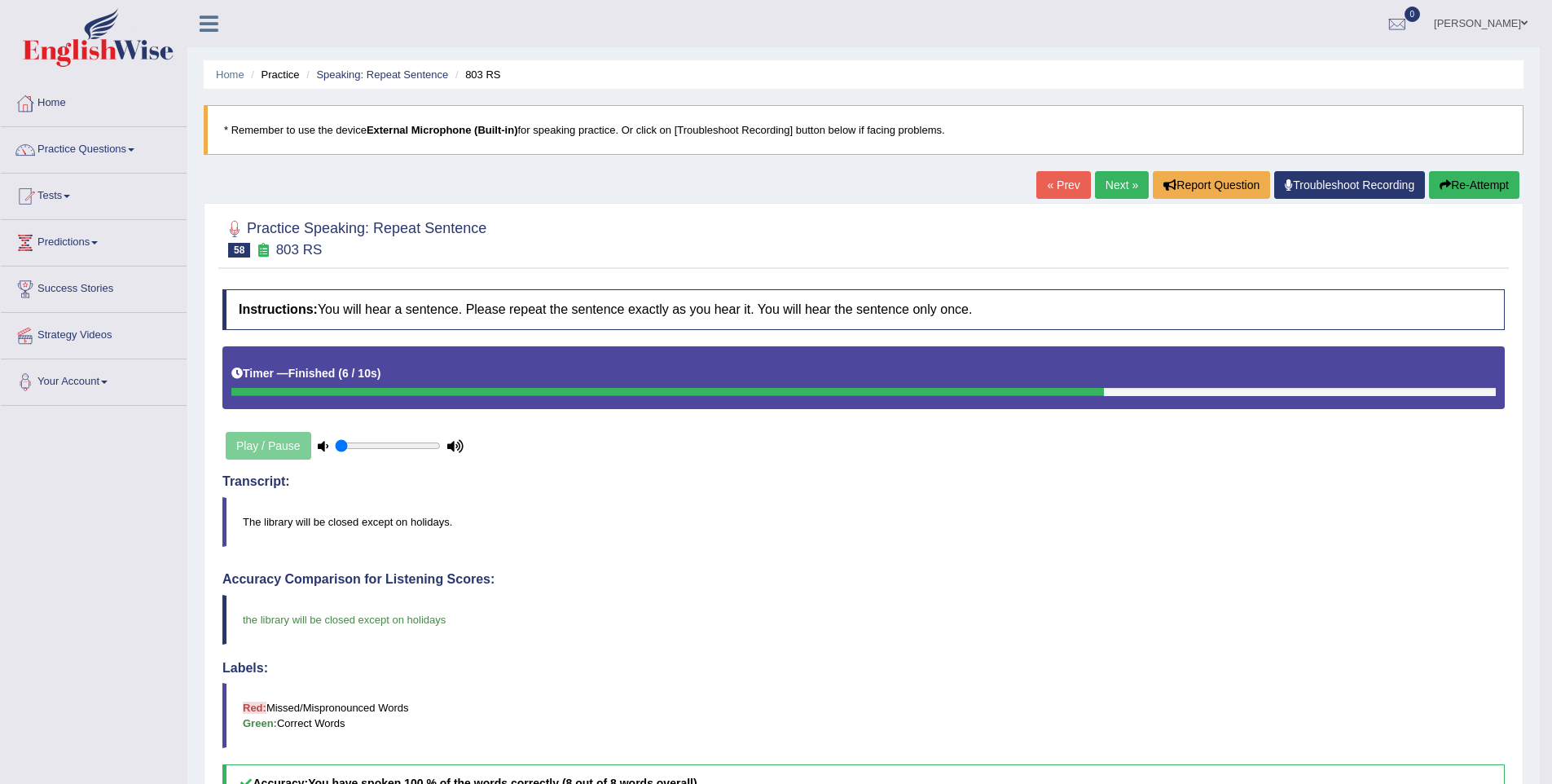
click at [1441, 187] on icon "button" at bounding box center [1445, 185] width 12 height 12
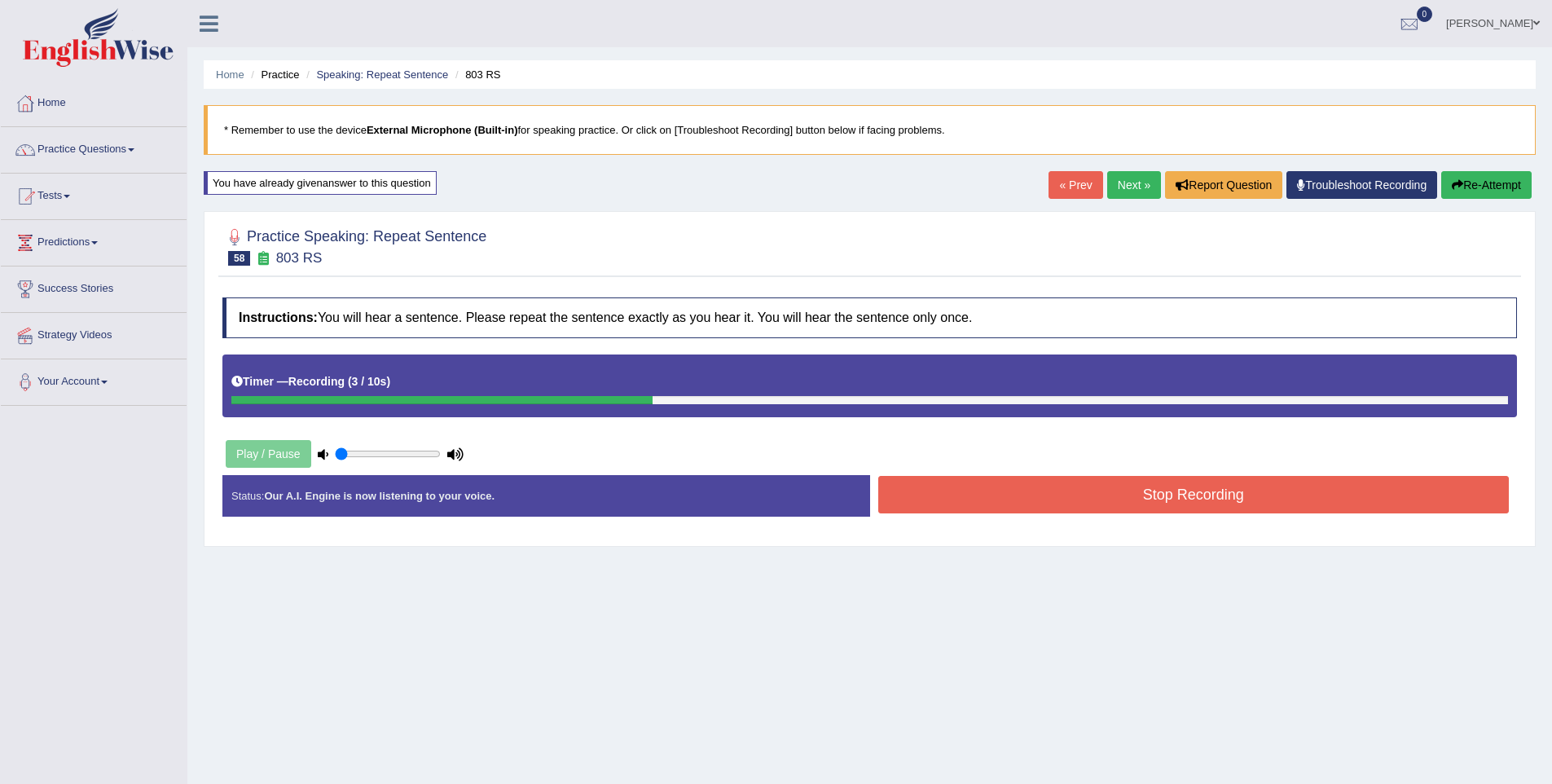
click at [1157, 484] on button "Stop Recording" at bounding box center [1194, 494] width 631 height 37
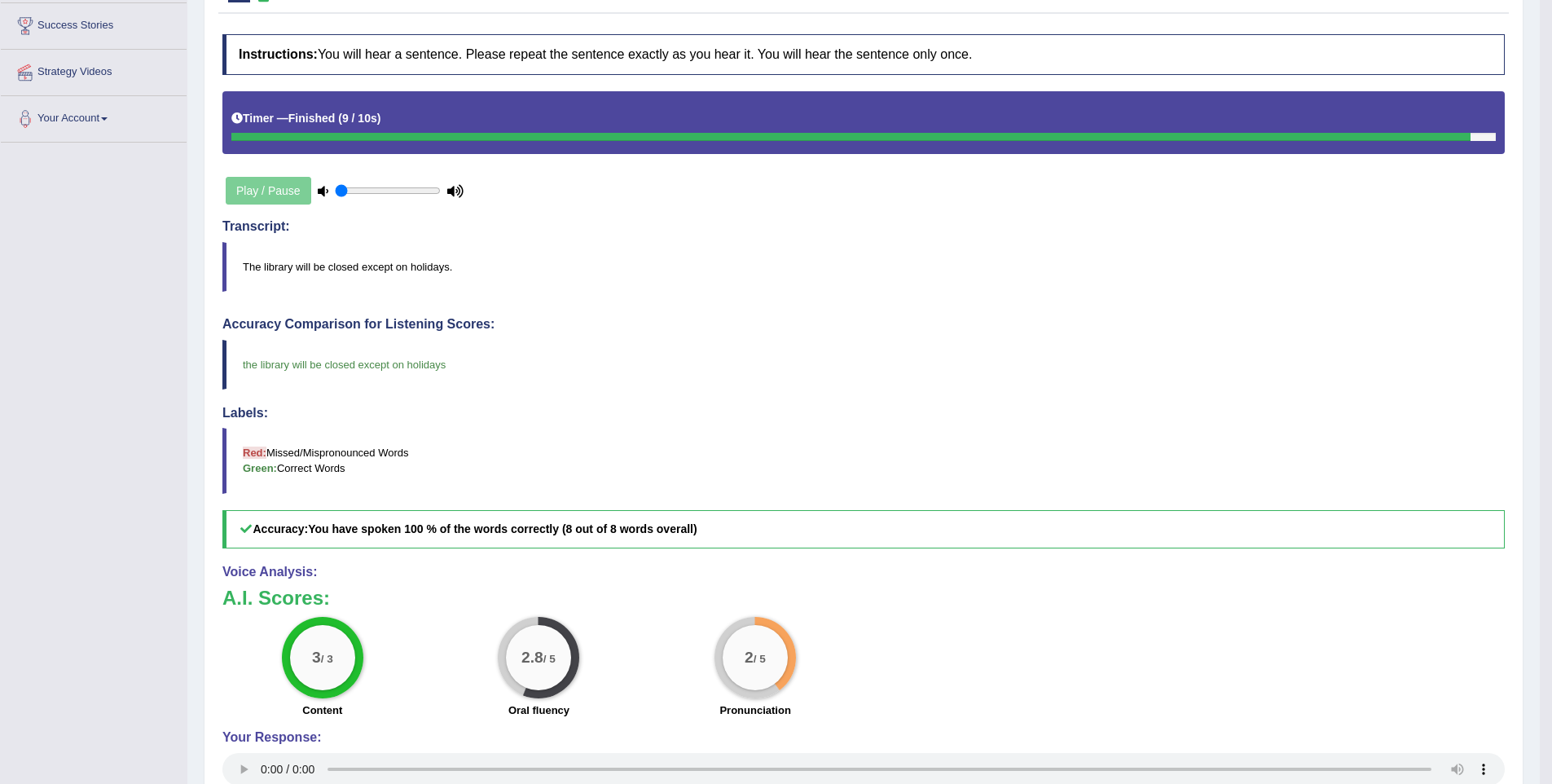
scroll to position [394, 0]
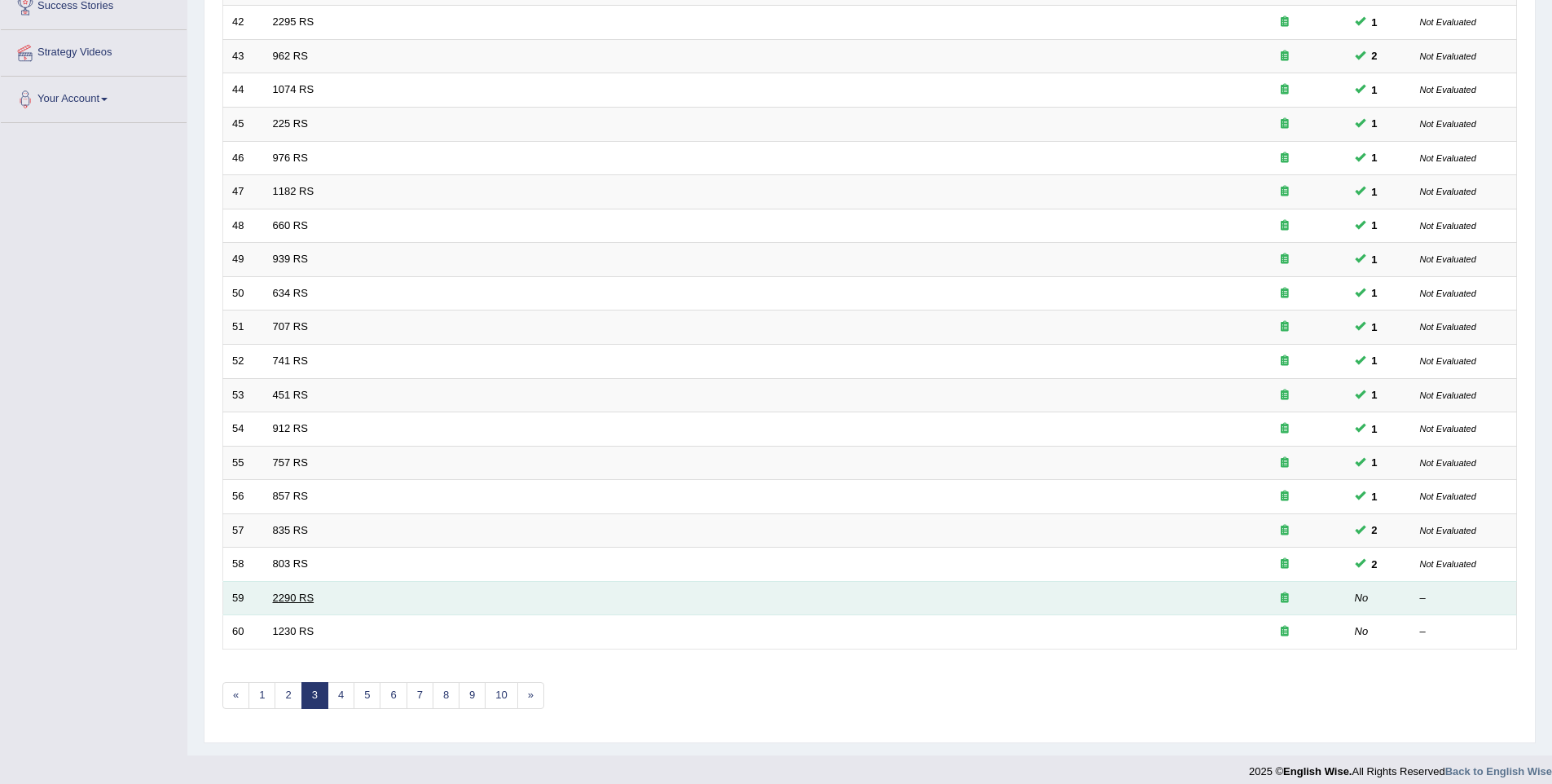
click at [293, 603] on link "2290 RS" at bounding box center [294, 597] width 42 height 12
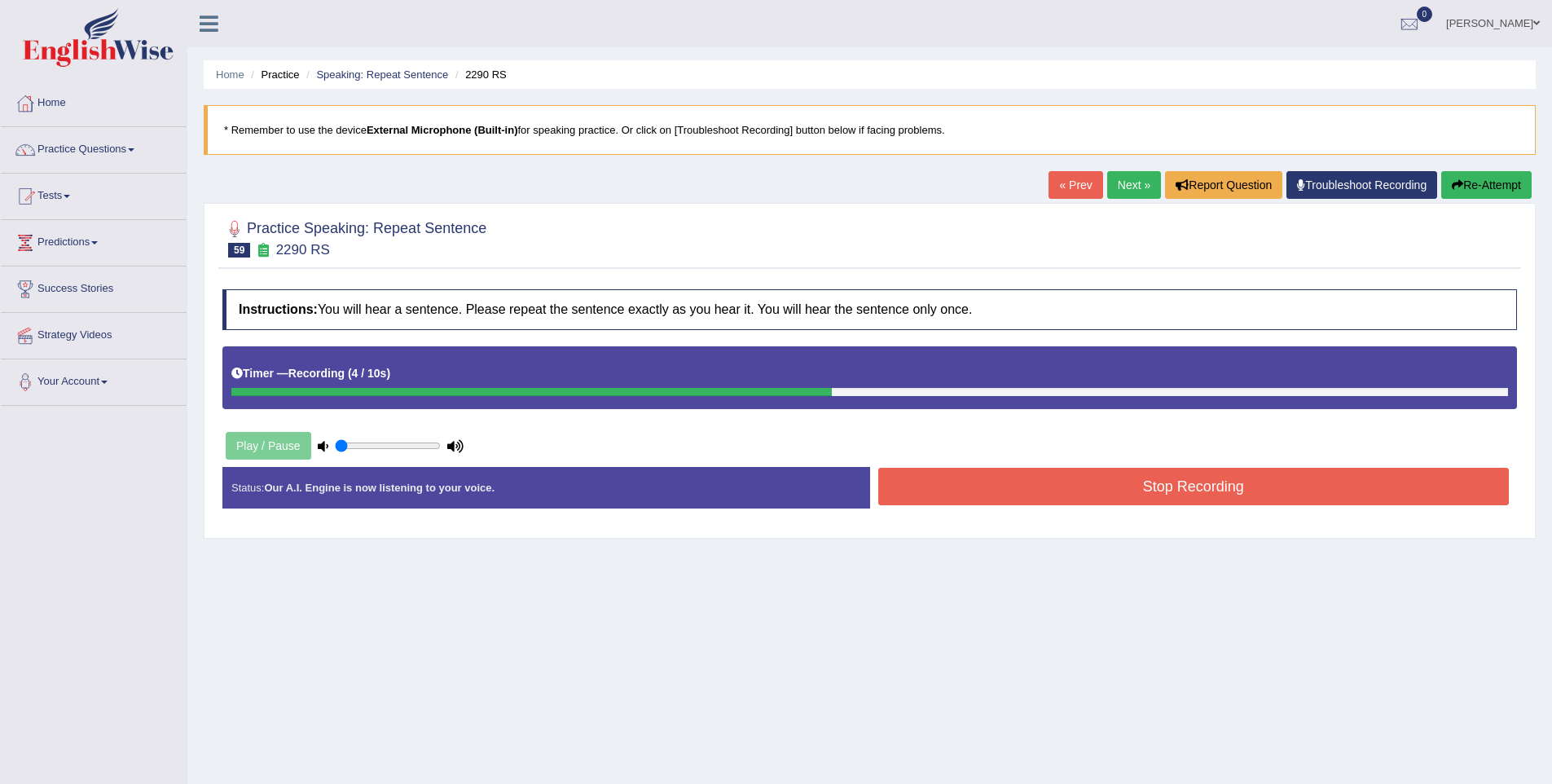
click at [1204, 496] on button "Stop Recording" at bounding box center [1194, 486] width 631 height 37
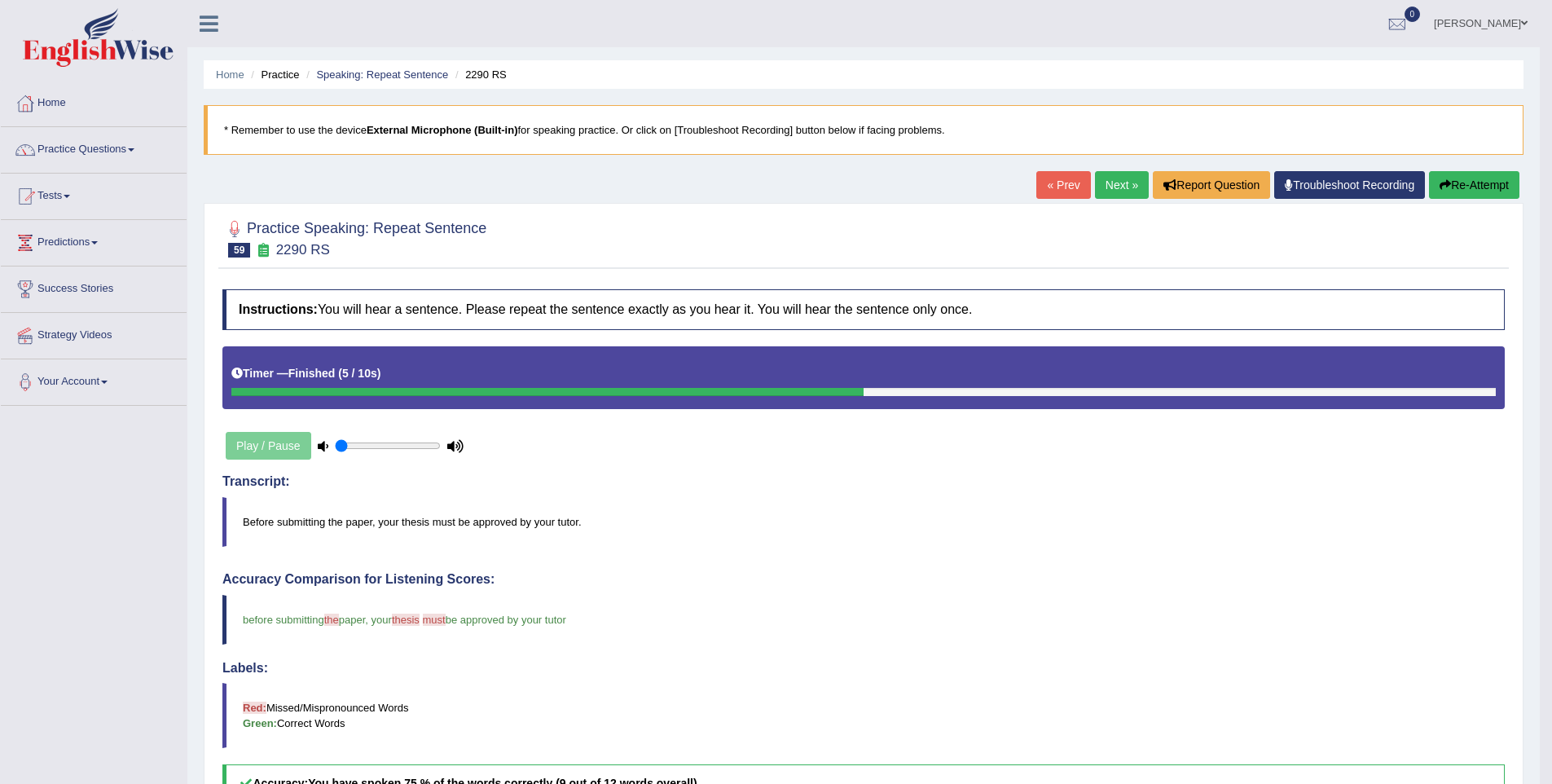
click at [1498, 201] on div "« Prev Next » Report Question Troubleshoot Recording Re-Attempt" at bounding box center [1280, 187] width 487 height 32
click at [1487, 193] on button "Re-Attempt" at bounding box center [1474, 185] width 90 height 27
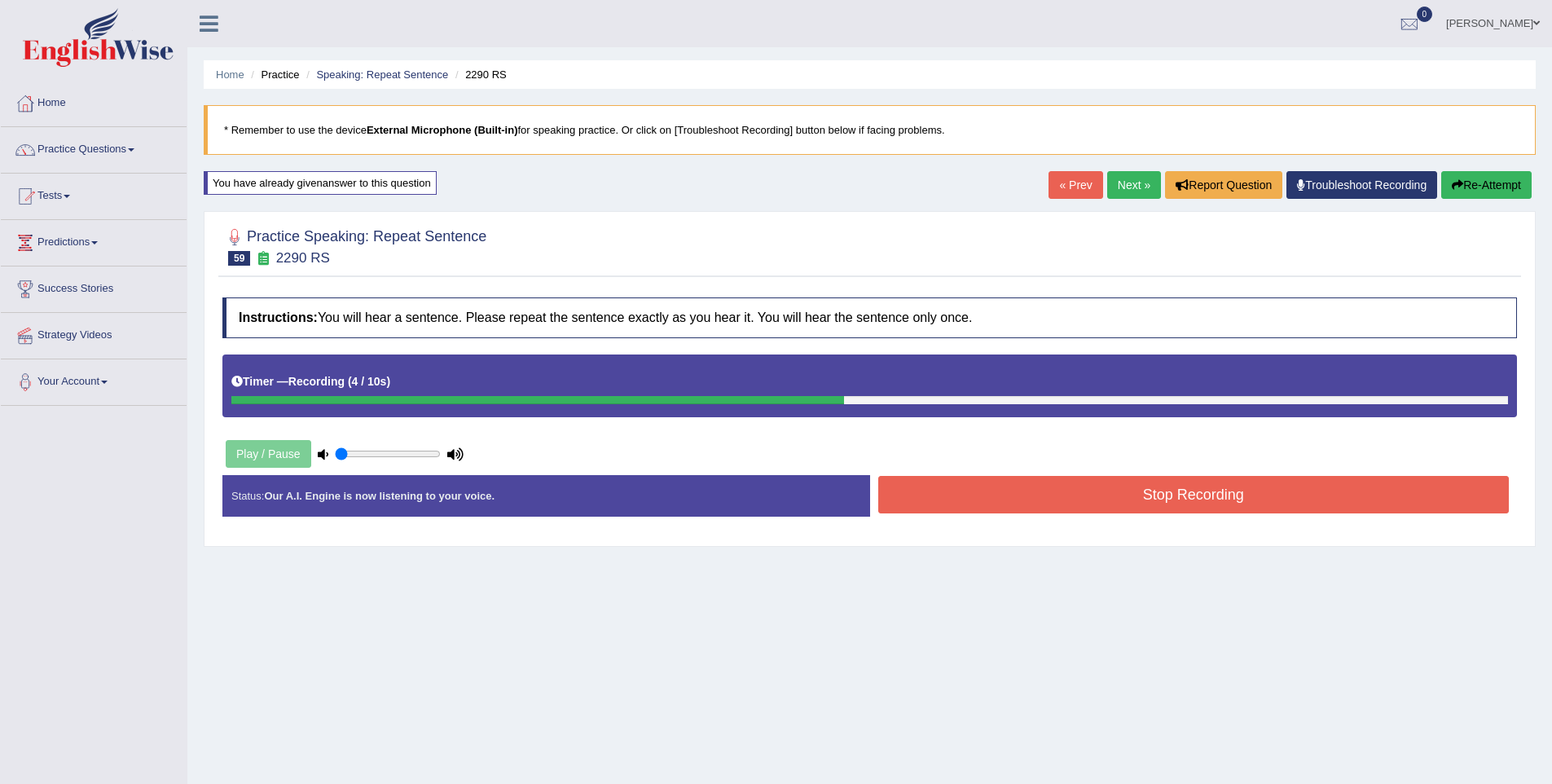
click at [1266, 502] on button "Stop Recording" at bounding box center [1194, 494] width 631 height 37
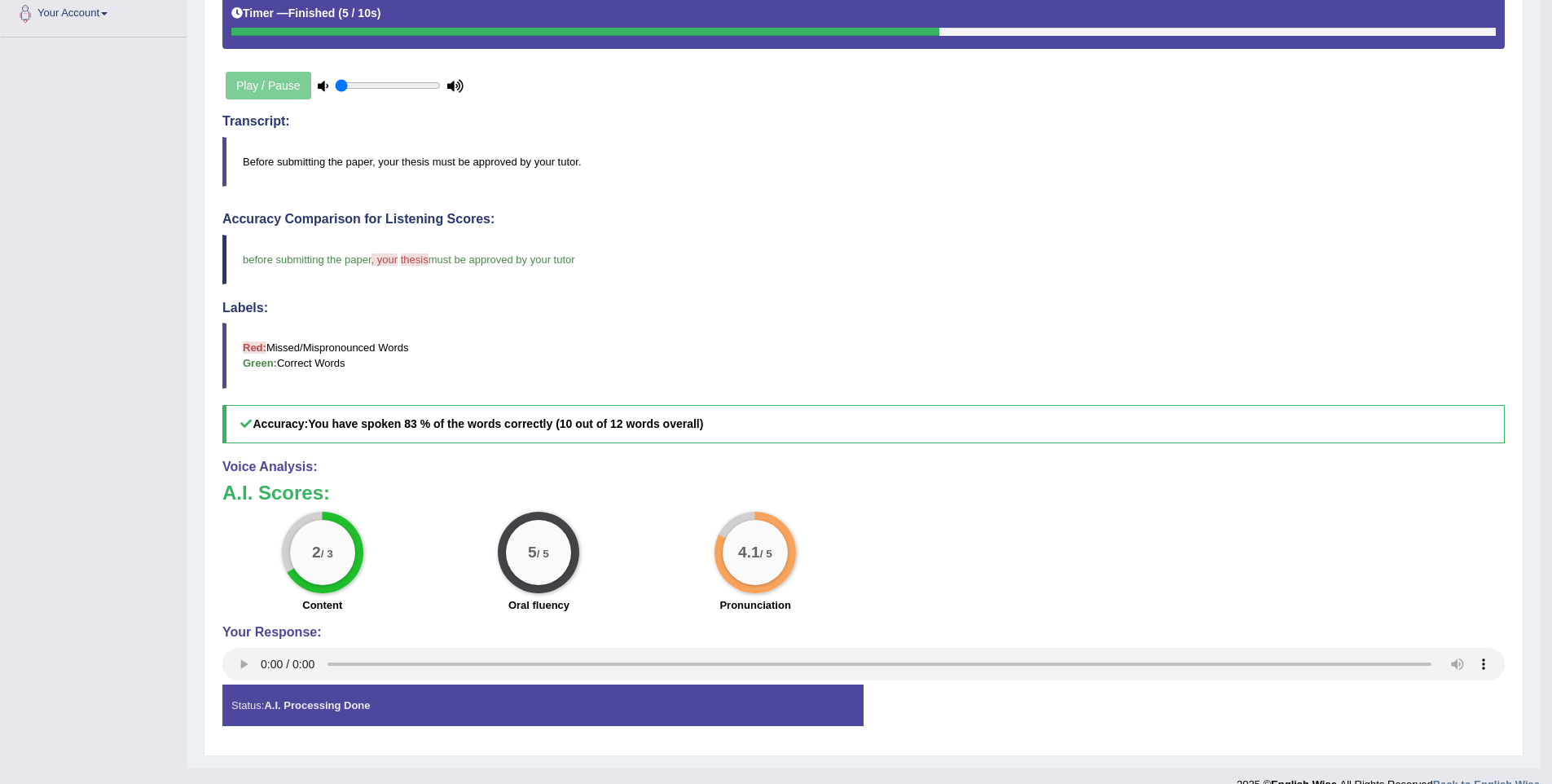
scroll to position [394, 0]
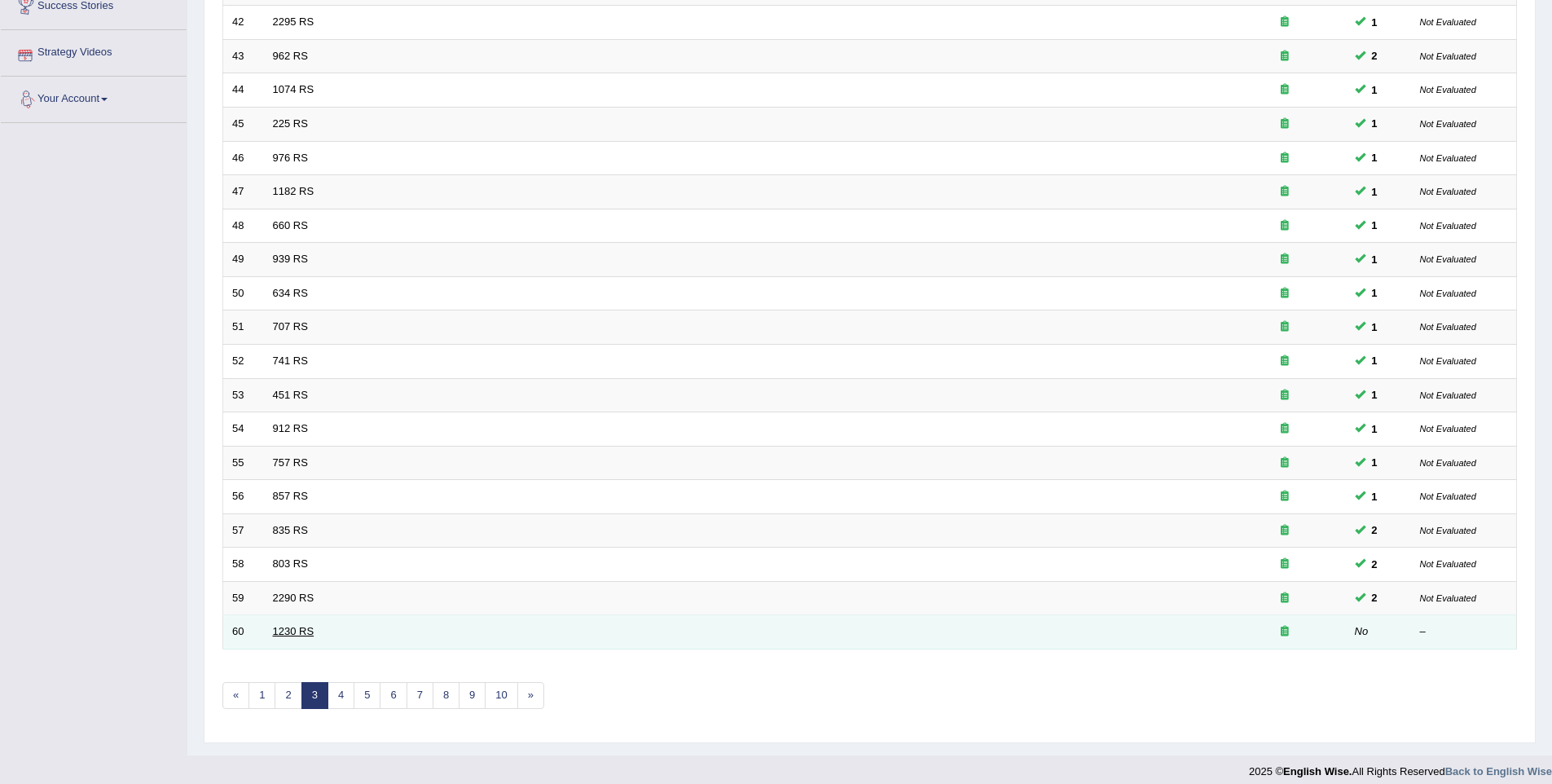
click at [283, 631] on link "1230 RS" at bounding box center [294, 630] width 42 height 12
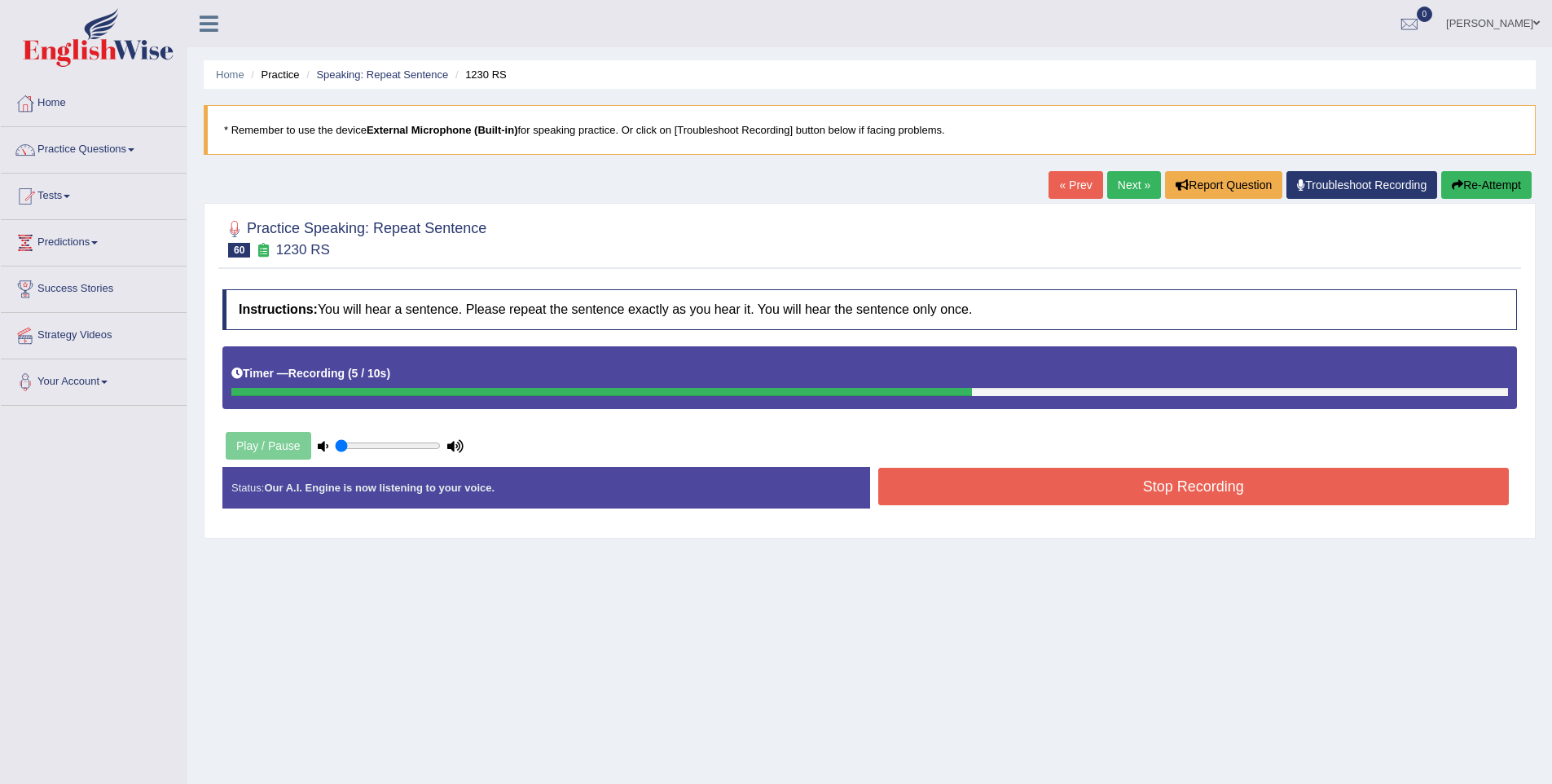
click at [1218, 492] on button "Stop Recording" at bounding box center [1194, 486] width 631 height 37
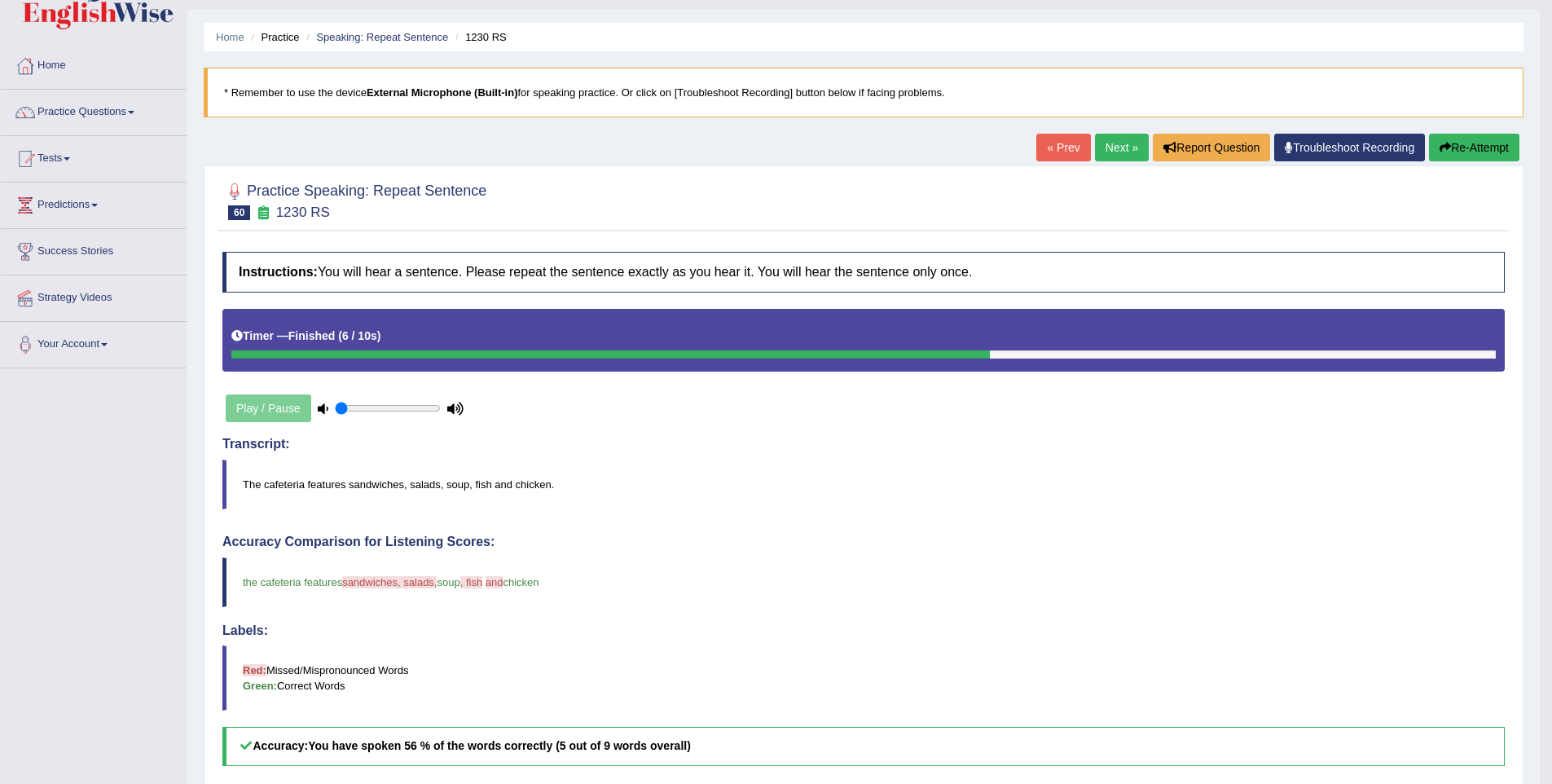
scroll to position [35, 0]
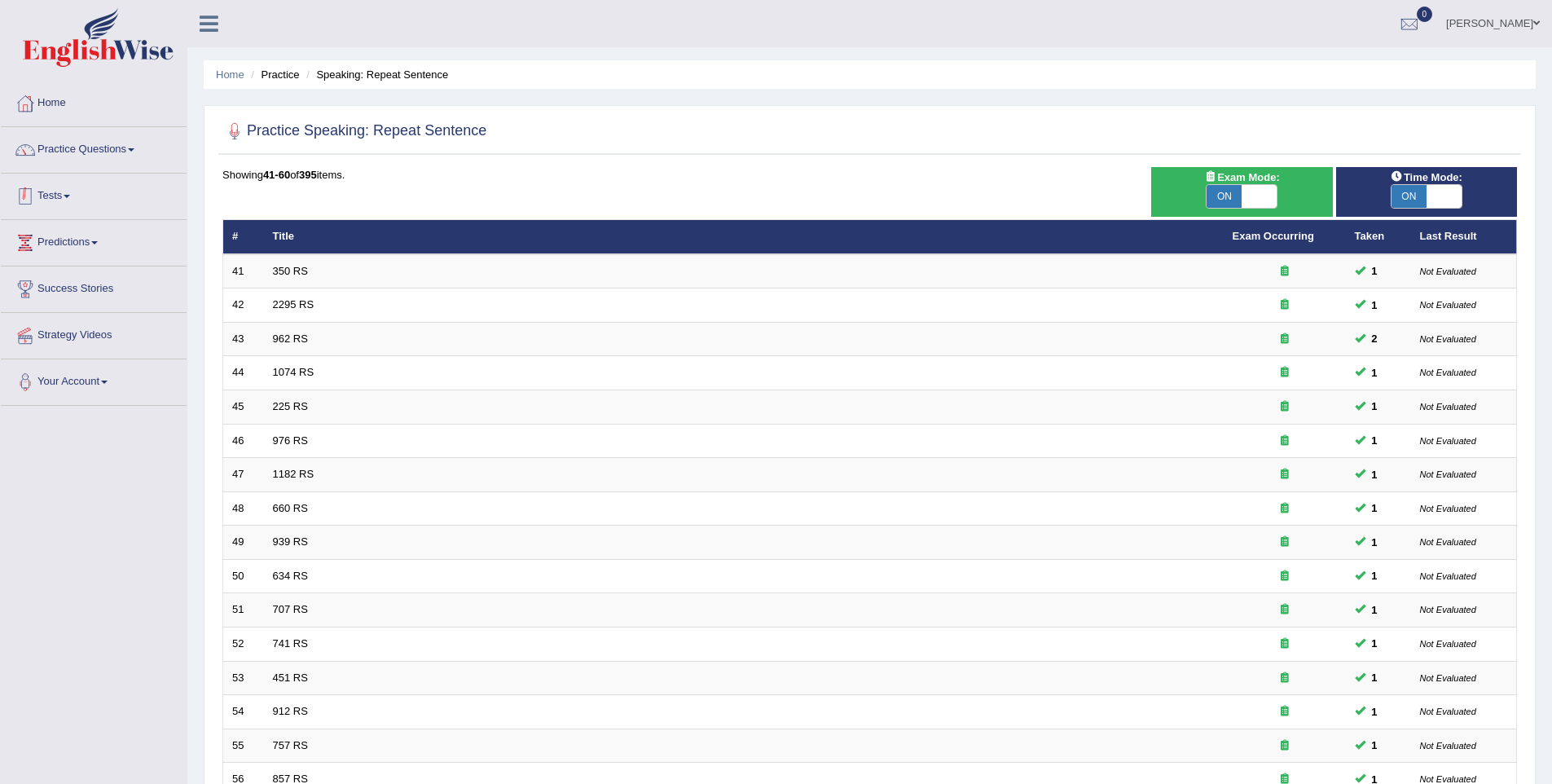
click at [68, 201] on link "Tests" at bounding box center [94, 194] width 186 height 41
click at [115, 163] on link "Practice Questions" at bounding box center [94, 148] width 186 height 41
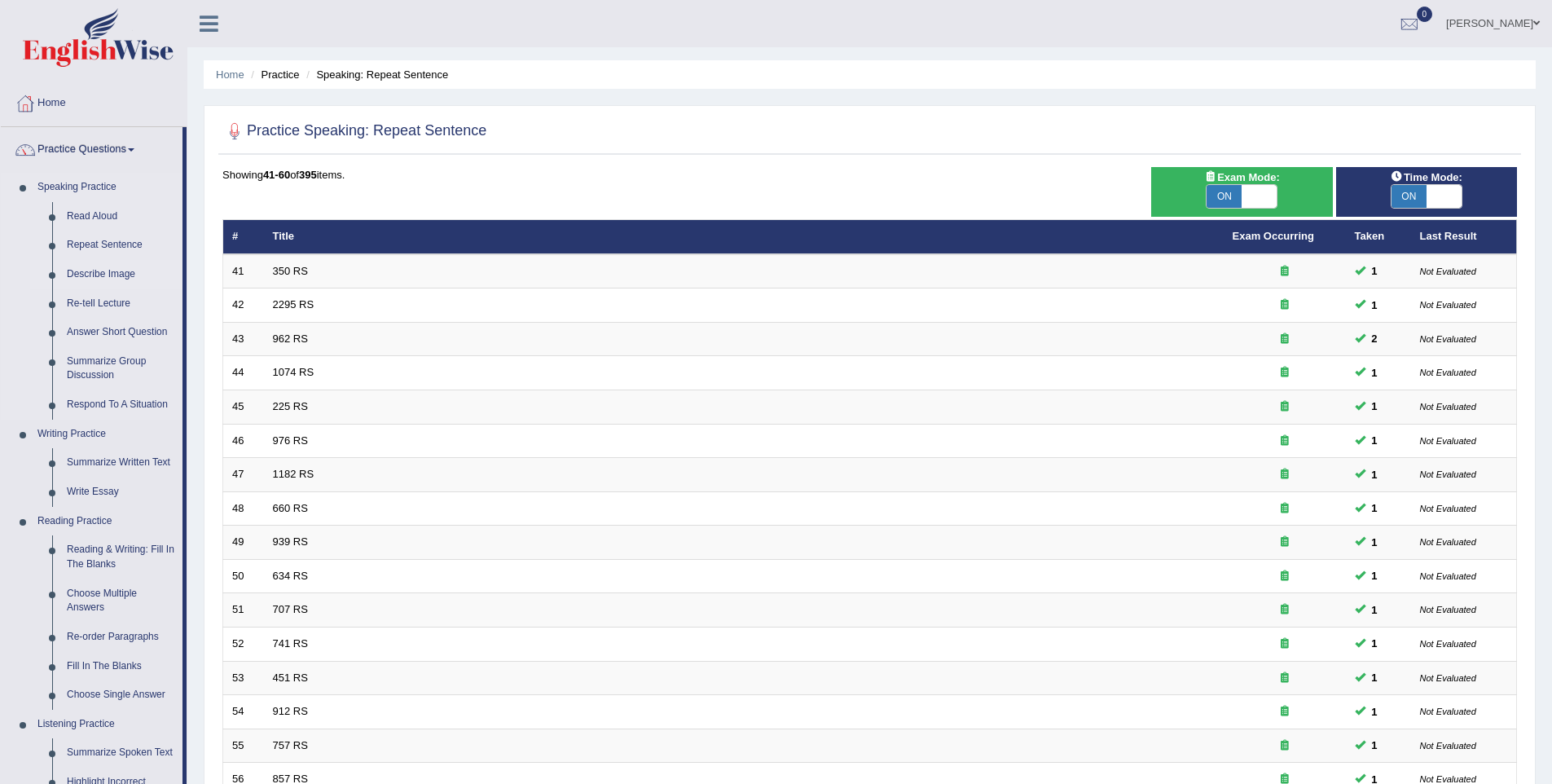
click at [107, 267] on link "Describe Image" at bounding box center [120, 274] width 123 height 29
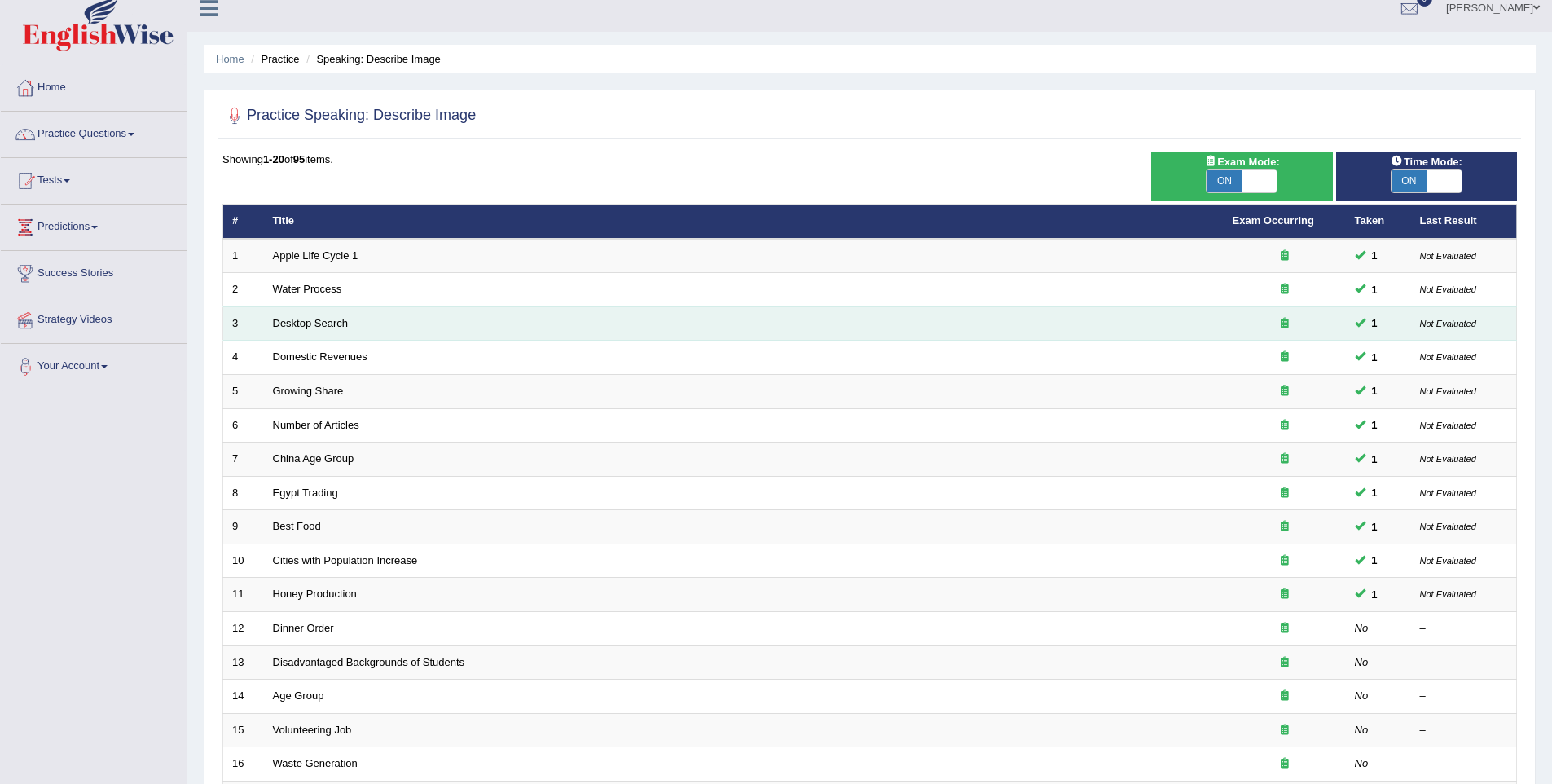
scroll to position [18, 0]
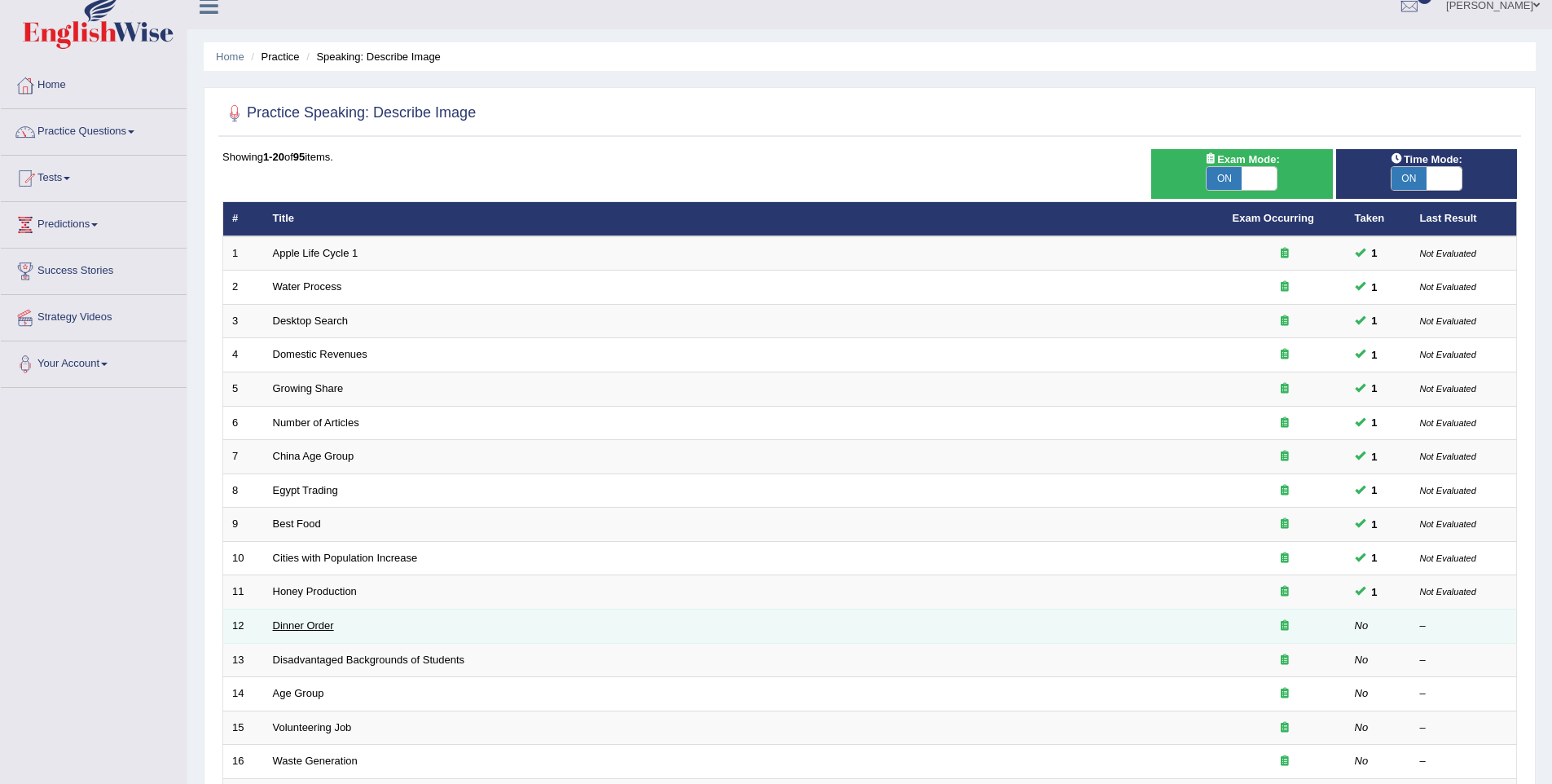
click at [311, 619] on link "Dinner Order" at bounding box center [303, 625] width 61 height 12
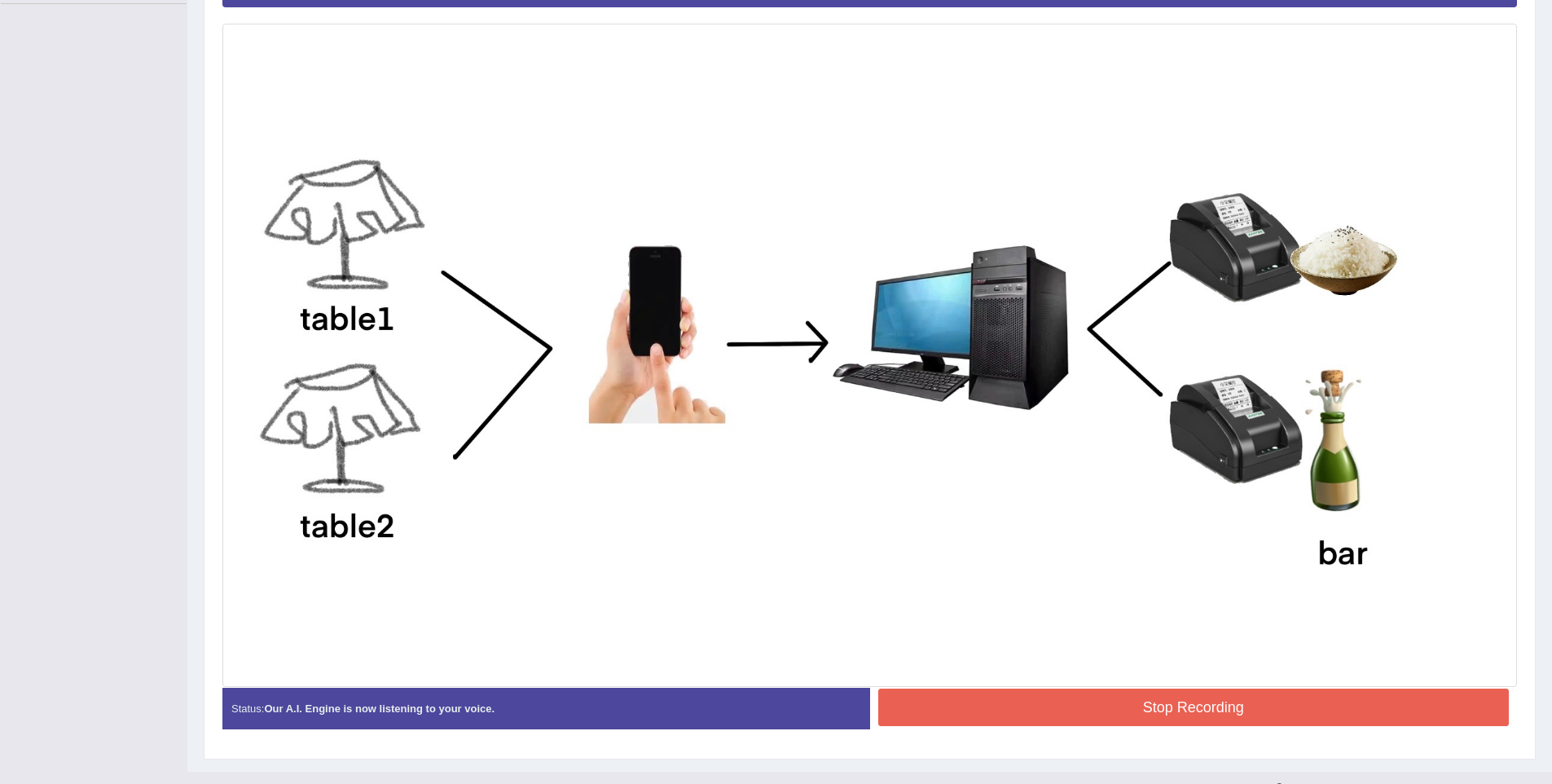
scroll to position [431, 0]
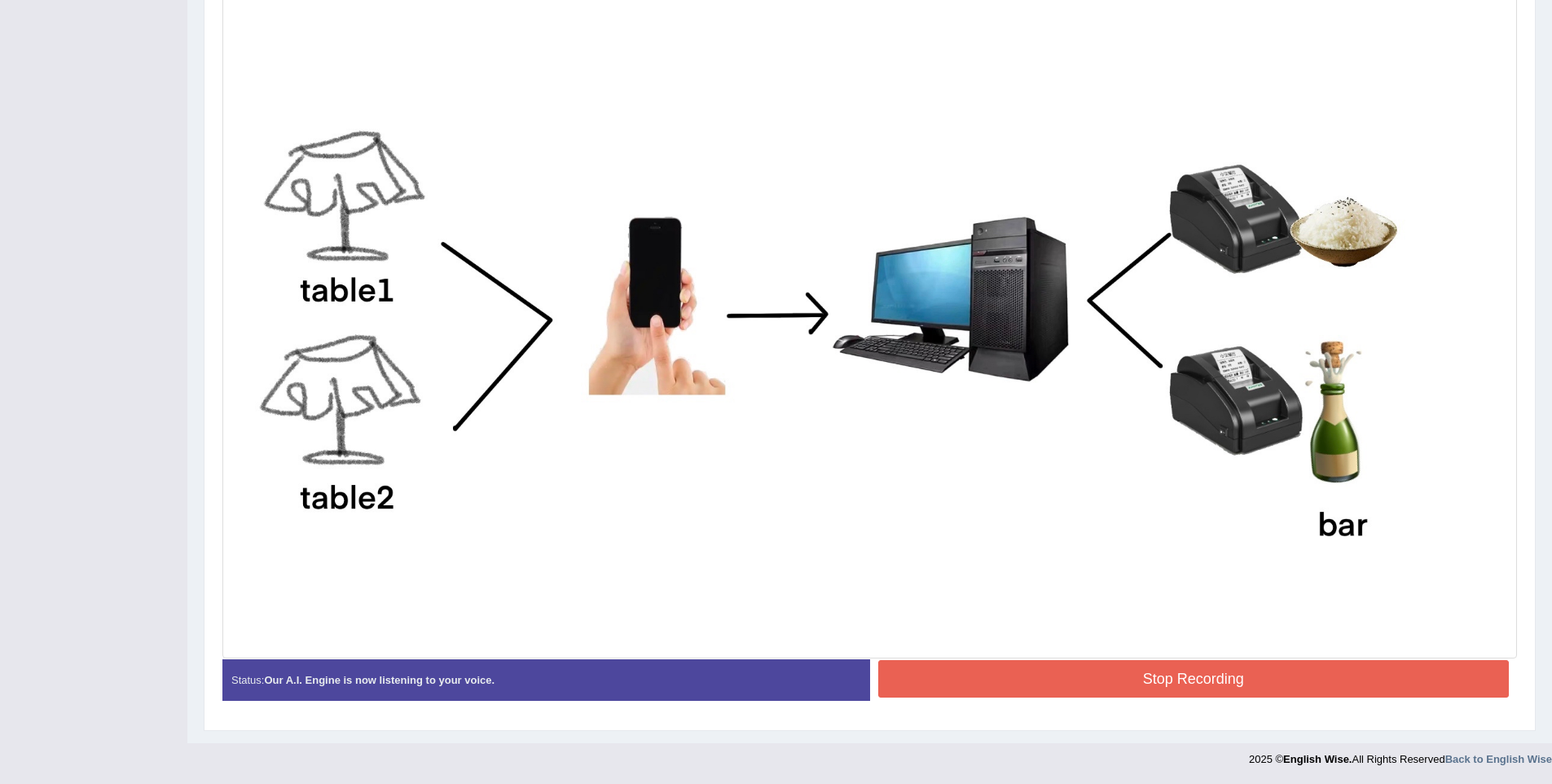
click at [984, 692] on button "Stop Recording" at bounding box center [1194, 678] width 631 height 37
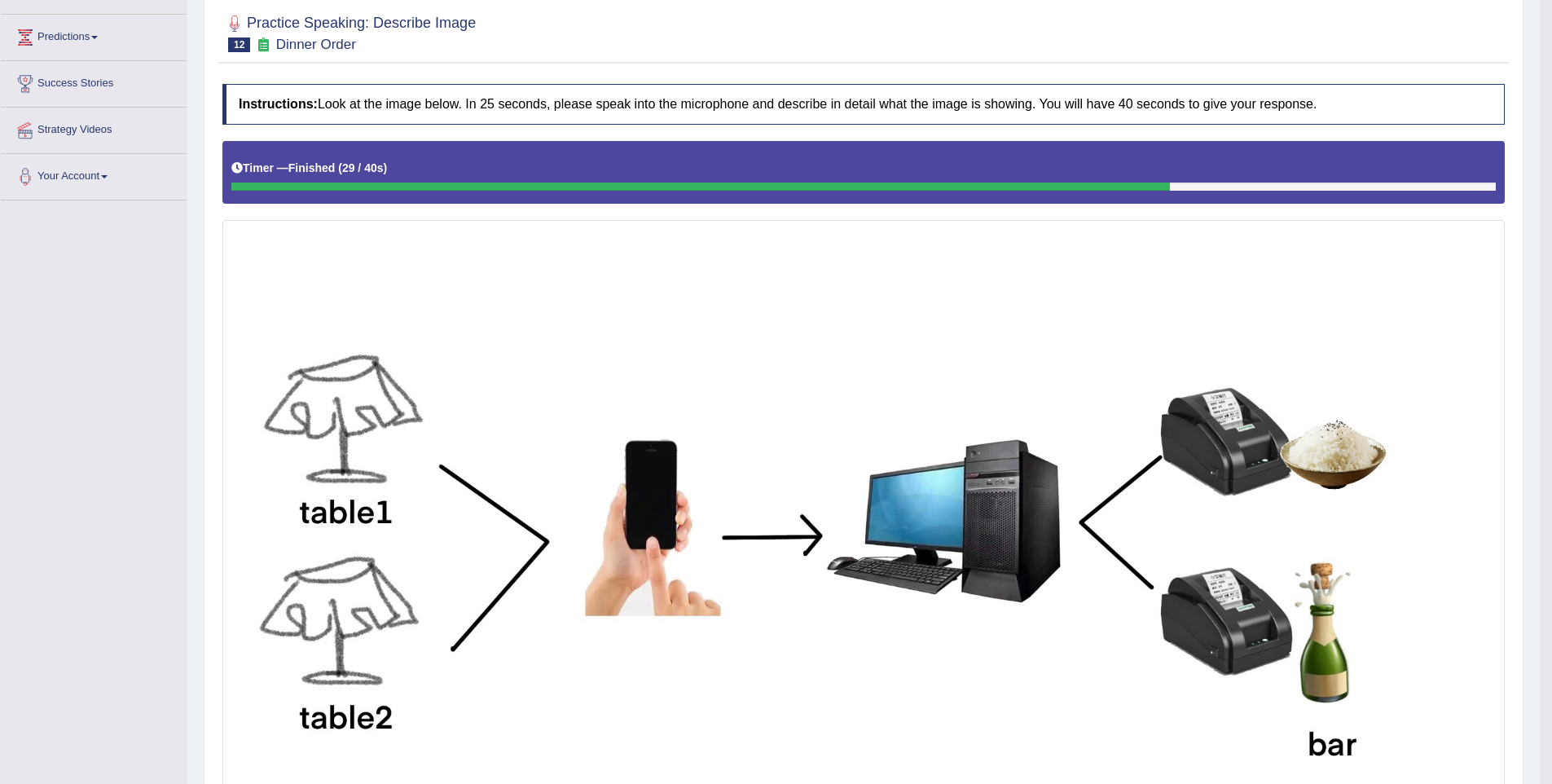
scroll to position [0, 0]
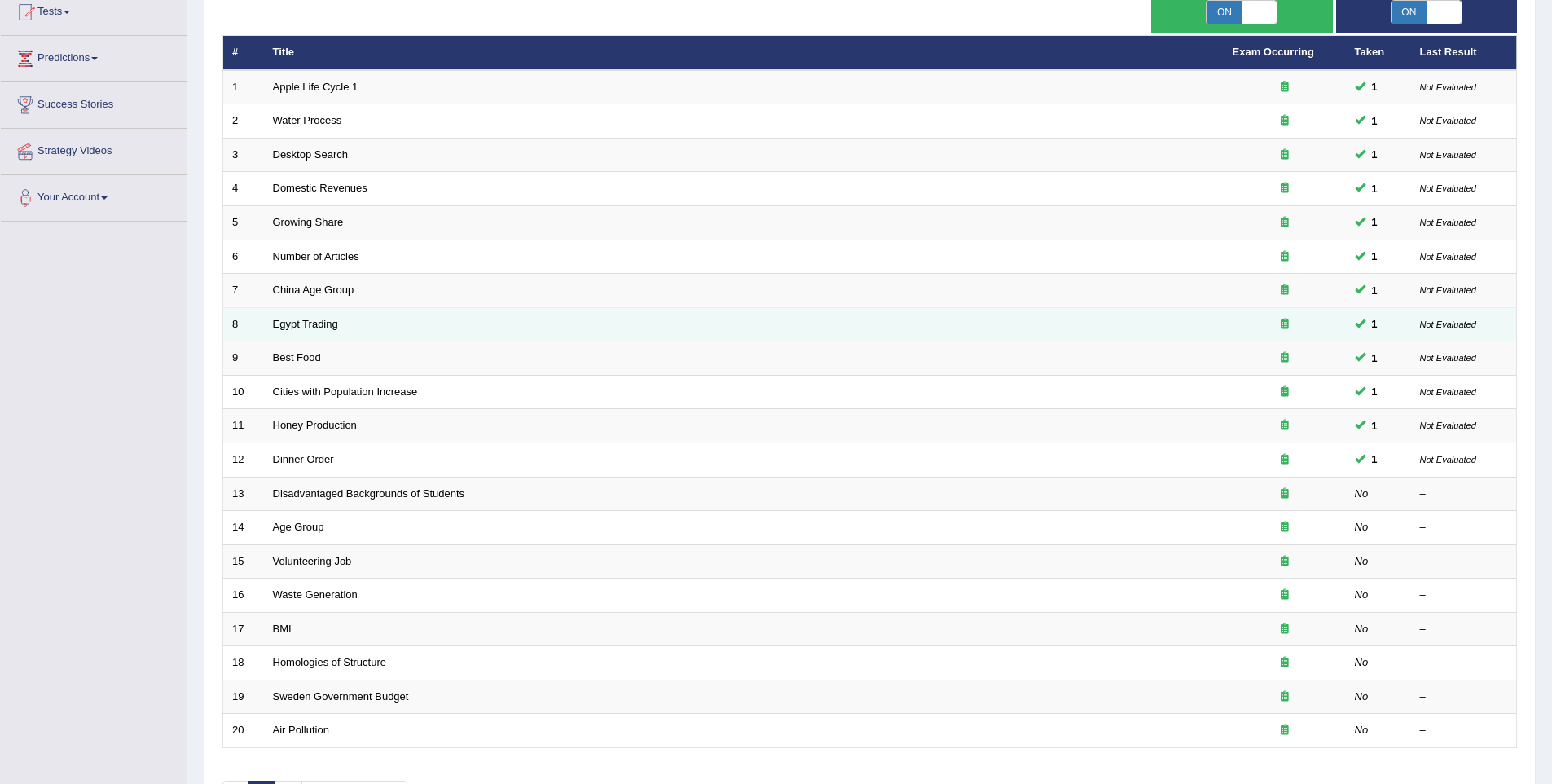
scroll to position [225, 0]
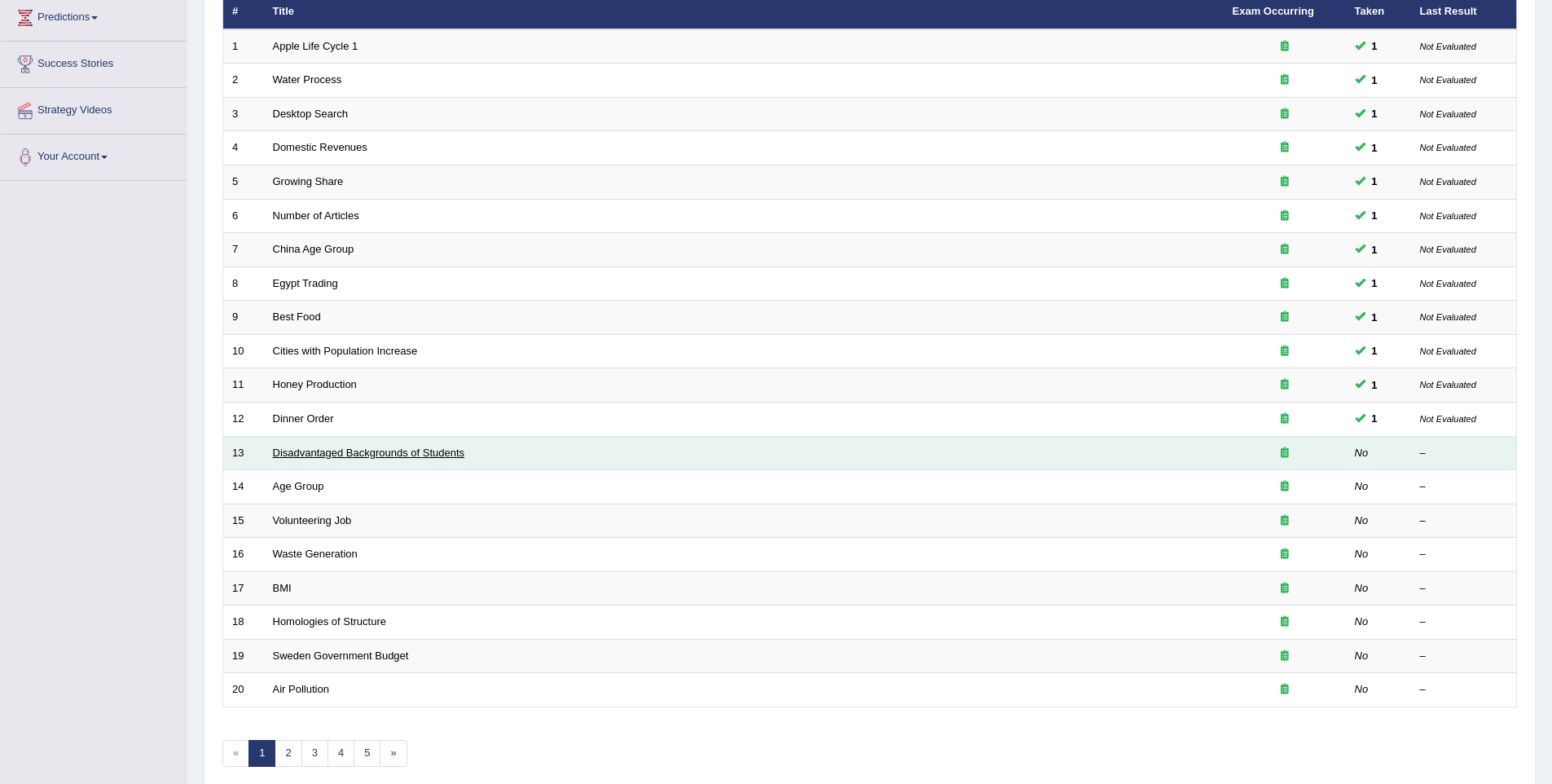
click at [314, 456] on link "Disadvantaged Backgrounds of Students" at bounding box center [369, 452] width 192 height 12
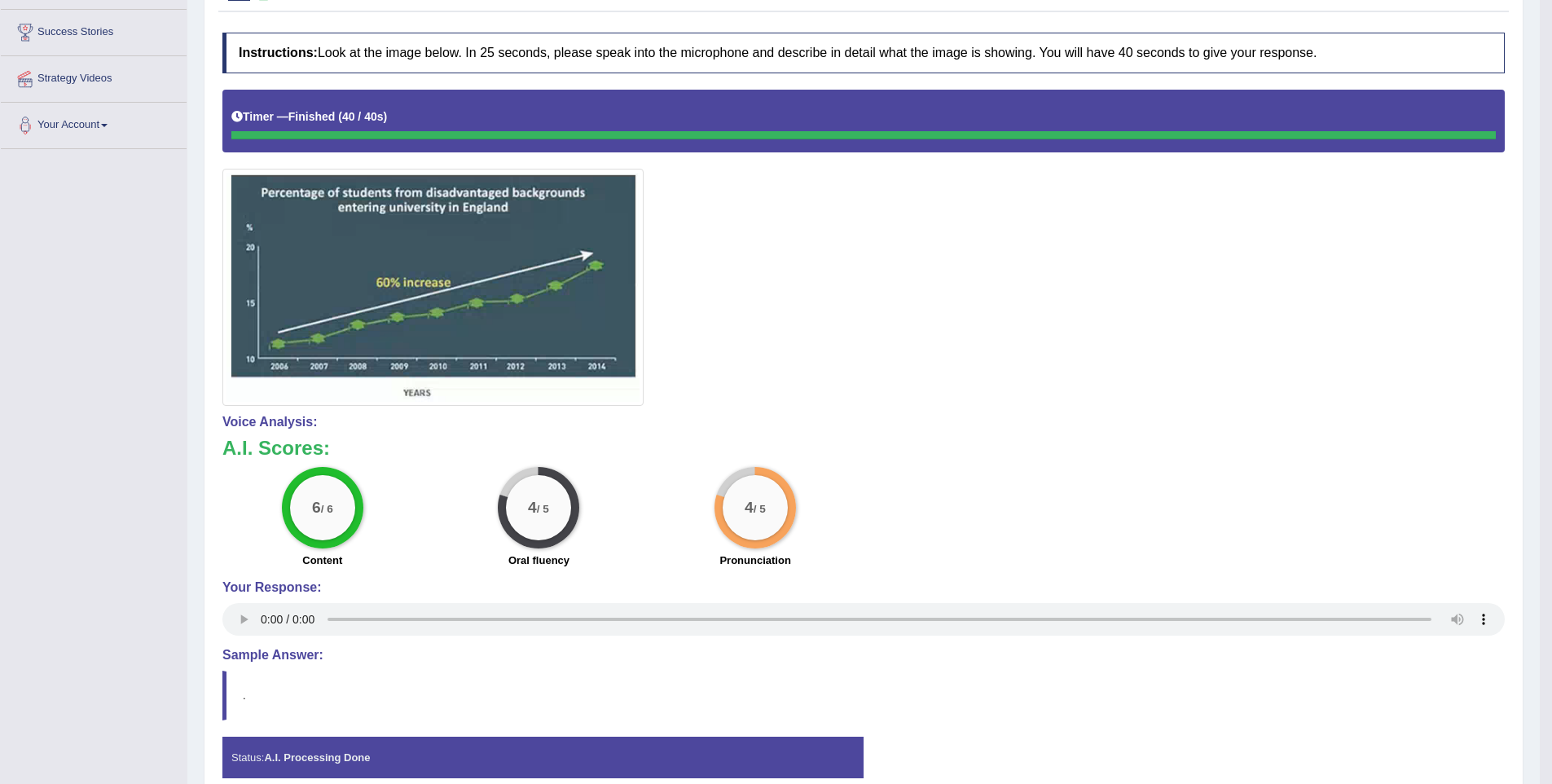
scroll to position [335, 0]
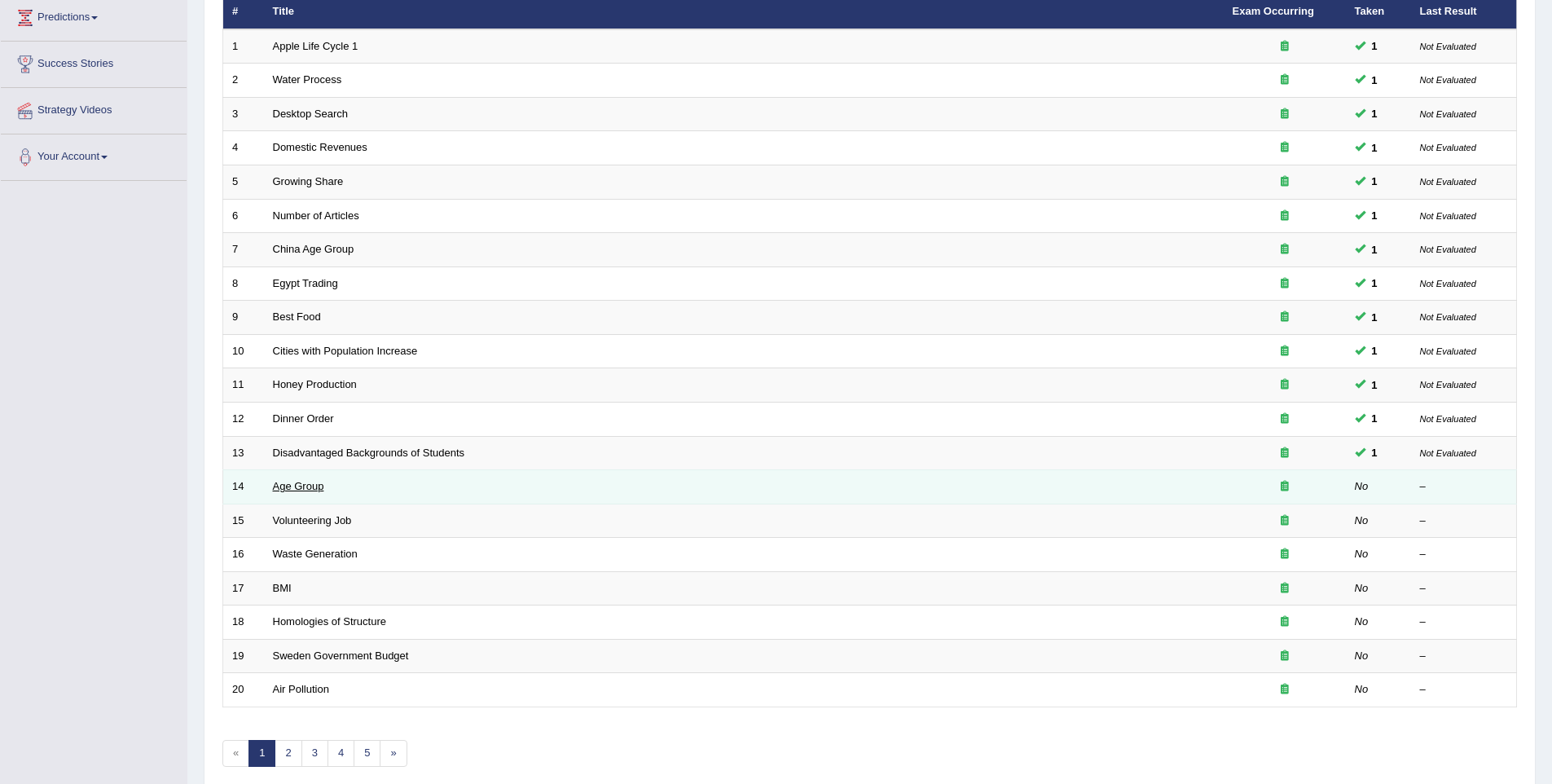
click at [299, 487] on link "Age Group" at bounding box center [299, 485] width 51 height 12
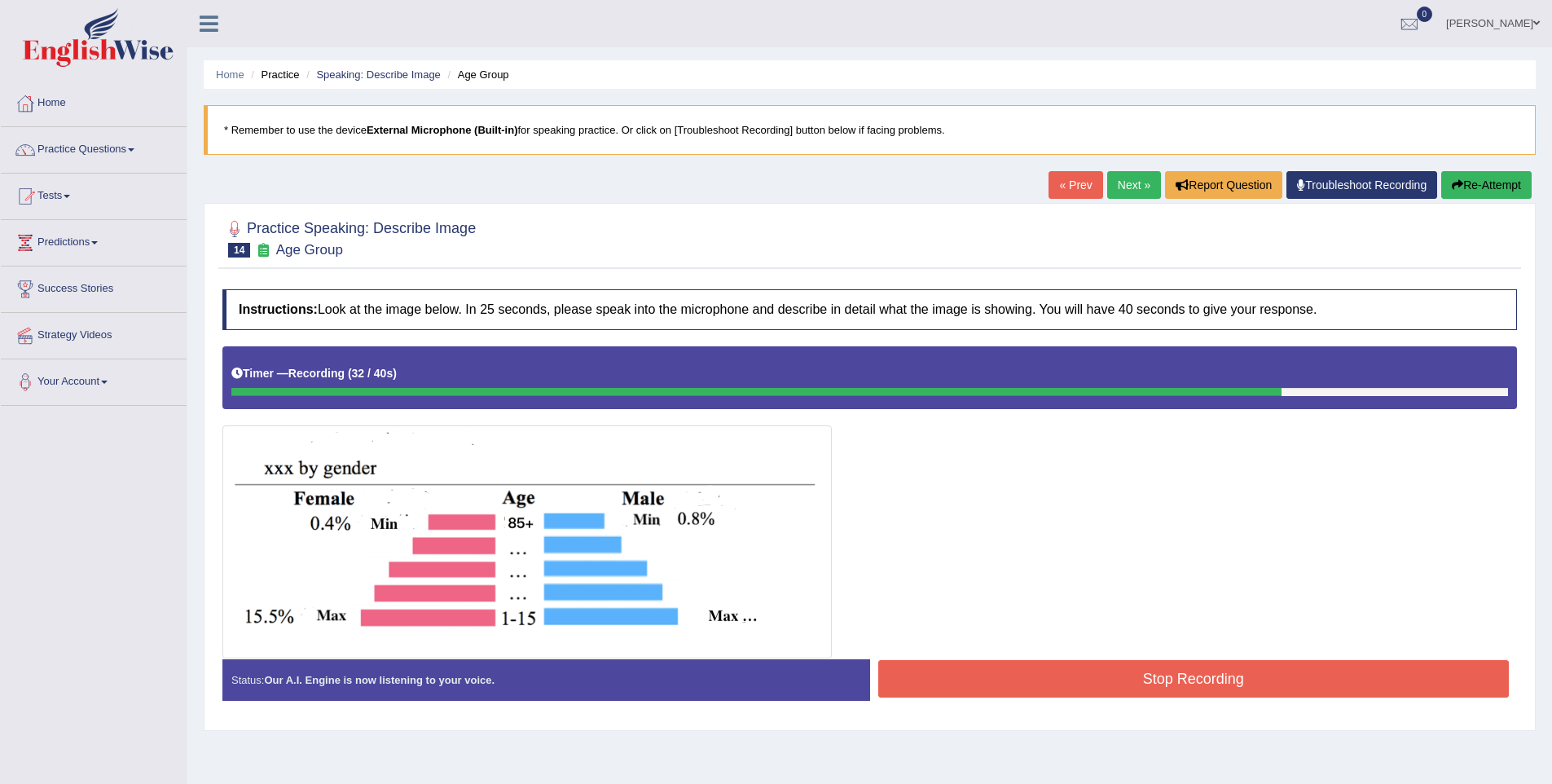
click at [1181, 663] on button "Stop Recording" at bounding box center [1194, 678] width 631 height 37
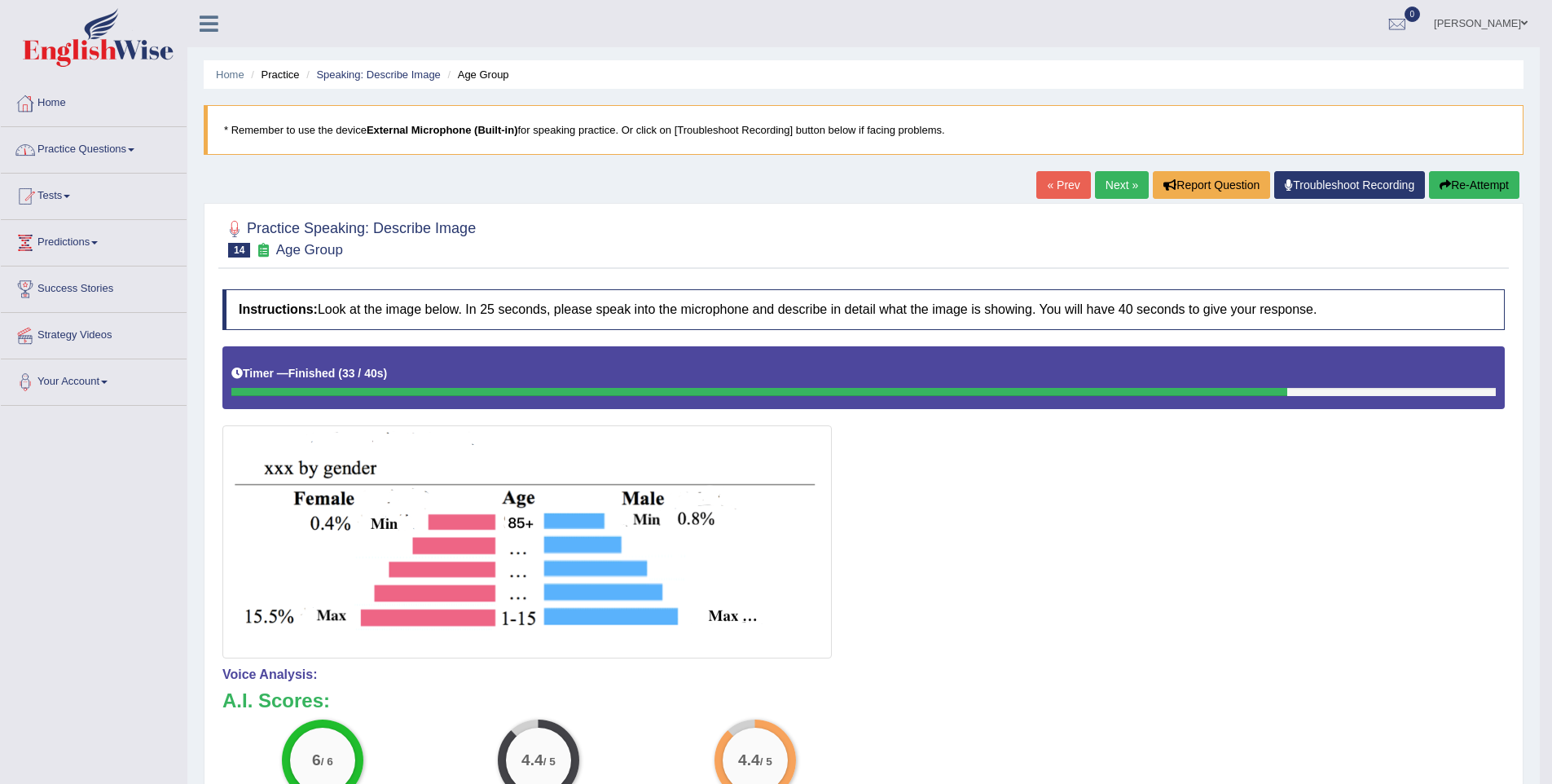
click at [43, 150] on link "Practice Questions" at bounding box center [94, 148] width 186 height 41
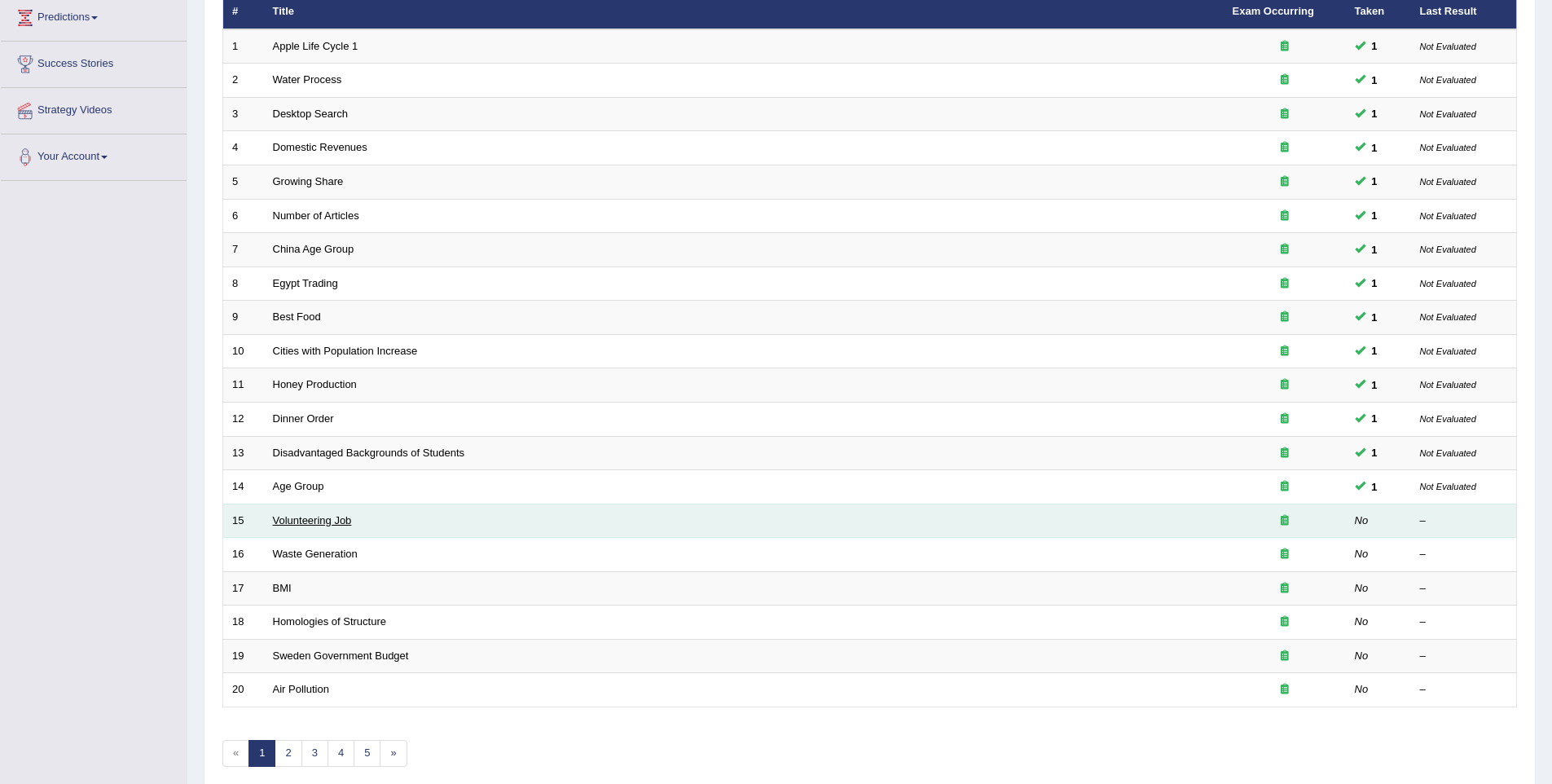
click at [284, 524] on link "Volunteering Job" at bounding box center [312, 520] width 79 height 12
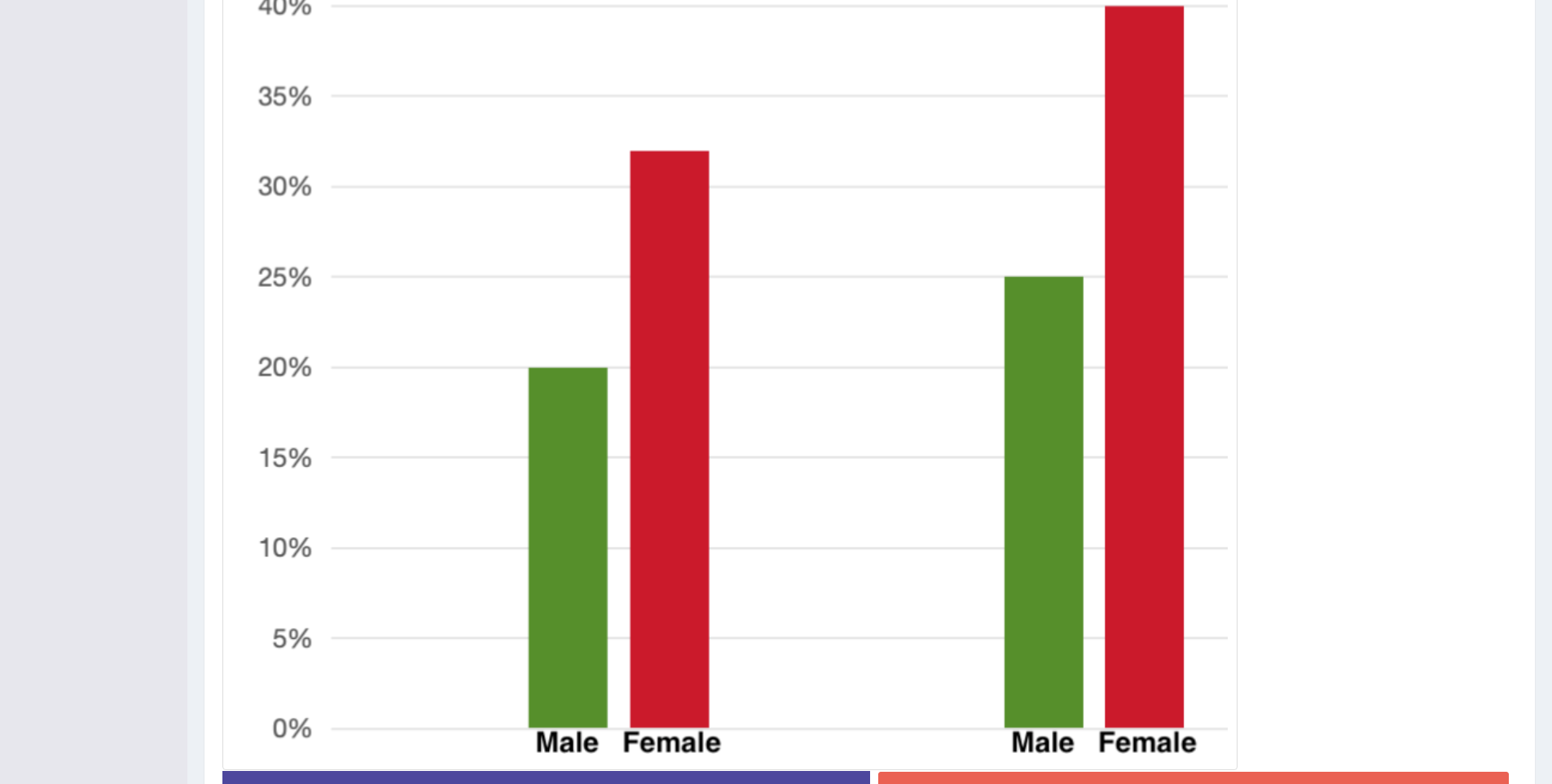
scroll to position [707, 0]
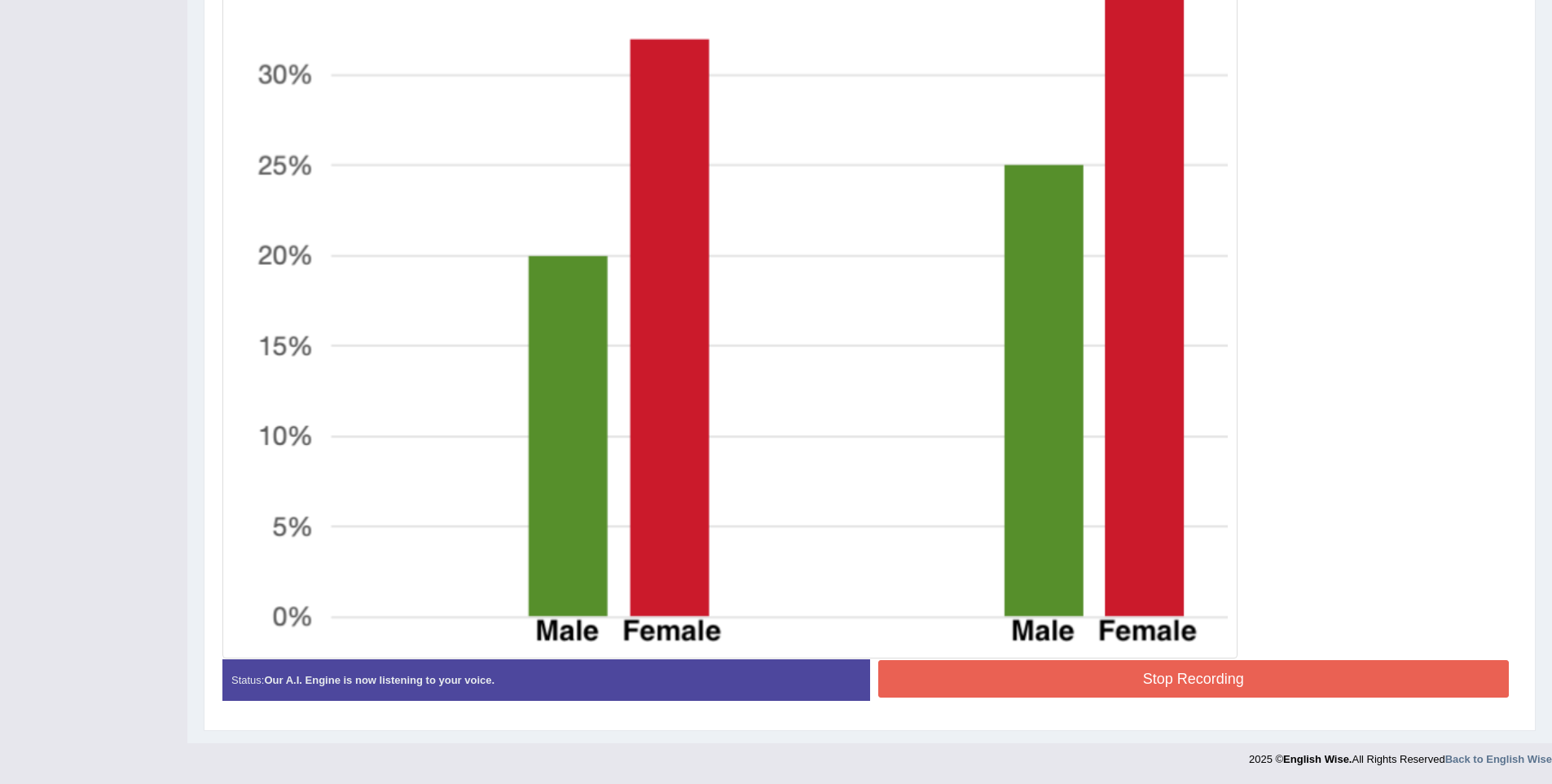
click at [1206, 679] on button "Stop Recording" at bounding box center [1194, 678] width 631 height 37
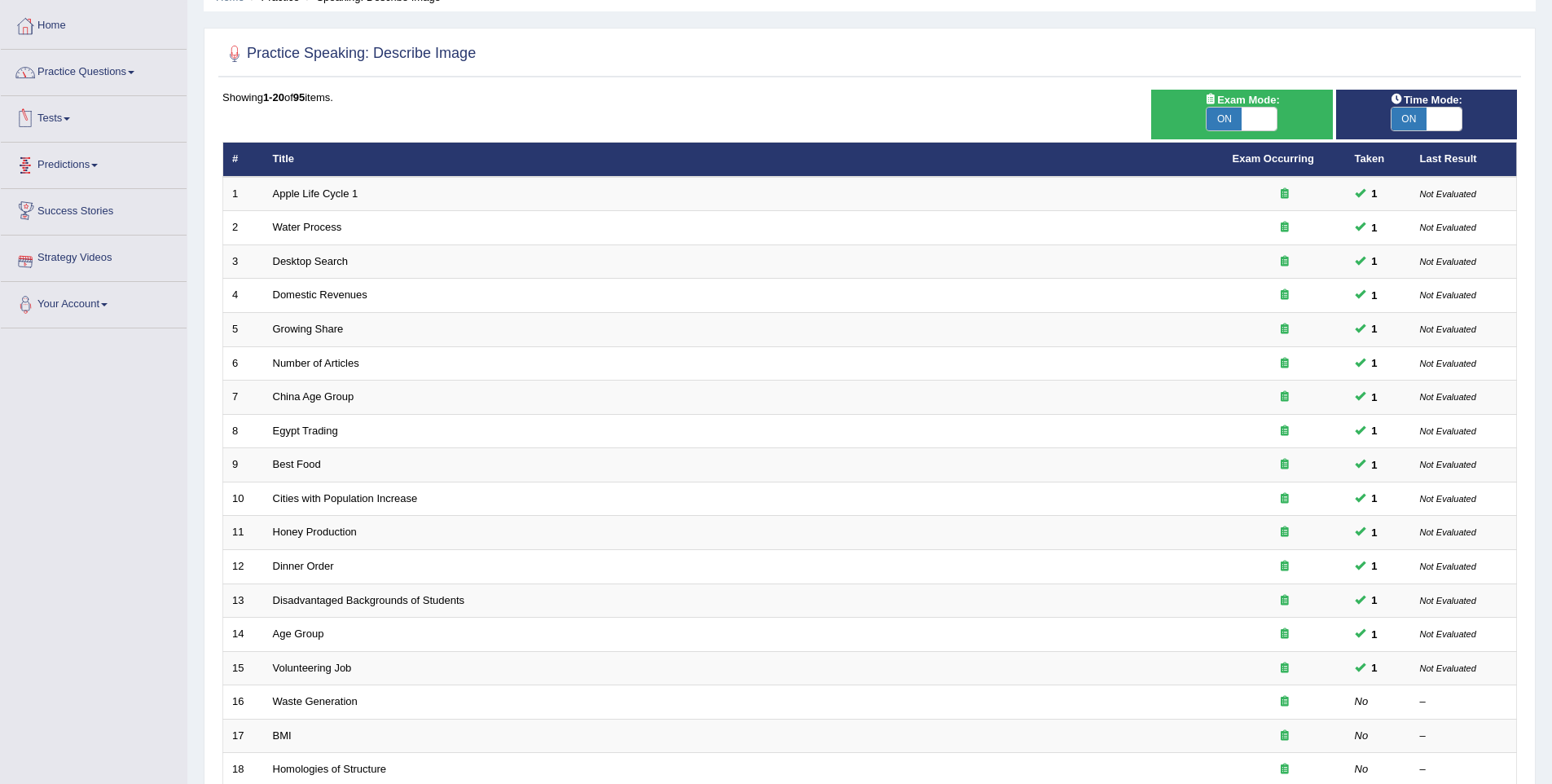
scroll to position [74, 0]
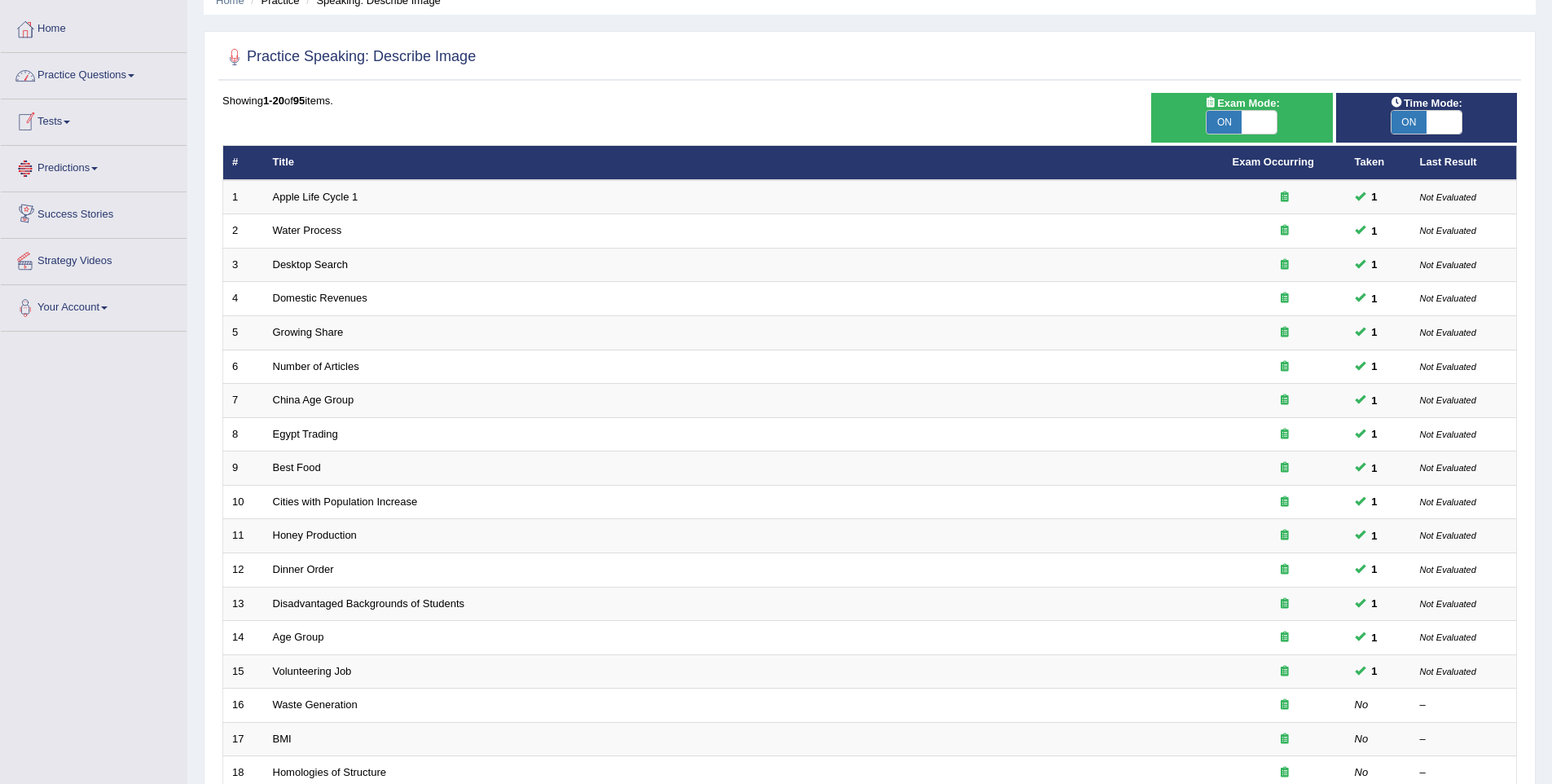
click at [87, 81] on link "Practice Questions" at bounding box center [94, 73] width 186 height 41
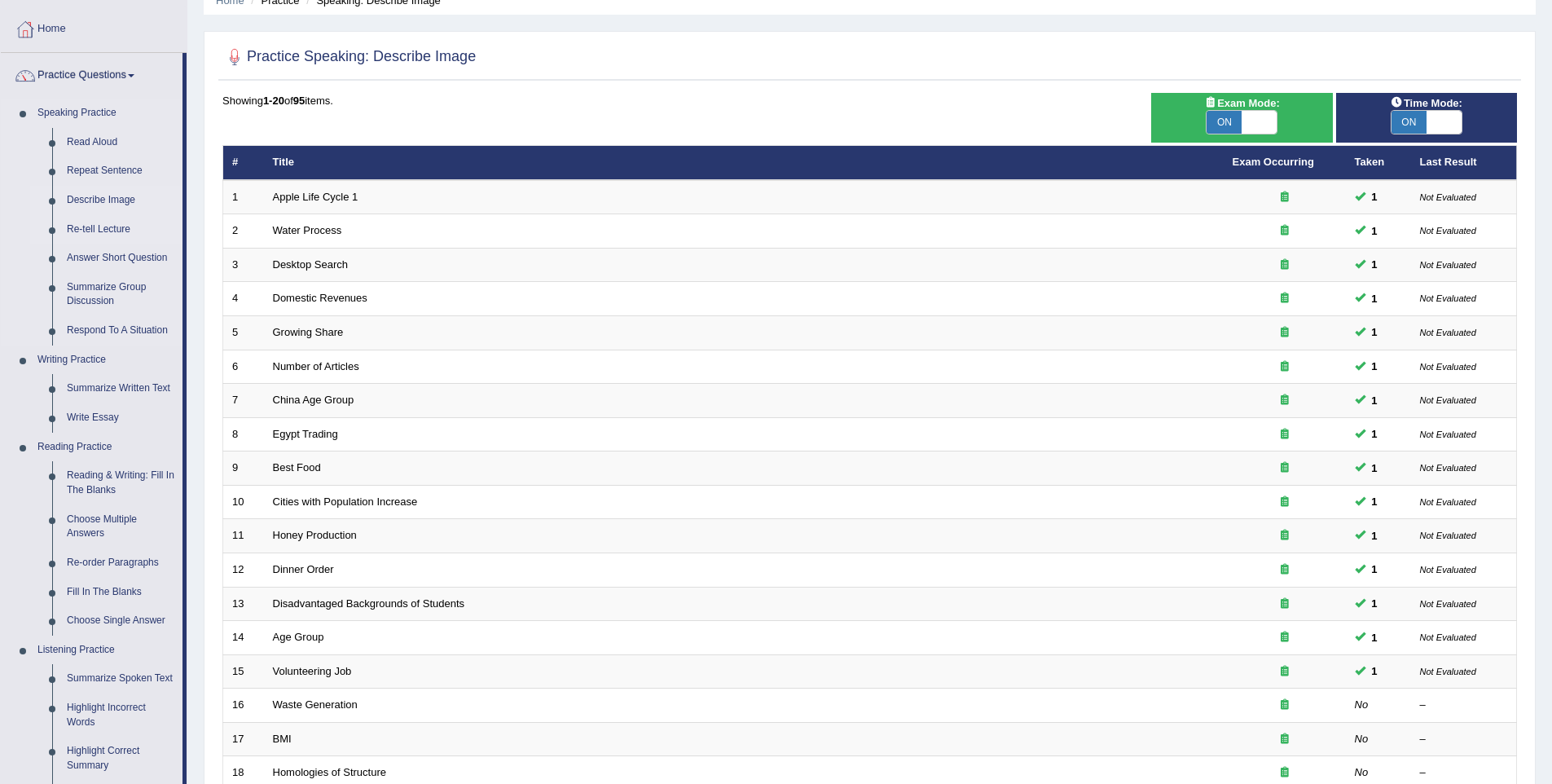
click at [120, 229] on link "Re-tell Lecture" at bounding box center [120, 229] width 123 height 29
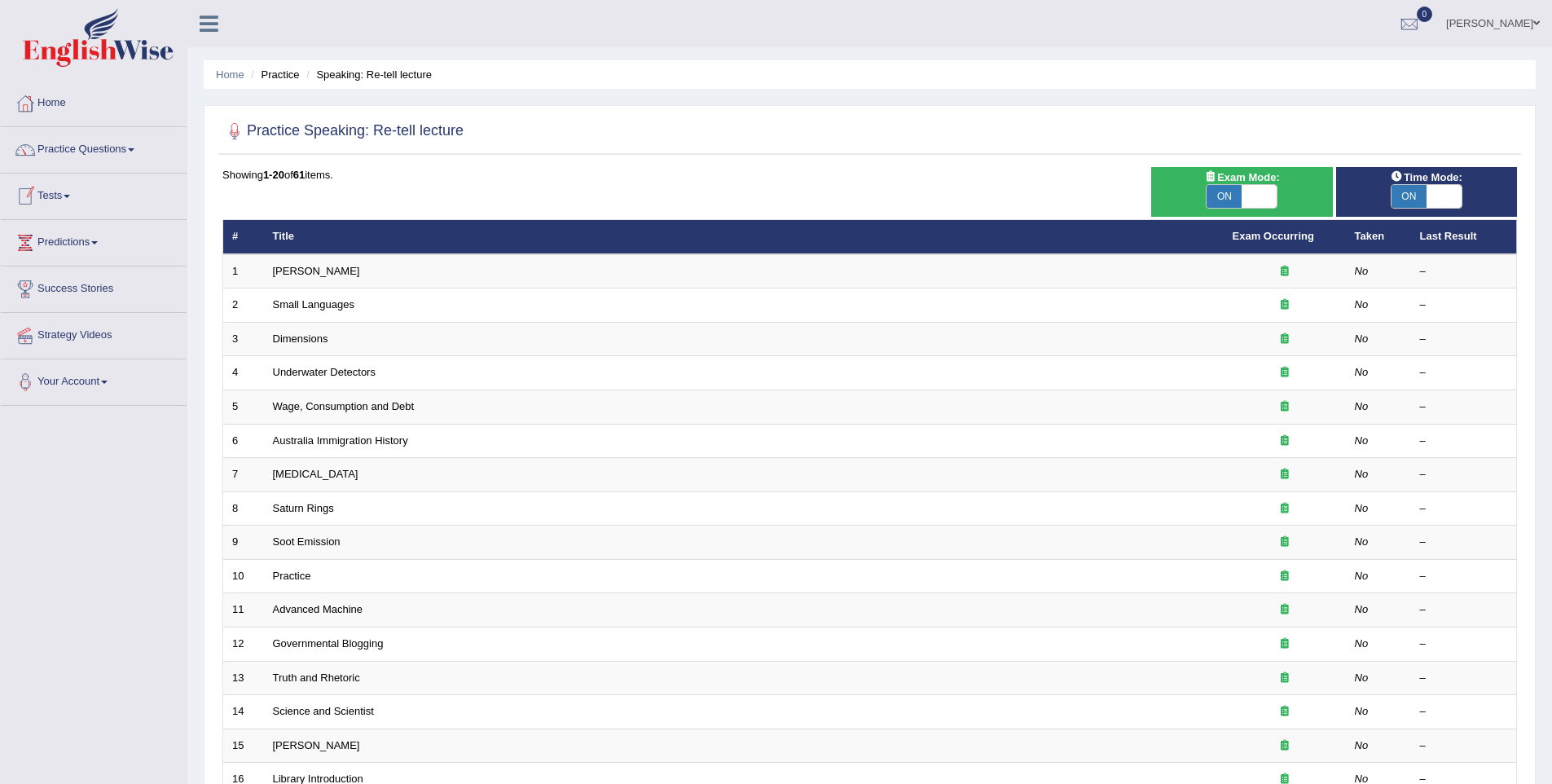
click at [1233, 185] on span "ON" at bounding box center [1224, 196] width 35 height 23
checkbox input "false"
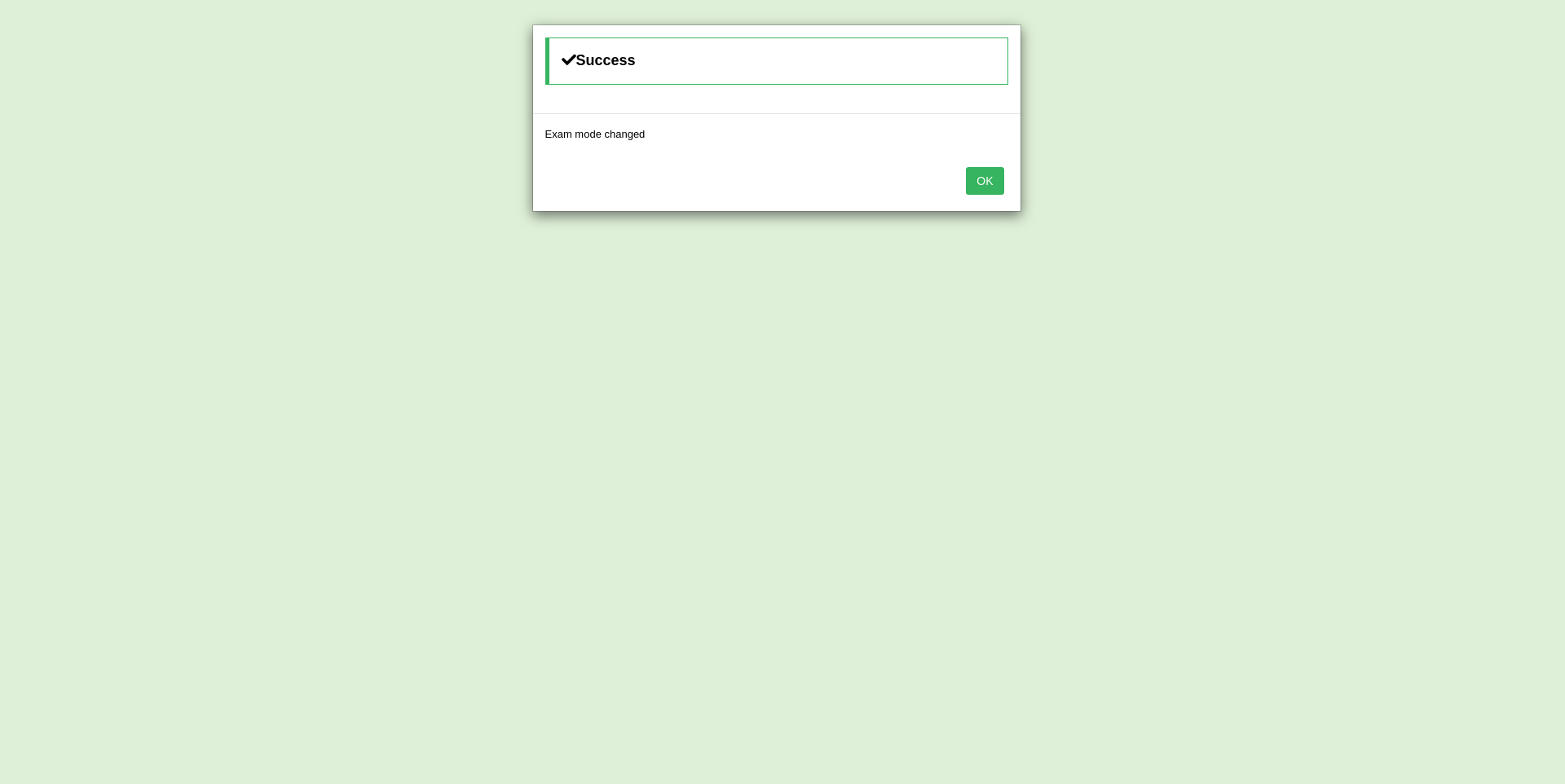
click at [979, 173] on button "OK" at bounding box center [984, 180] width 37 height 27
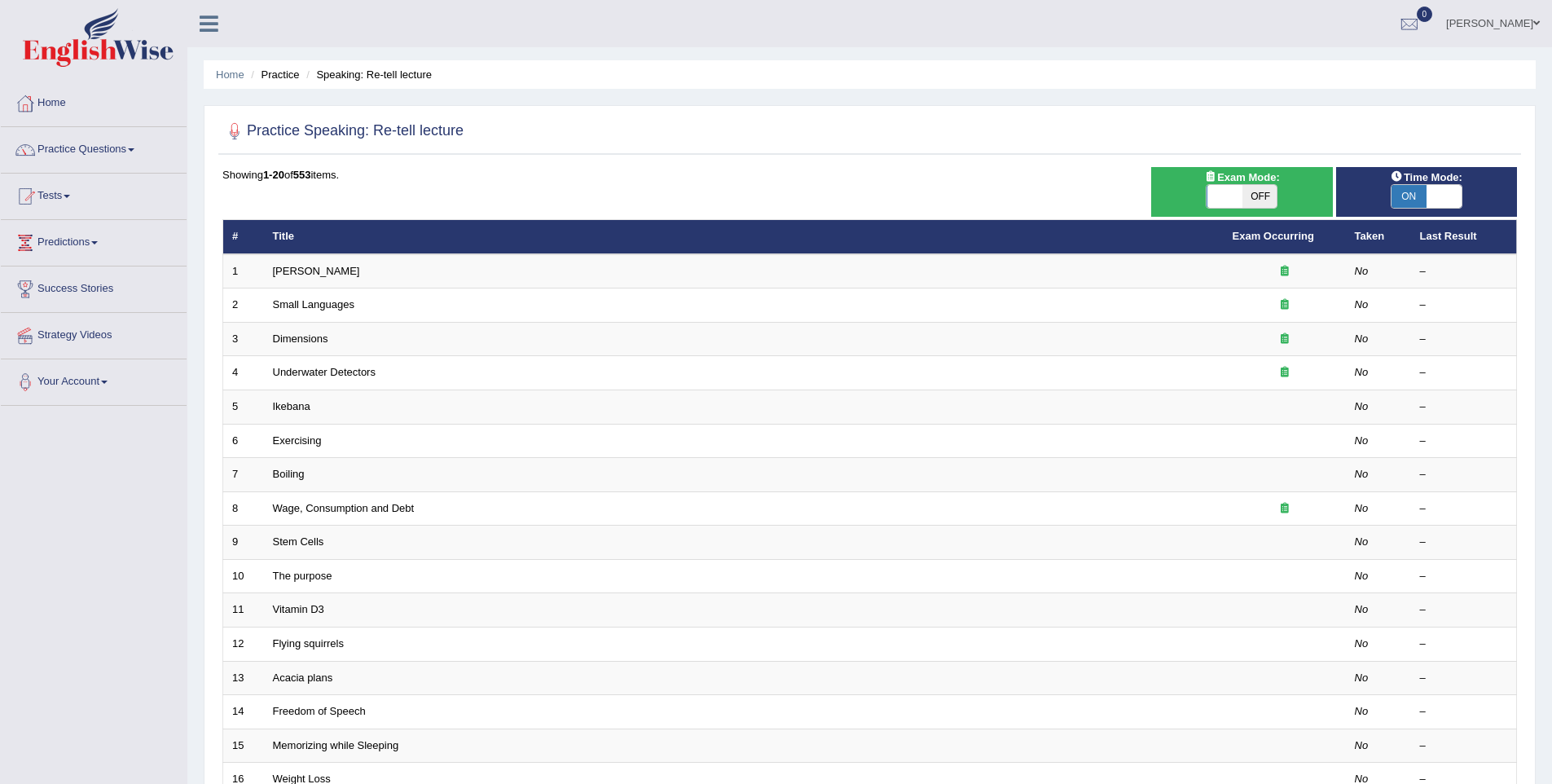
click at [1428, 186] on span at bounding box center [1445, 196] width 35 height 23
checkbox input "false"
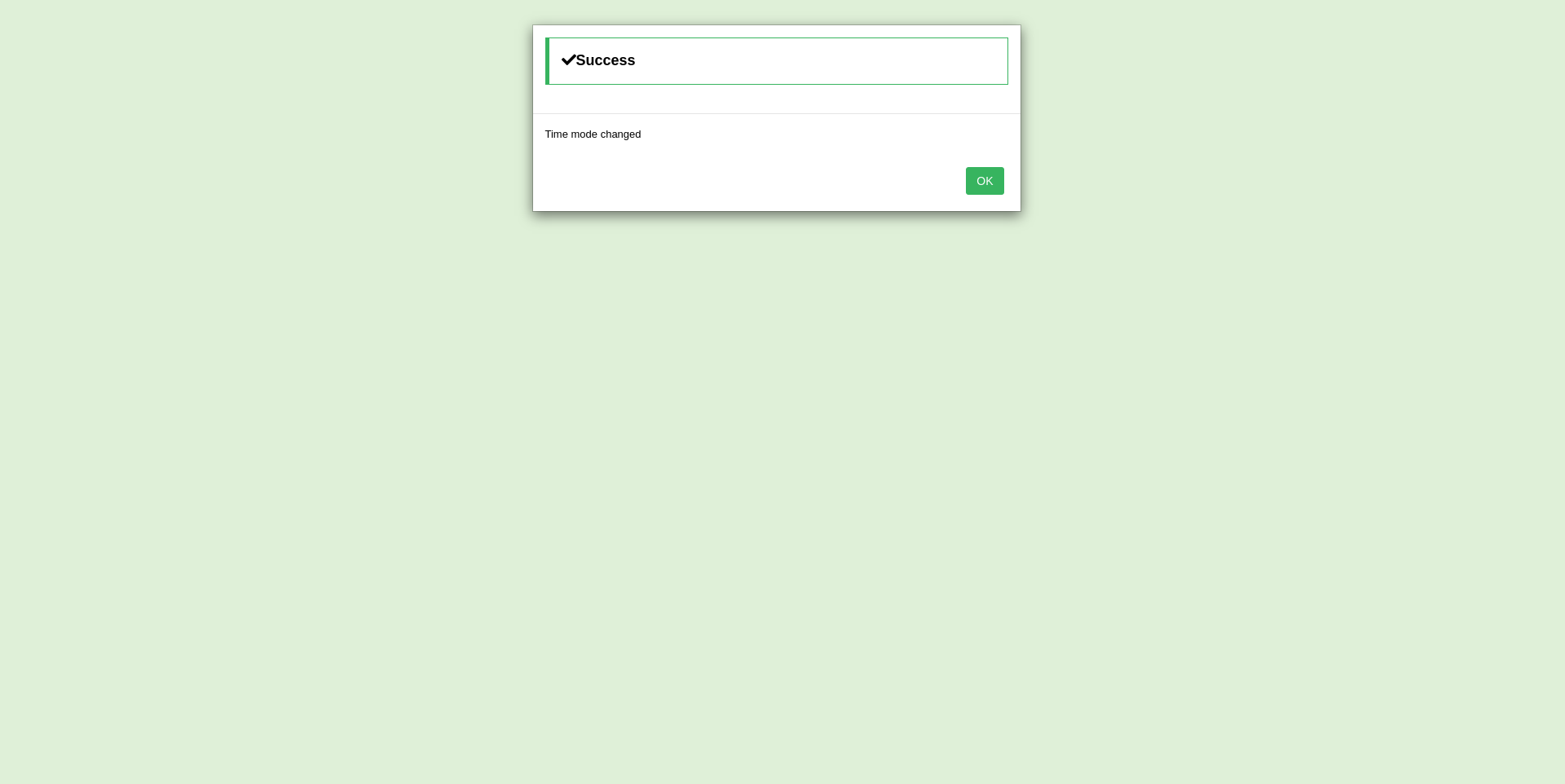
drag, startPoint x: 990, startPoint y: 185, endPoint x: 919, endPoint y: 231, distance: 84.6
click at [990, 185] on button "OK" at bounding box center [984, 180] width 37 height 27
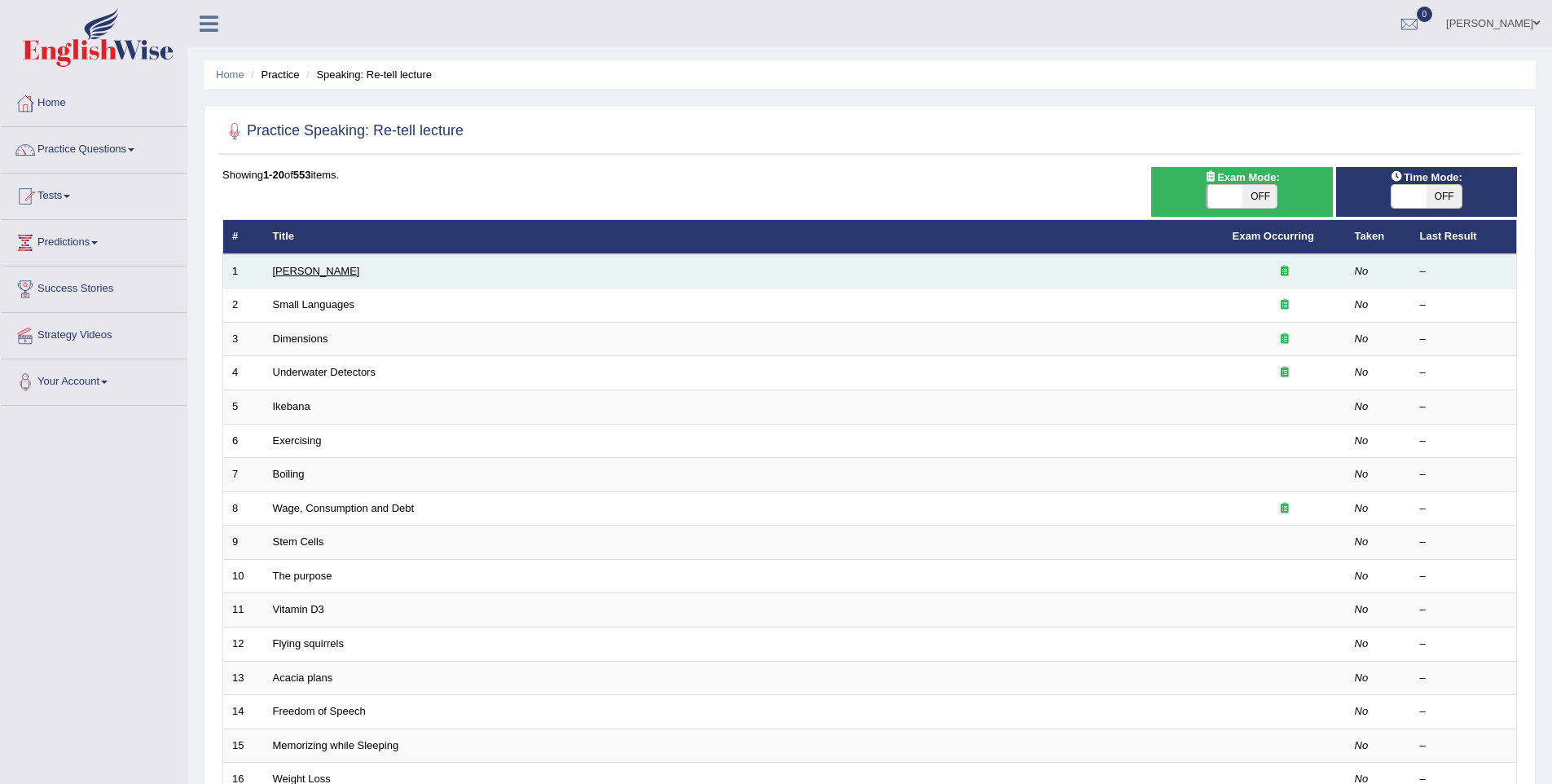
click at [297, 271] on link "[PERSON_NAME]" at bounding box center [317, 270] width 87 height 12
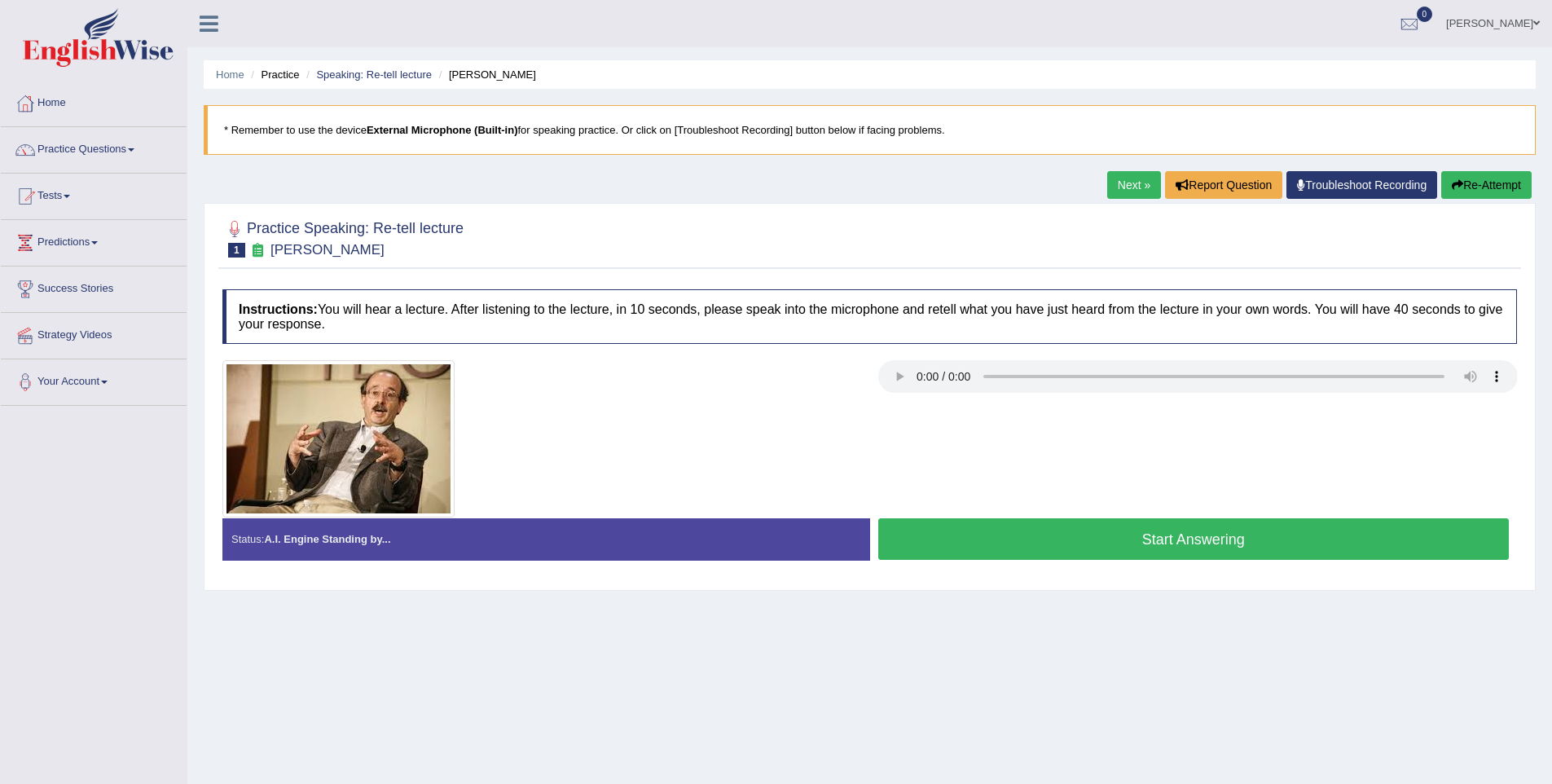
click at [997, 537] on button "Start Answering" at bounding box center [1194, 539] width 631 height 42
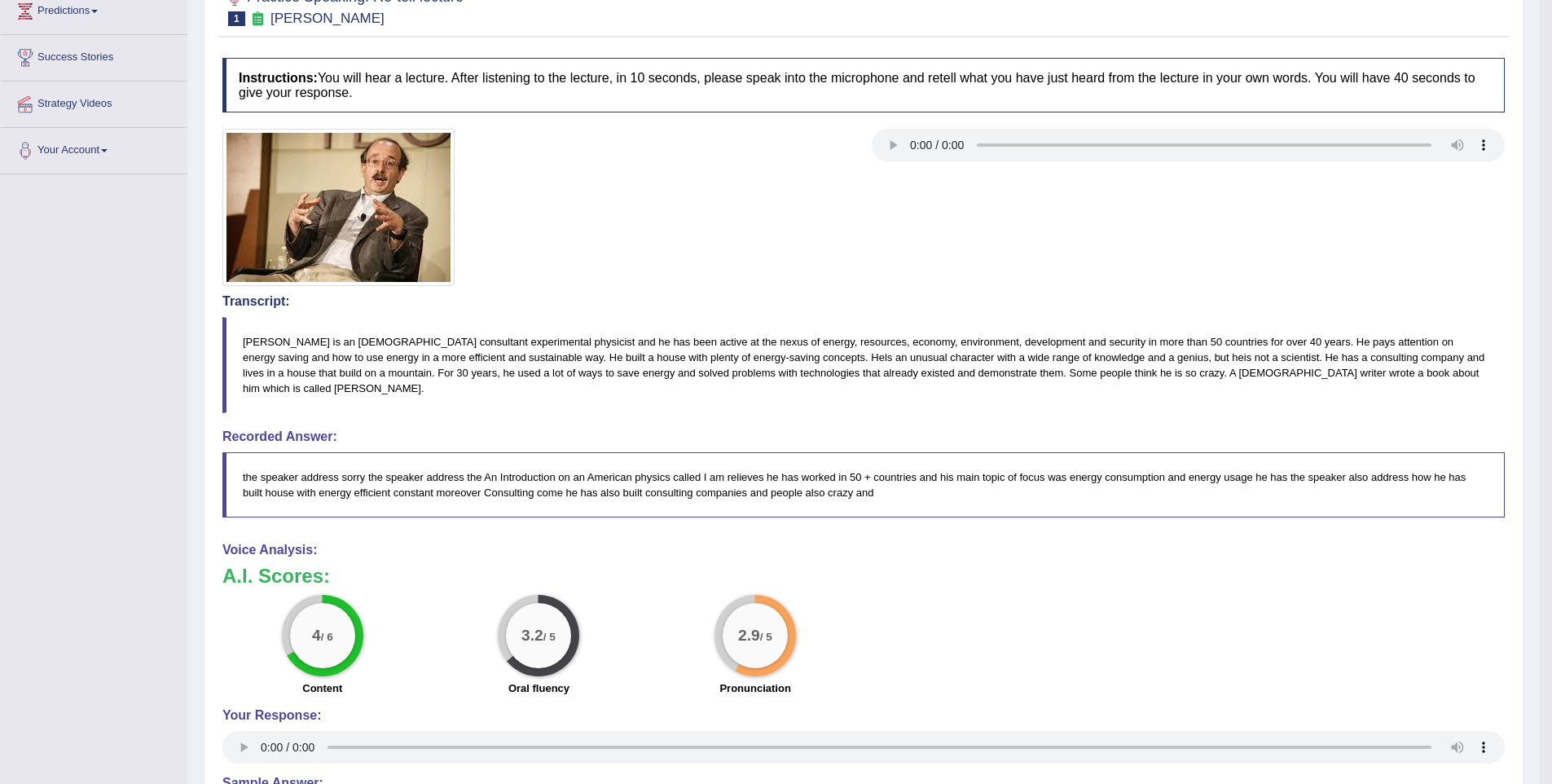
scroll to position [234, 0]
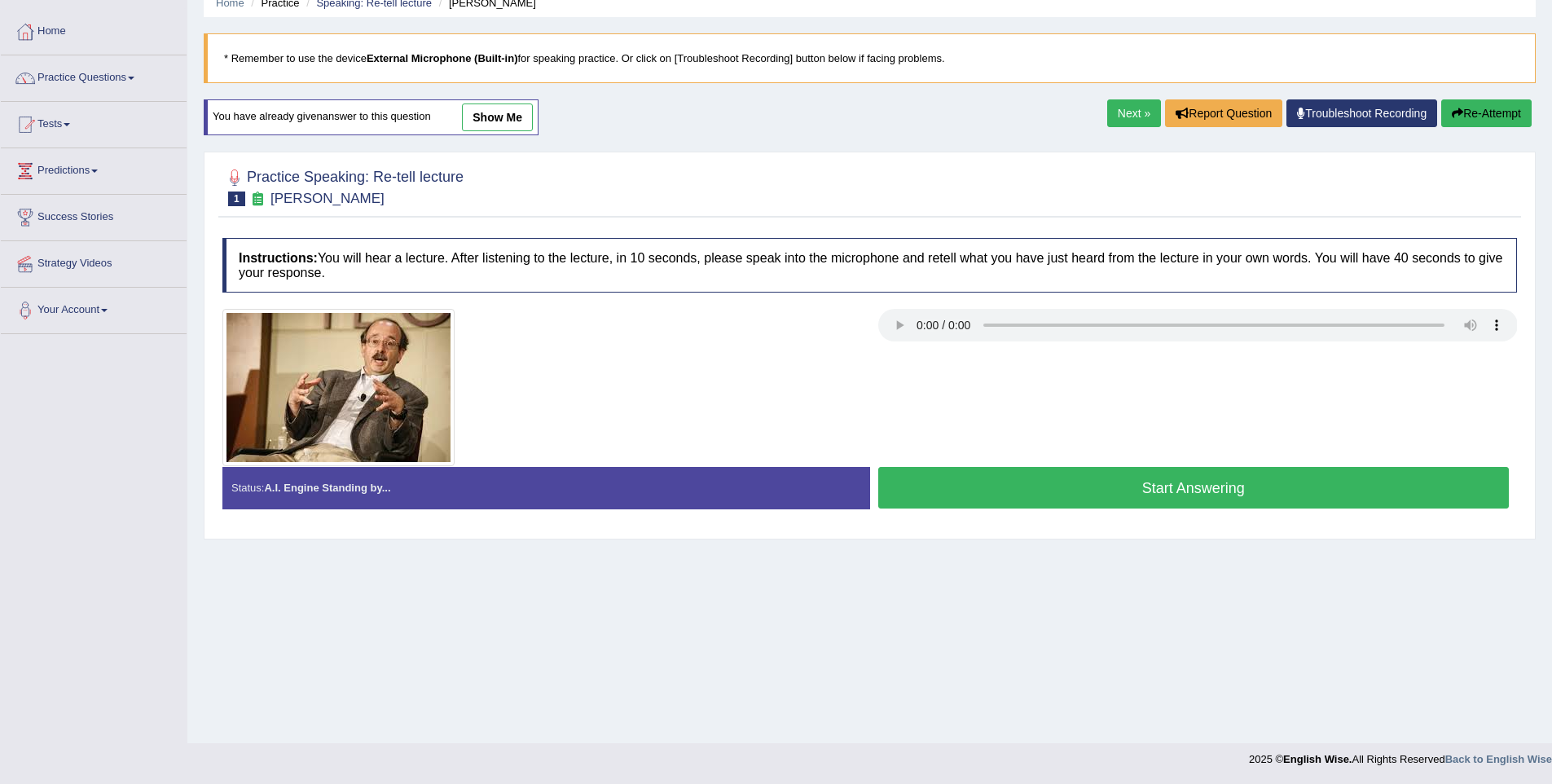
click at [1468, 107] on button "Re-Attempt" at bounding box center [1486, 113] width 90 height 27
click at [1229, 476] on button "Start Answering" at bounding box center [1194, 488] width 631 height 42
